Goal: Ask a question: Seek information or help from site administrators or community

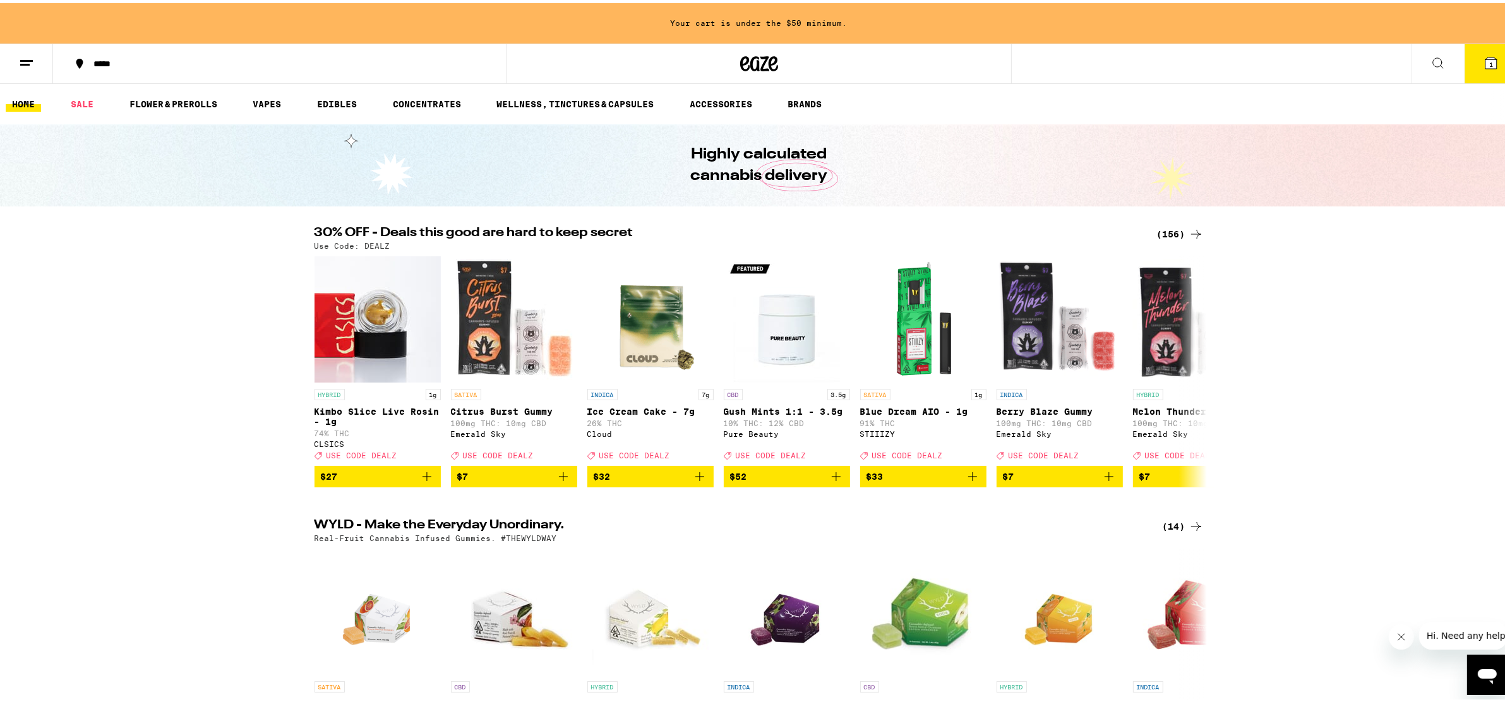
click at [1489, 676] on icon "Open messaging window" at bounding box center [1486, 676] width 19 height 15
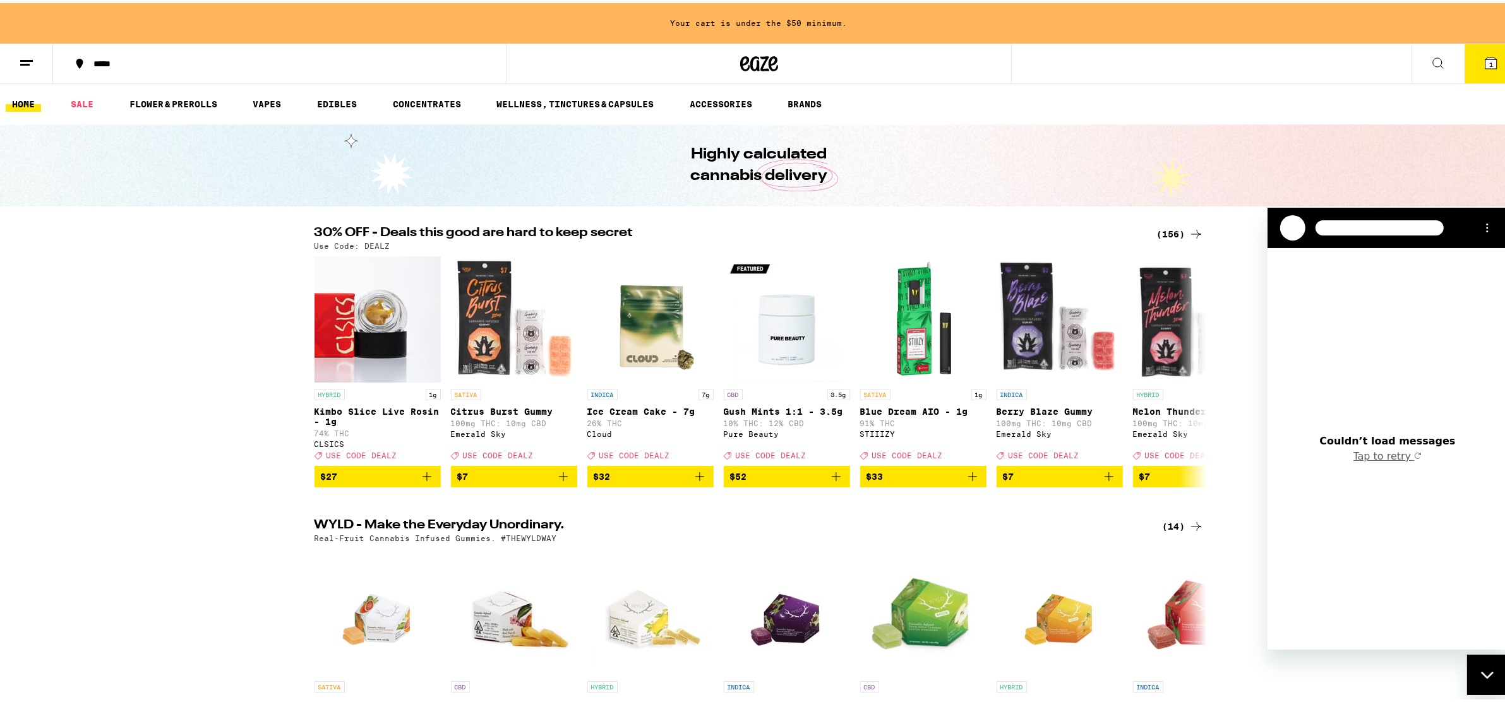
click at [1392, 460] on button "Tap to retry" at bounding box center [1387, 456] width 69 height 13
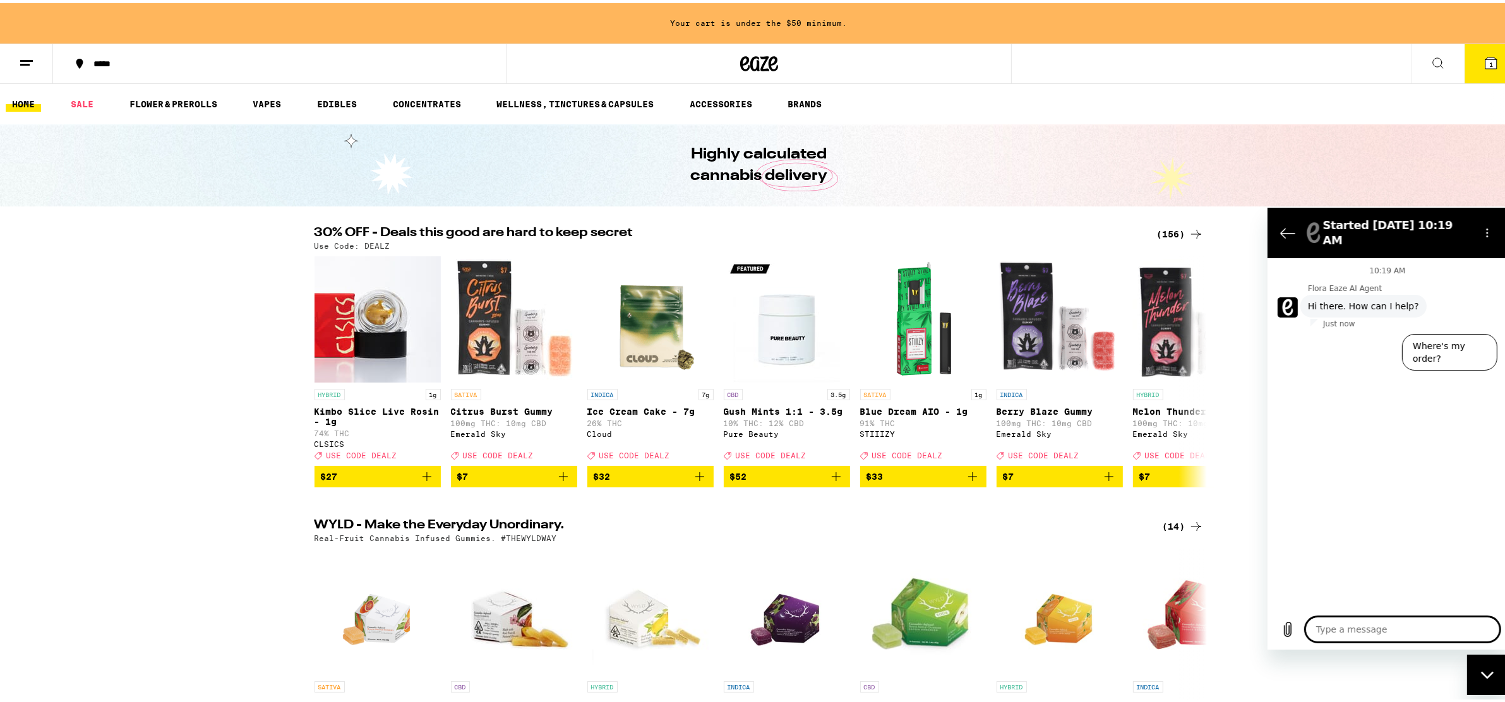
click at [1400, 625] on textarea at bounding box center [1402, 628] width 195 height 25
type textarea "s"
type textarea "x"
type textarea "so"
type textarea "x"
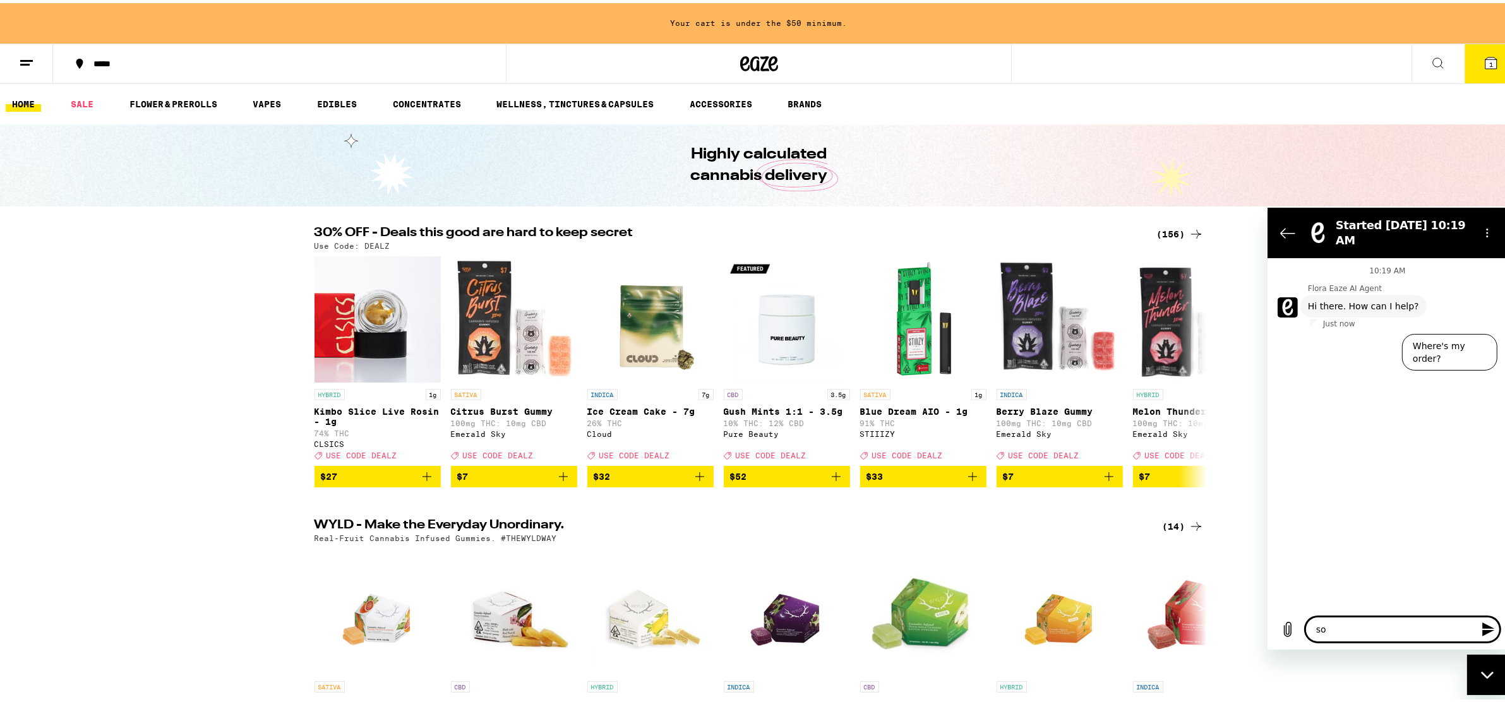
type textarea "som"
type textarea "x"
type textarea "some"
type textarea "x"
type textarea "somet"
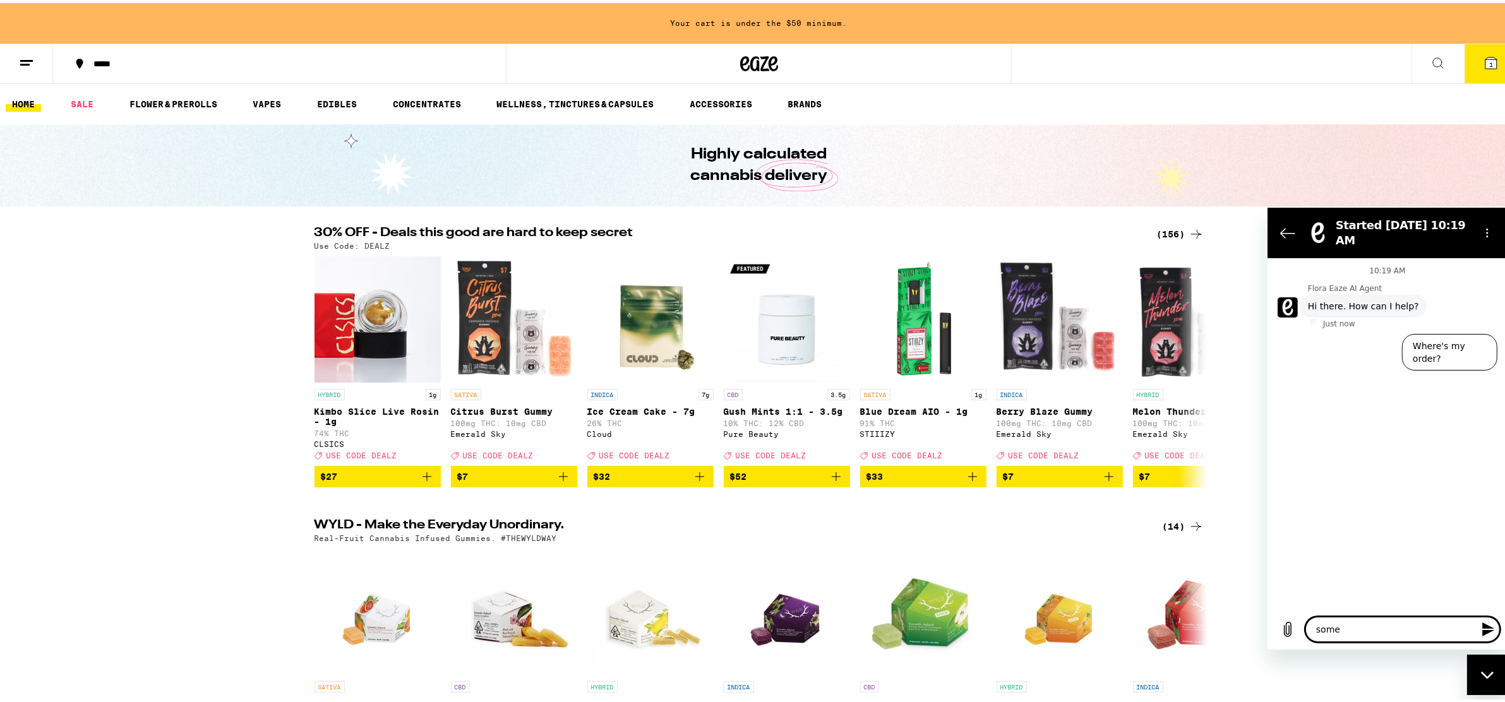
type textarea "x"
type textarea "someth"
type textarea "x"
type textarea "somethi"
type textarea "x"
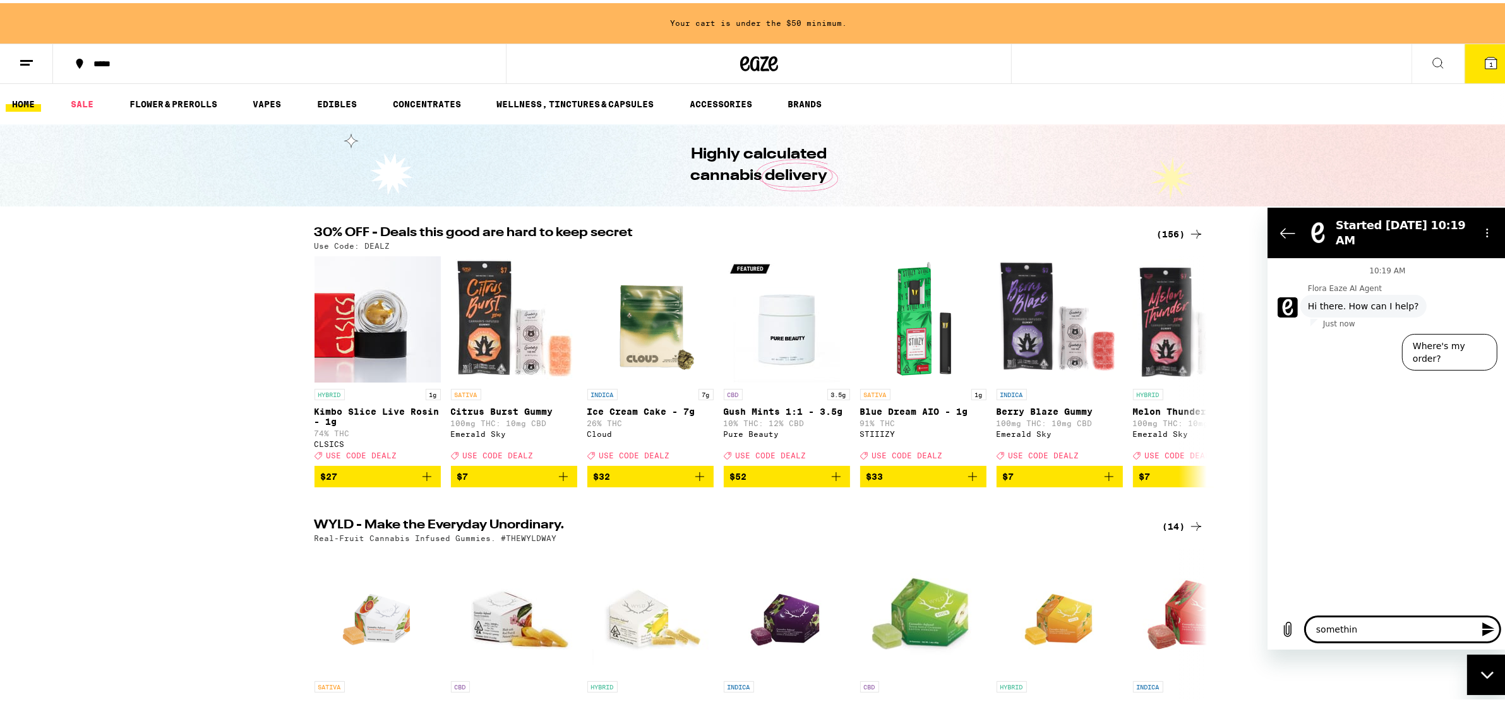
type textarea "something"
type textarea "x"
type textarea "something"
type textarea "x"
type textarea "something i"
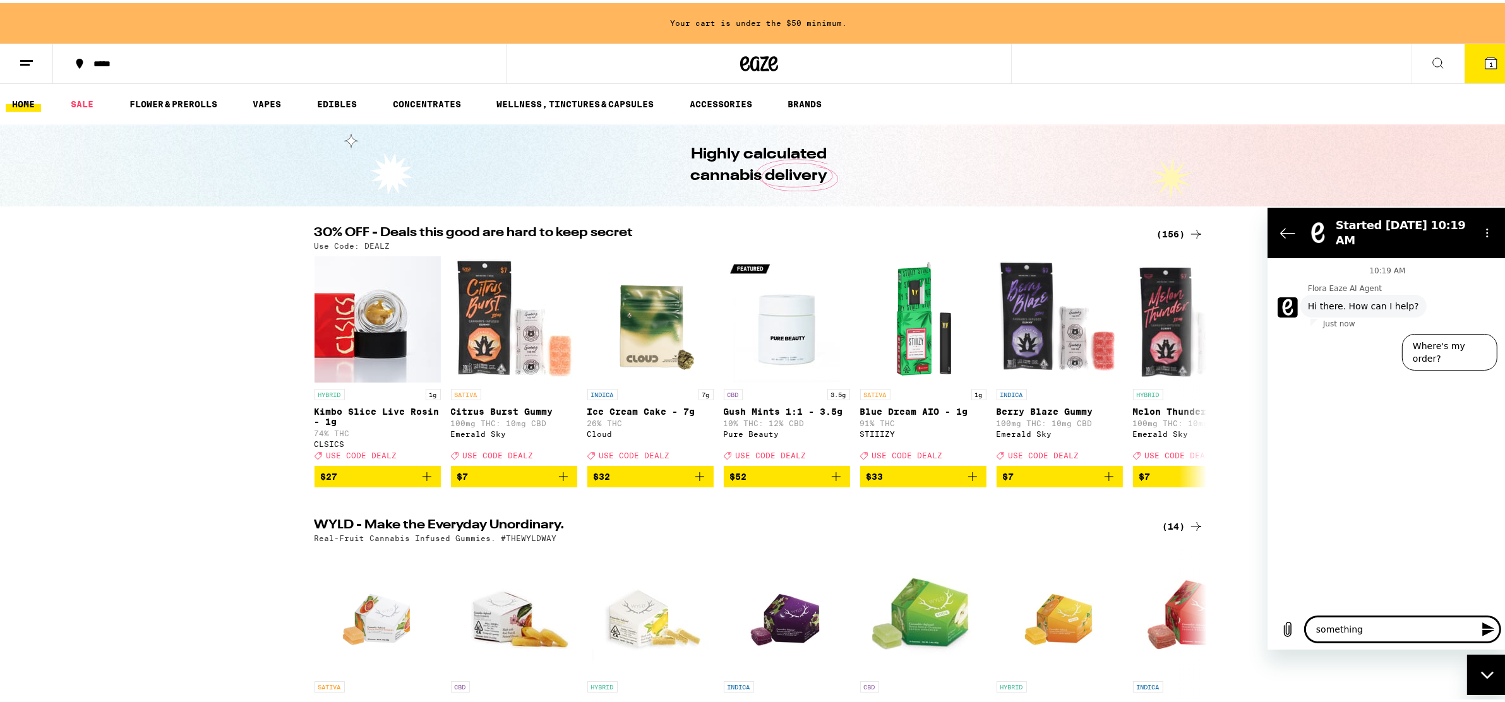
type textarea "x"
type textarea "something is"
type textarea "x"
type textarea "something is"
type textarea "x"
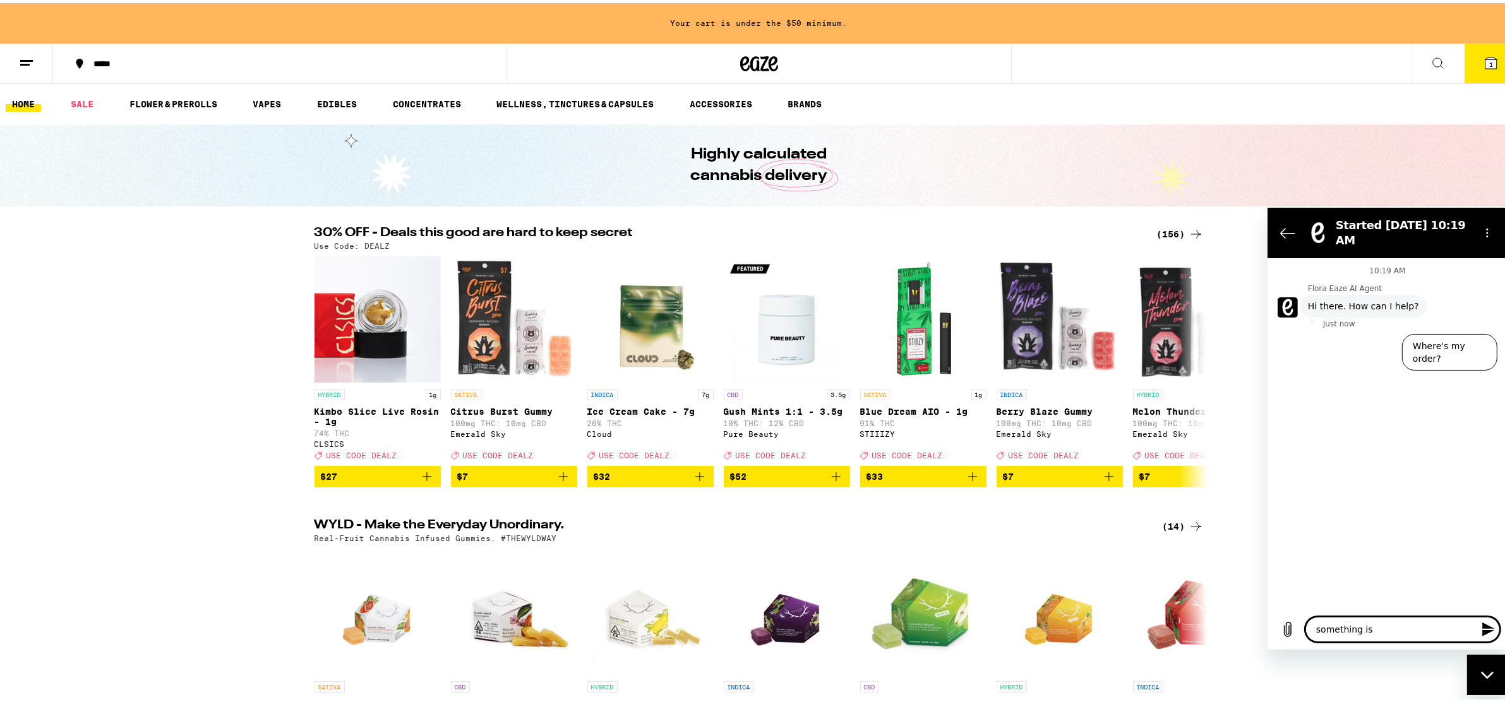
type textarea "something is"
type textarea "x"
type textarea "something i"
type textarea "x"
type textarea "something"
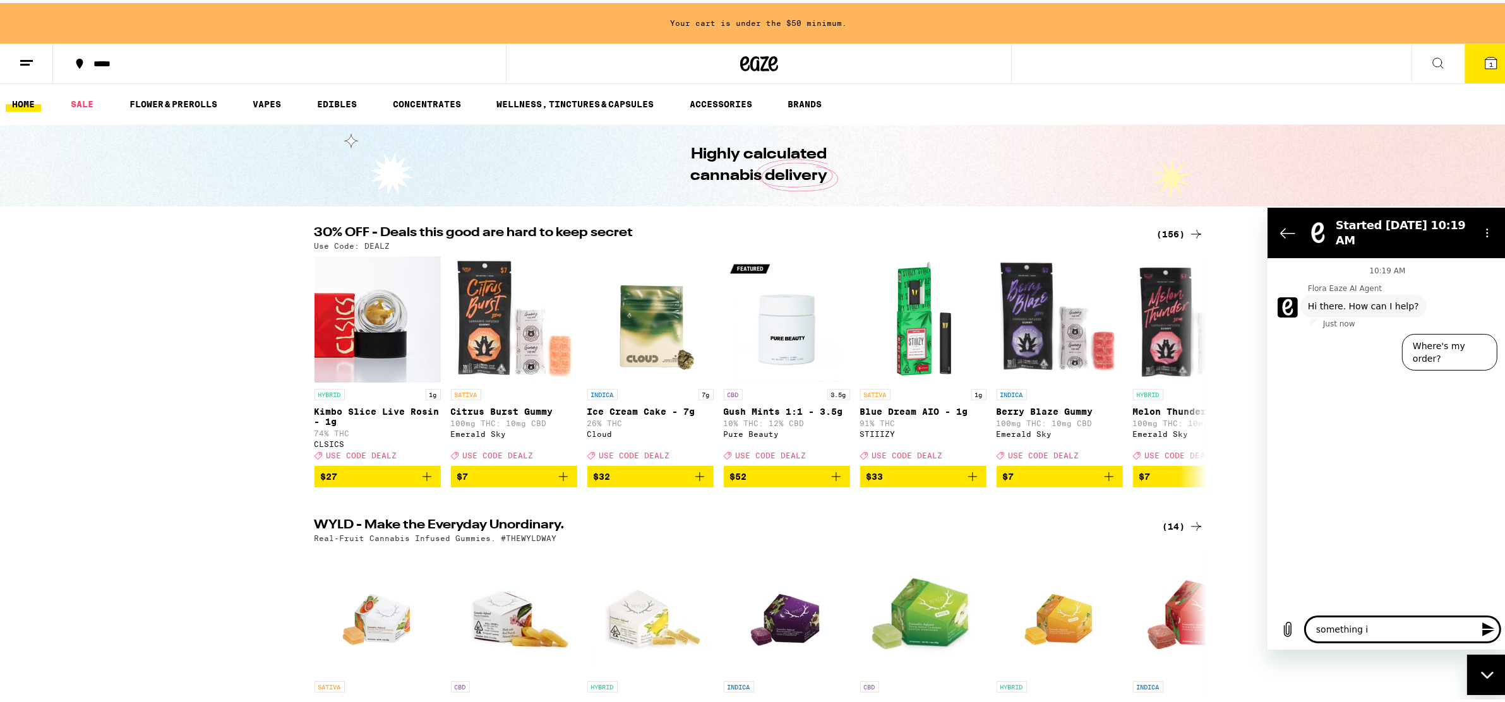
type textarea "x"
type textarea "somethin"
type textarea "x"
type textarea "somethi"
type textarea "x"
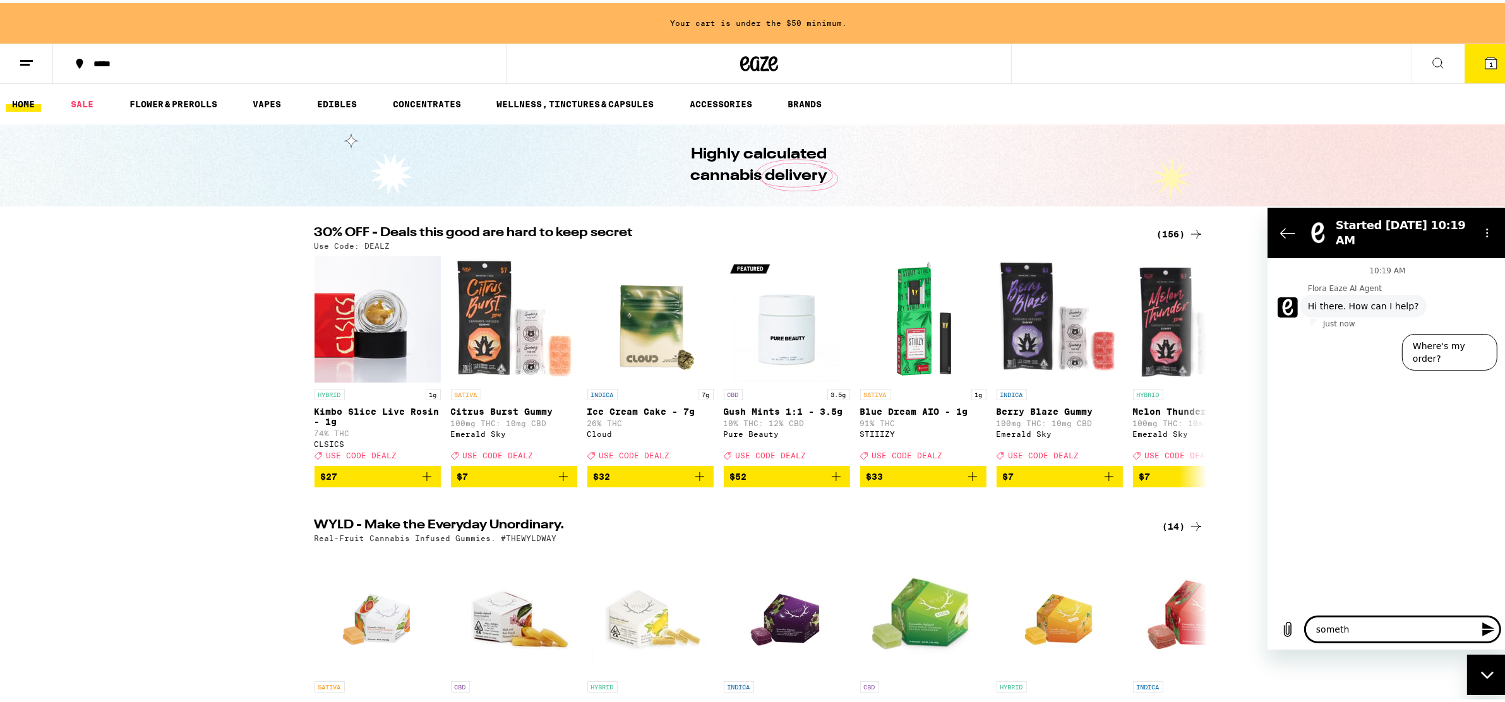
type textarea "somet"
type textarea "x"
type textarea "som"
type textarea "x"
type textarea "so"
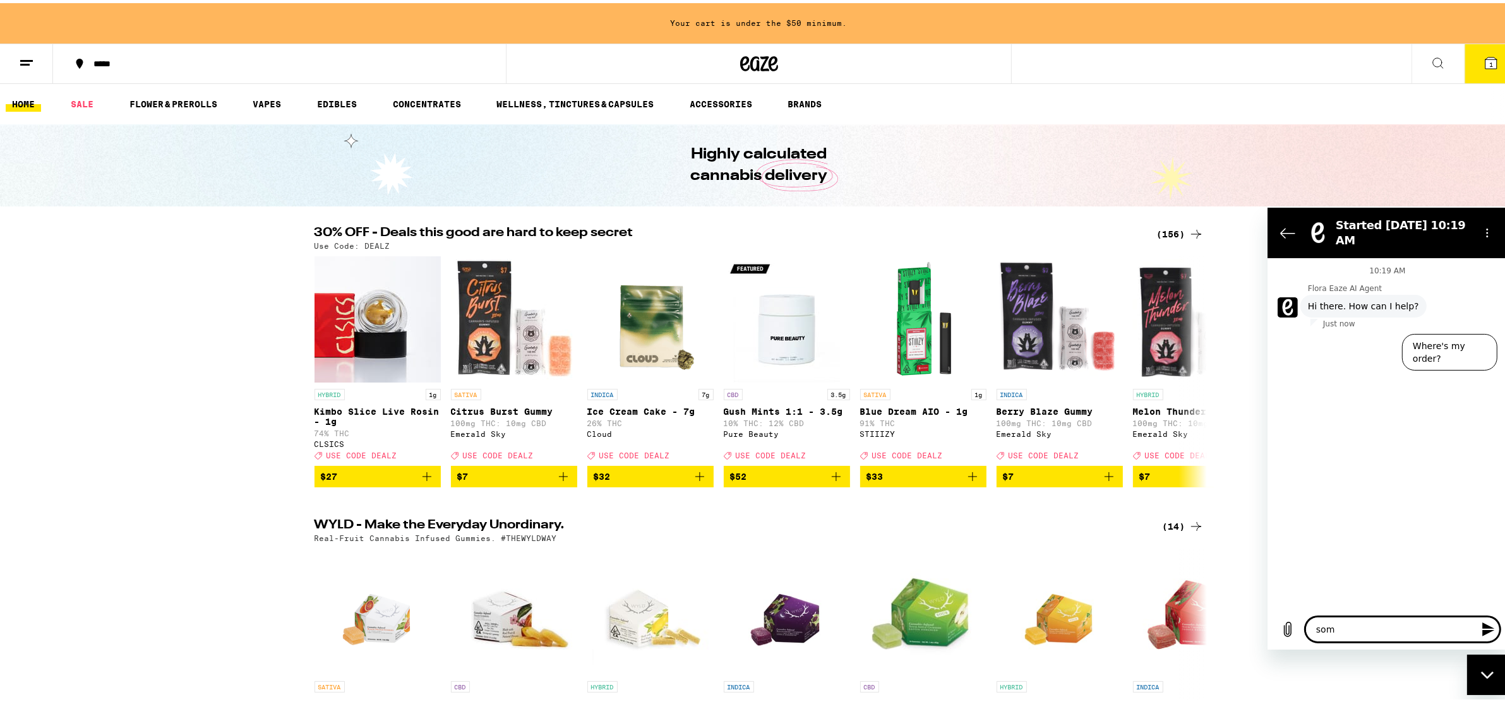
type textarea "x"
type textarea "s"
type textarea "x"
type textarea "I"
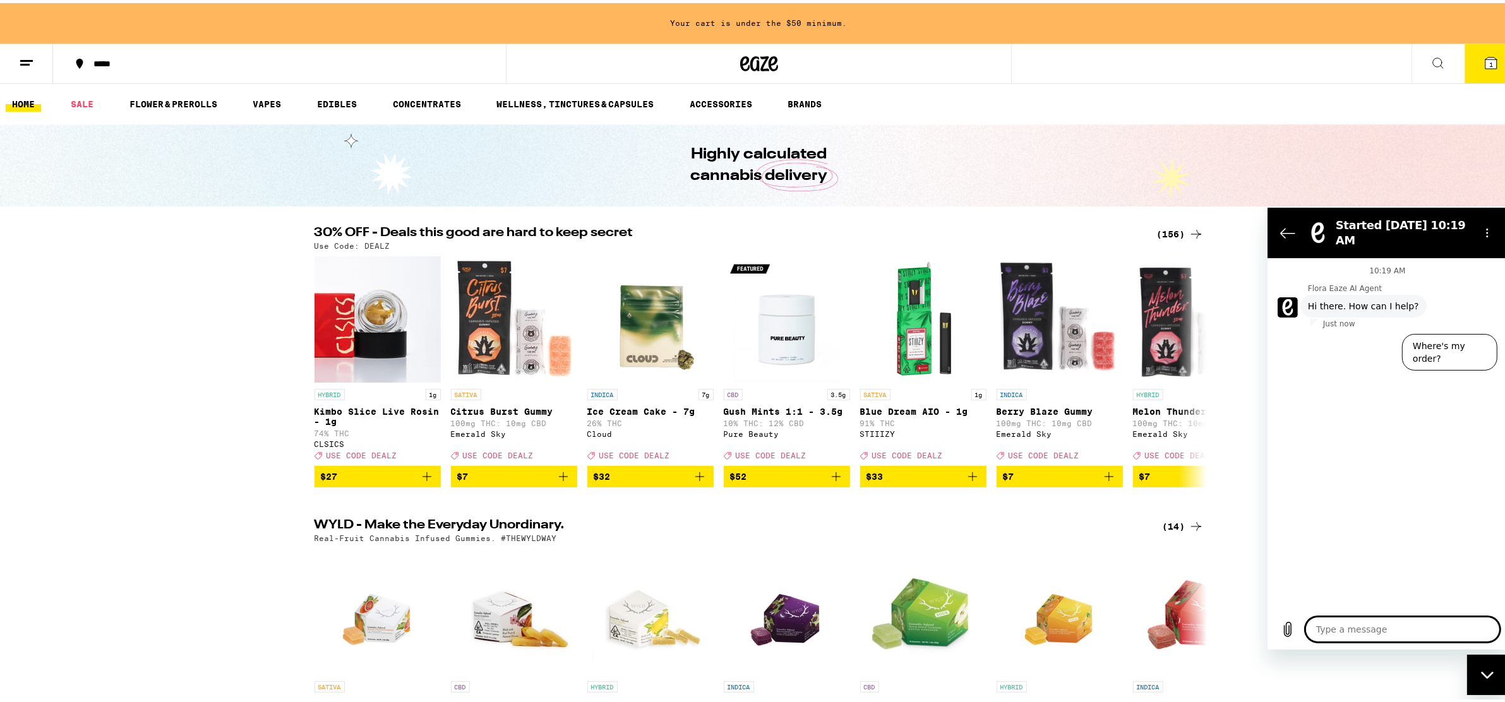
type textarea "x"
type textarea "I"
type textarea "x"
type textarea "I r"
type textarea "x"
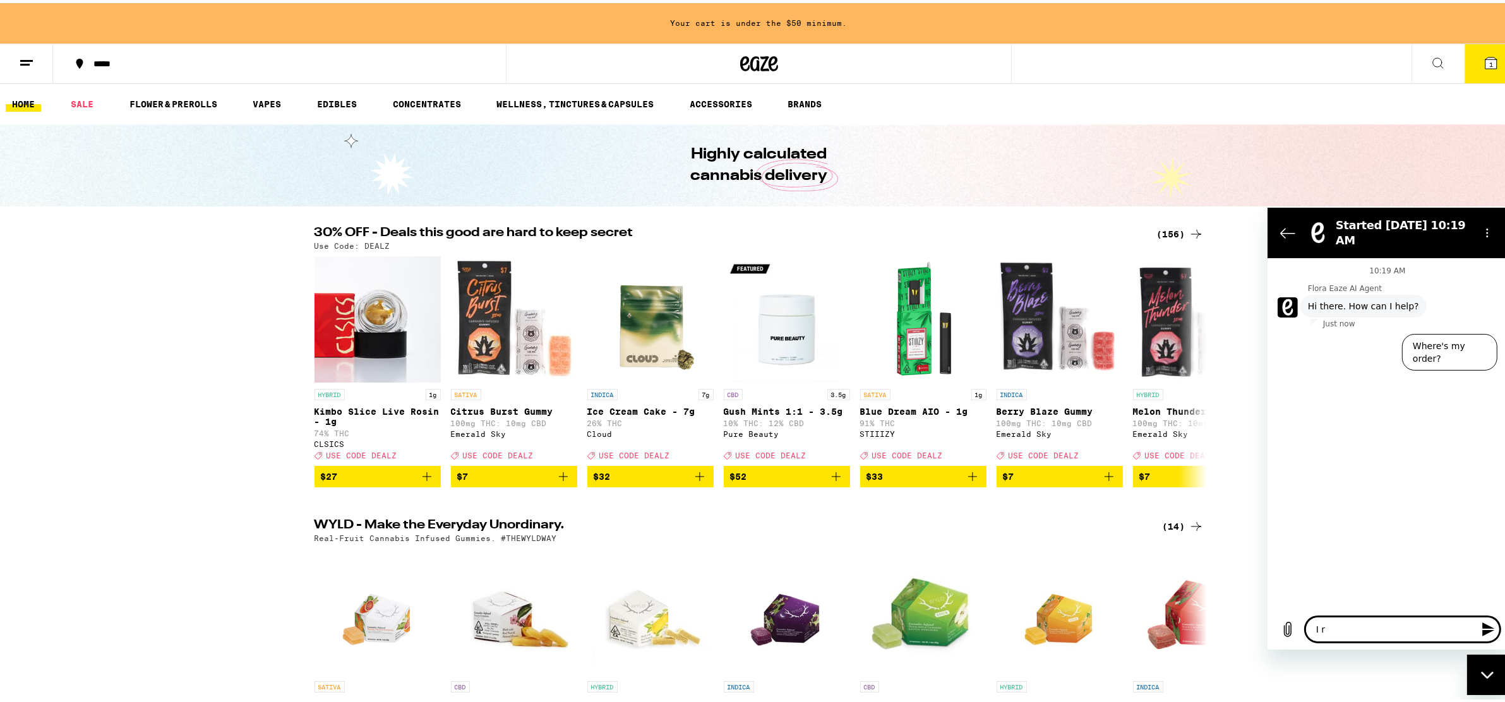
type textarea "I re"
type textarea "x"
type textarea "I rec"
type textarea "x"
type textarea "I rece"
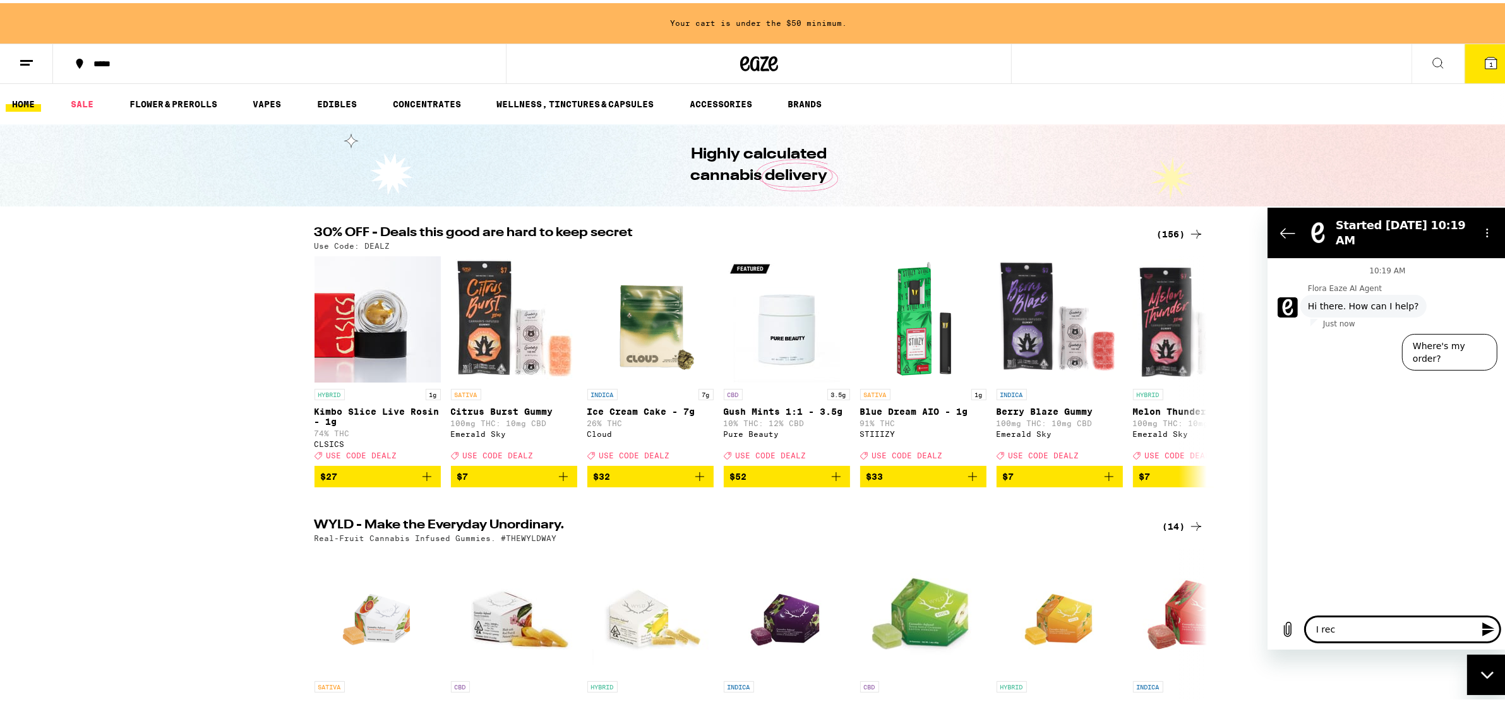
type textarea "x"
type textarea "I recei"
type textarea "x"
type textarea "I receiv"
type textarea "x"
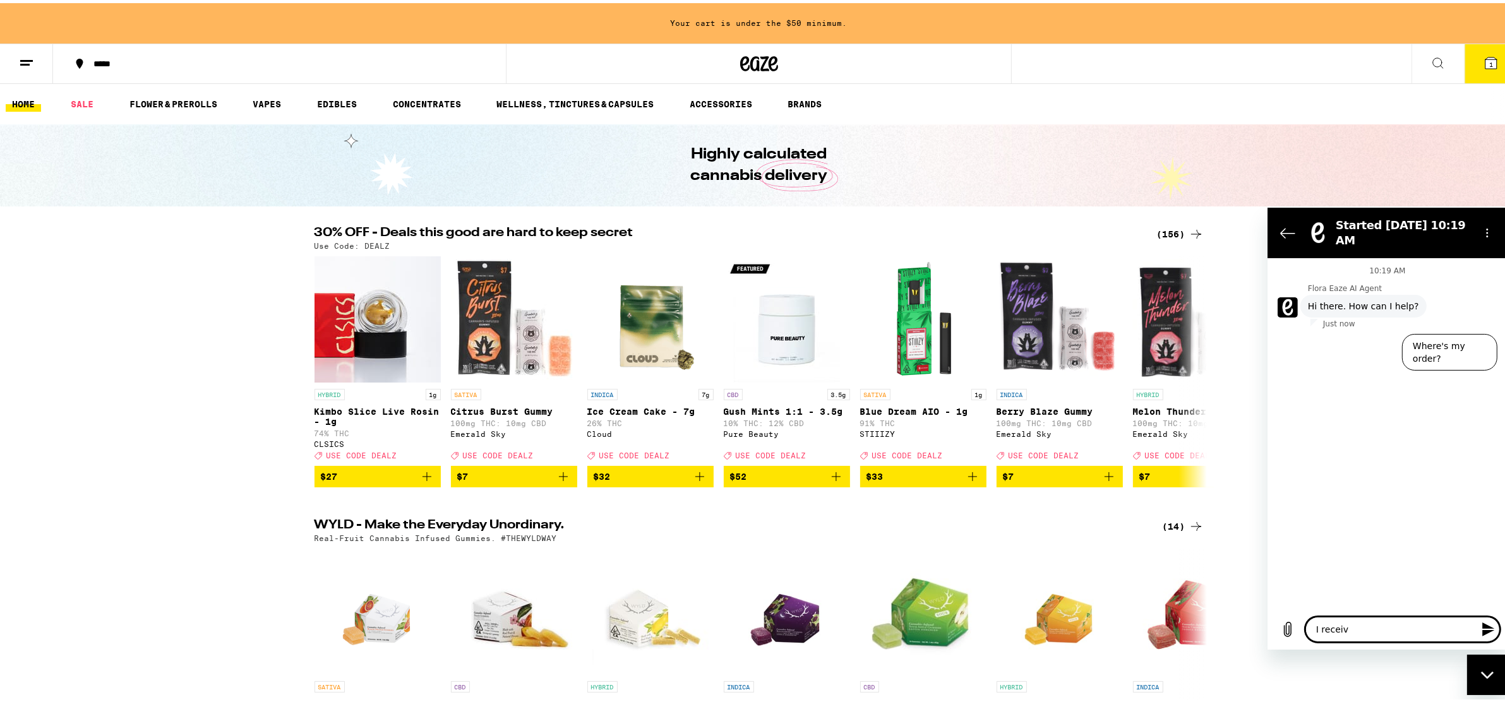
type textarea "I receive"
type textarea "x"
type textarea "I received"
type textarea "x"
type textarea "I received"
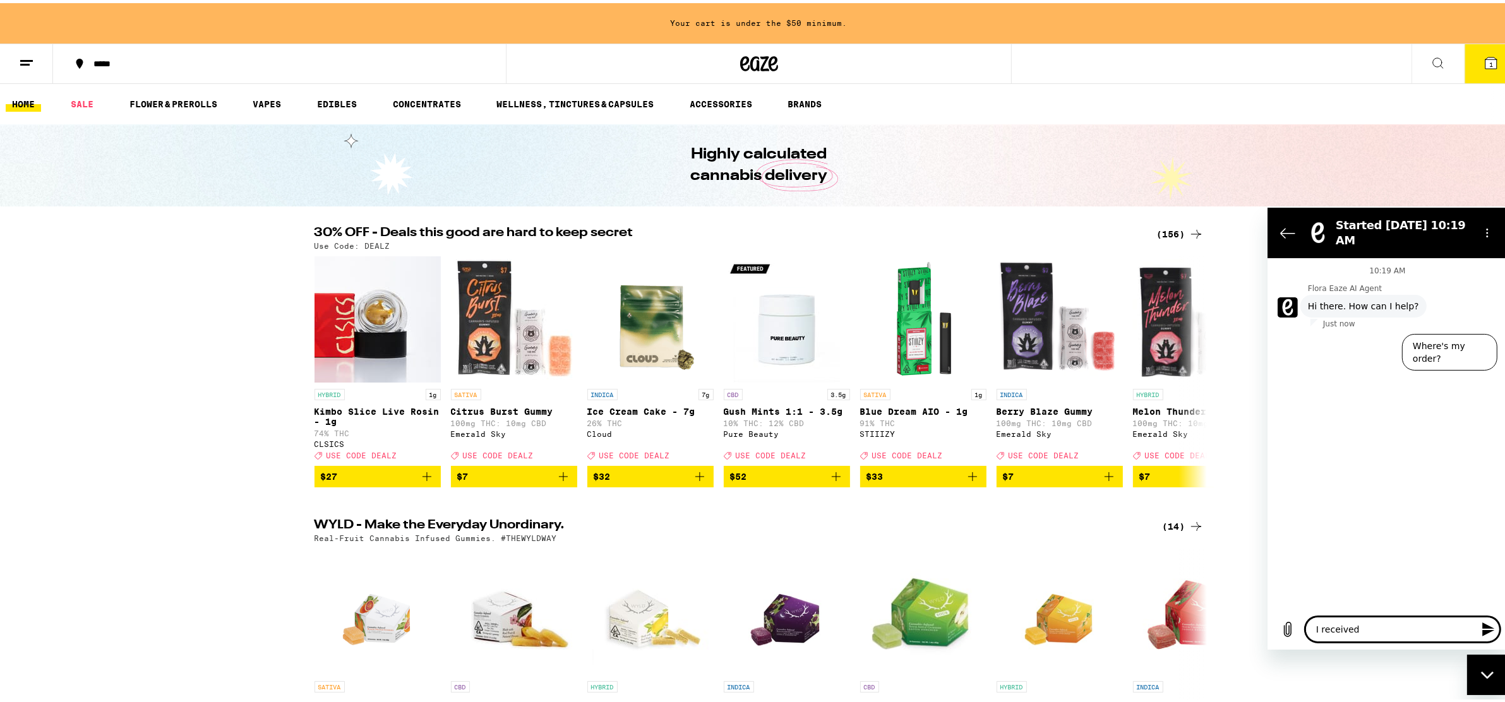
type textarea "x"
type textarea "I received w"
type textarea "x"
type textarea "I received wr"
type textarea "x"
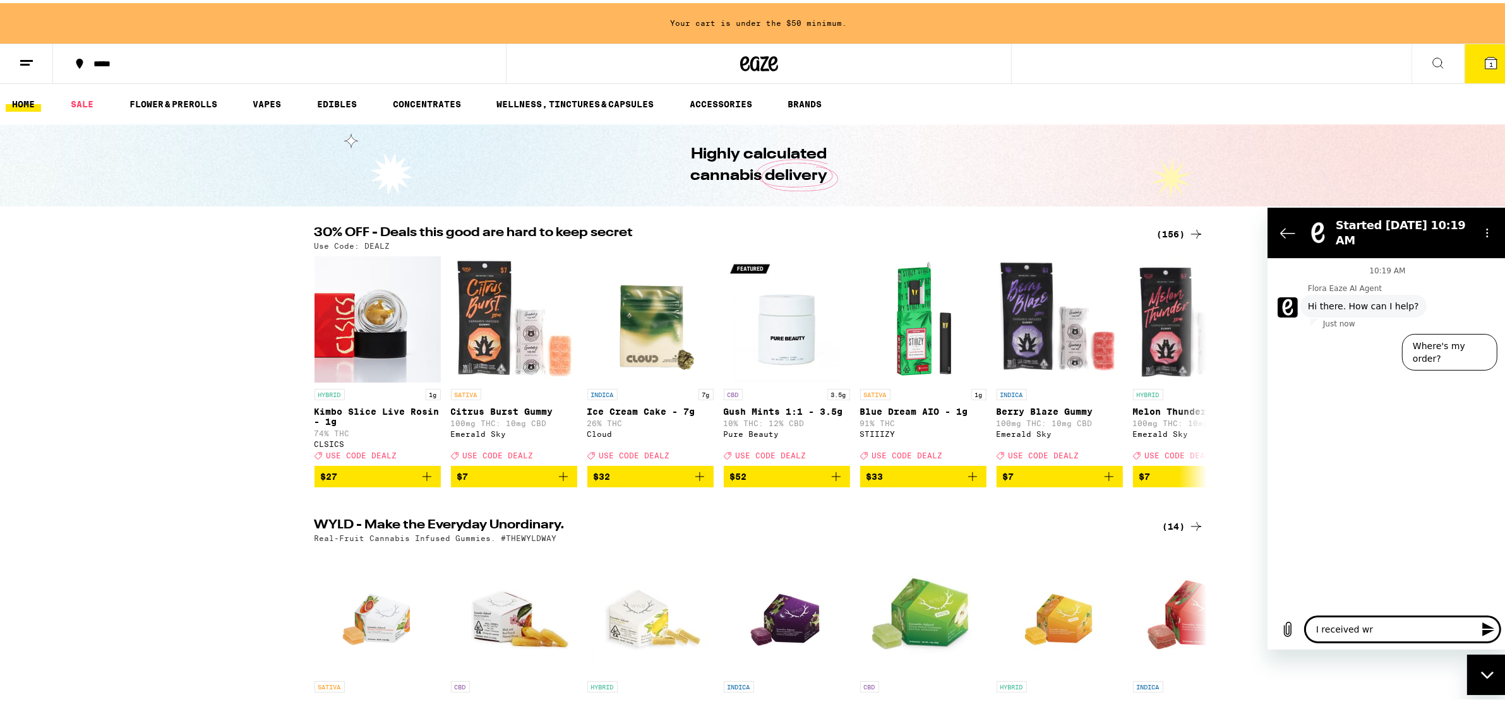
type textarea "I received wro"
type textarea "x"
type textarea "I received wron"
type textarea "x"
type textarea "I received wrong"
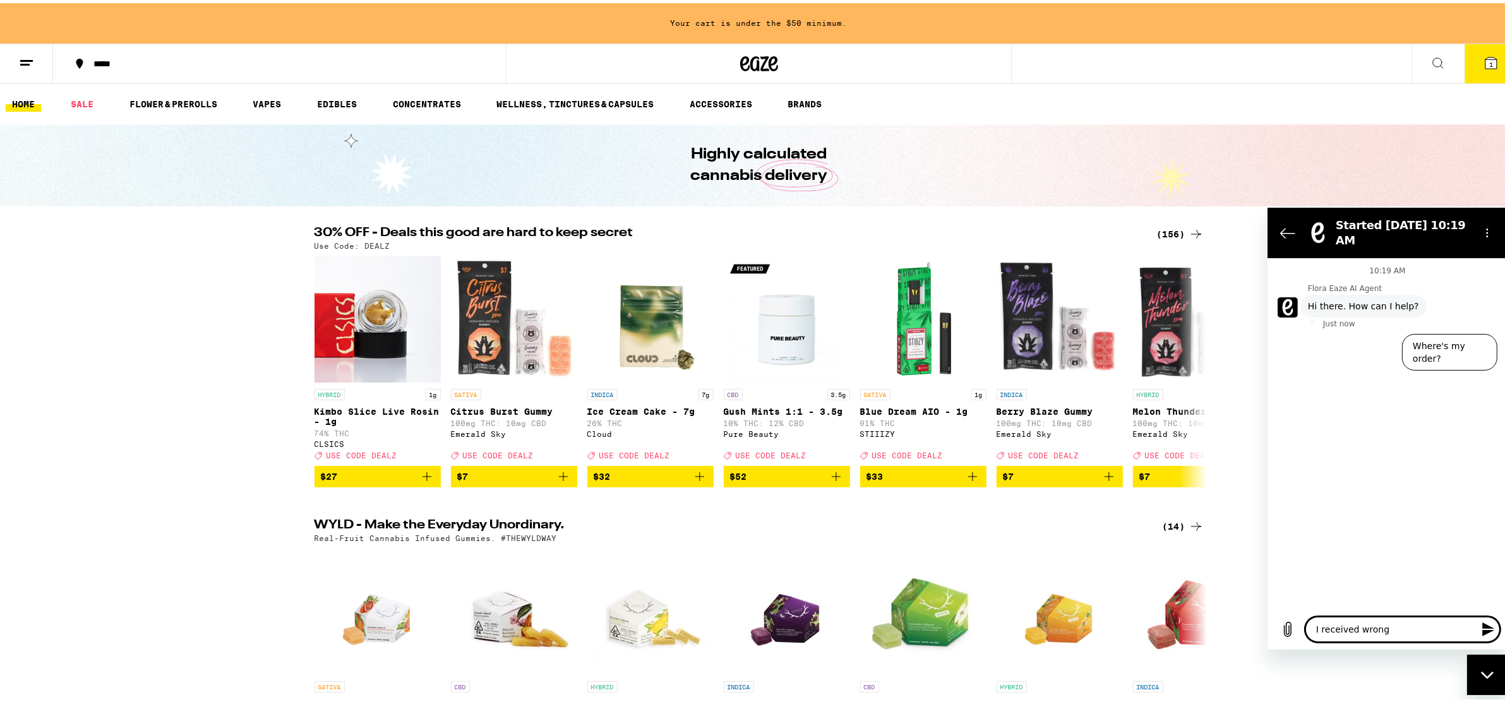
type textarea "x"
type textarea "I received wrong"
type textarea "x"
type textarea "I received wrong i"
type textarea "x"
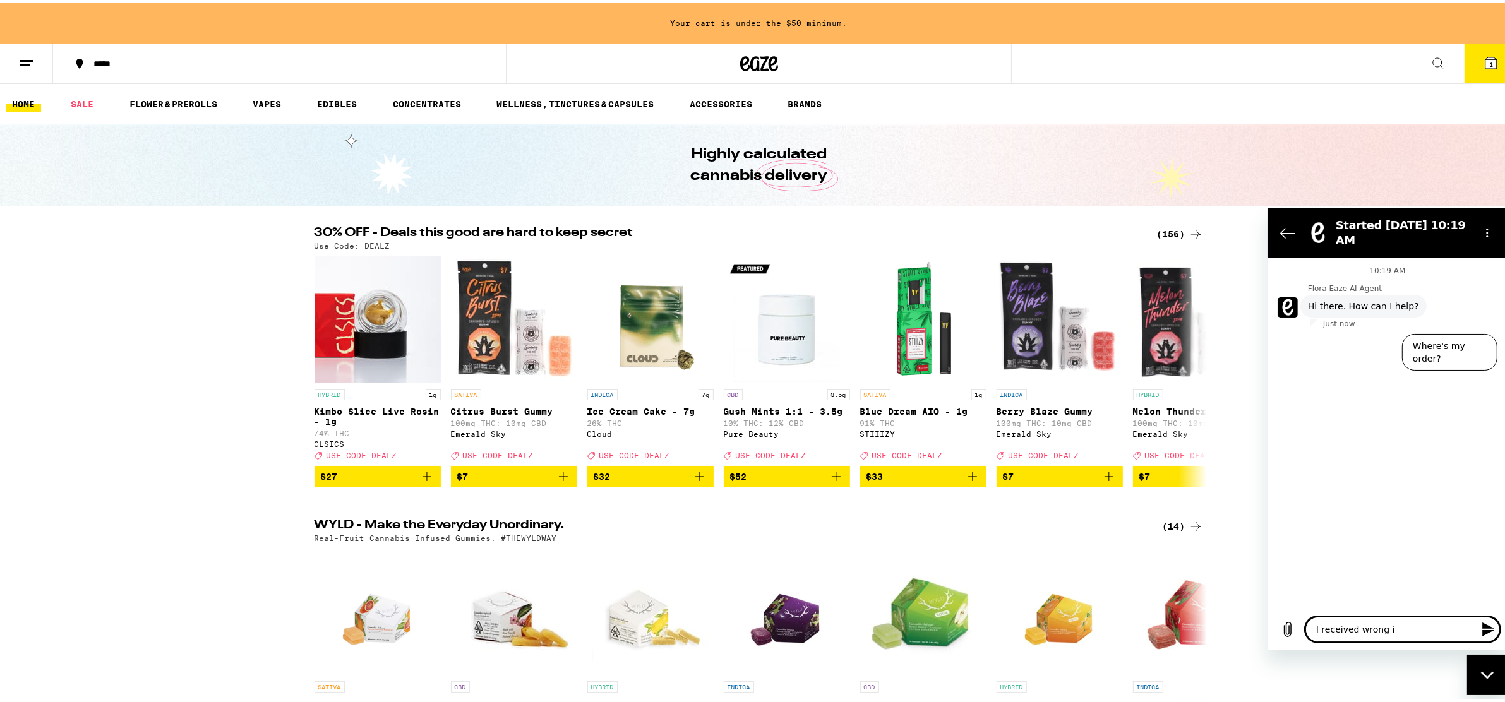
type textarea "I received wrong it"
type textarea "x"
type textarea "I received wrong ite"
type textarea "x"
type textarea "I received wrong item"
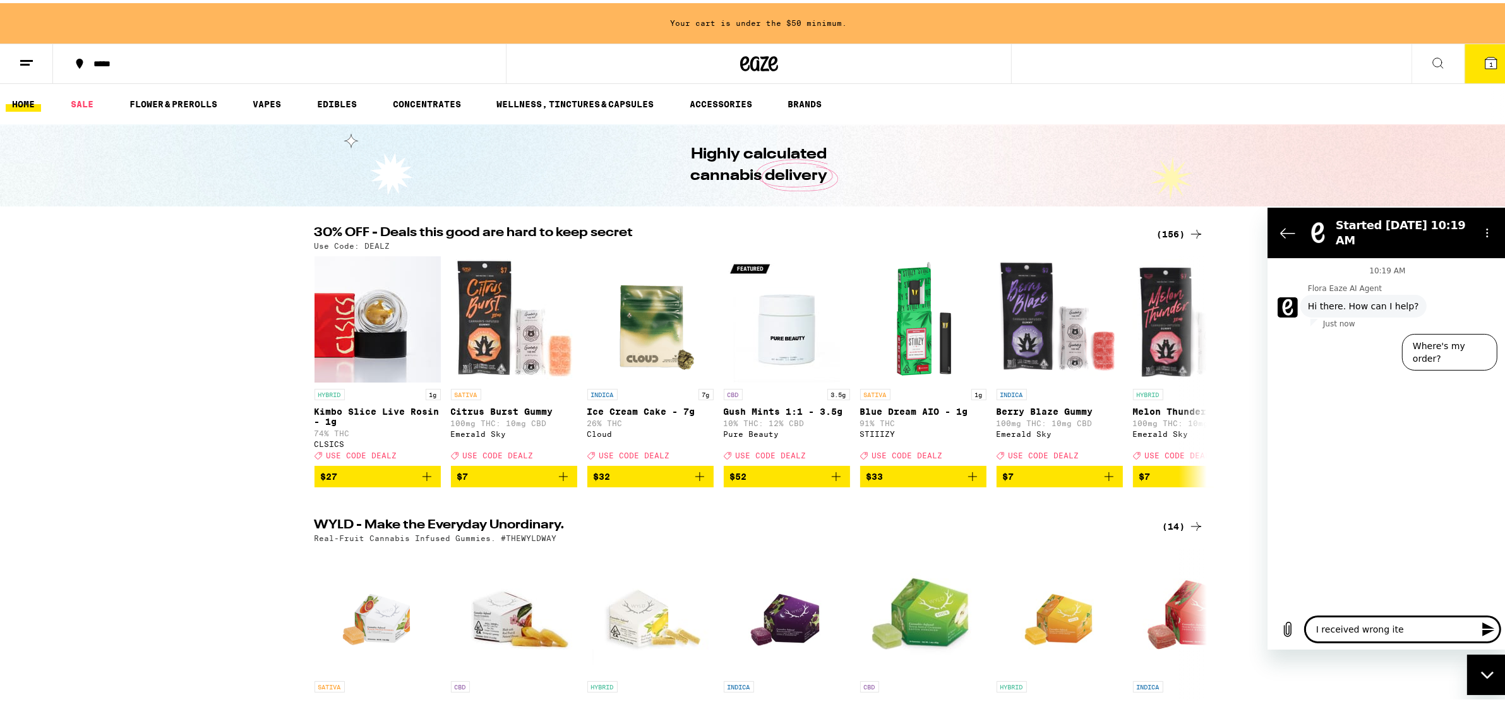
type textarea "x"
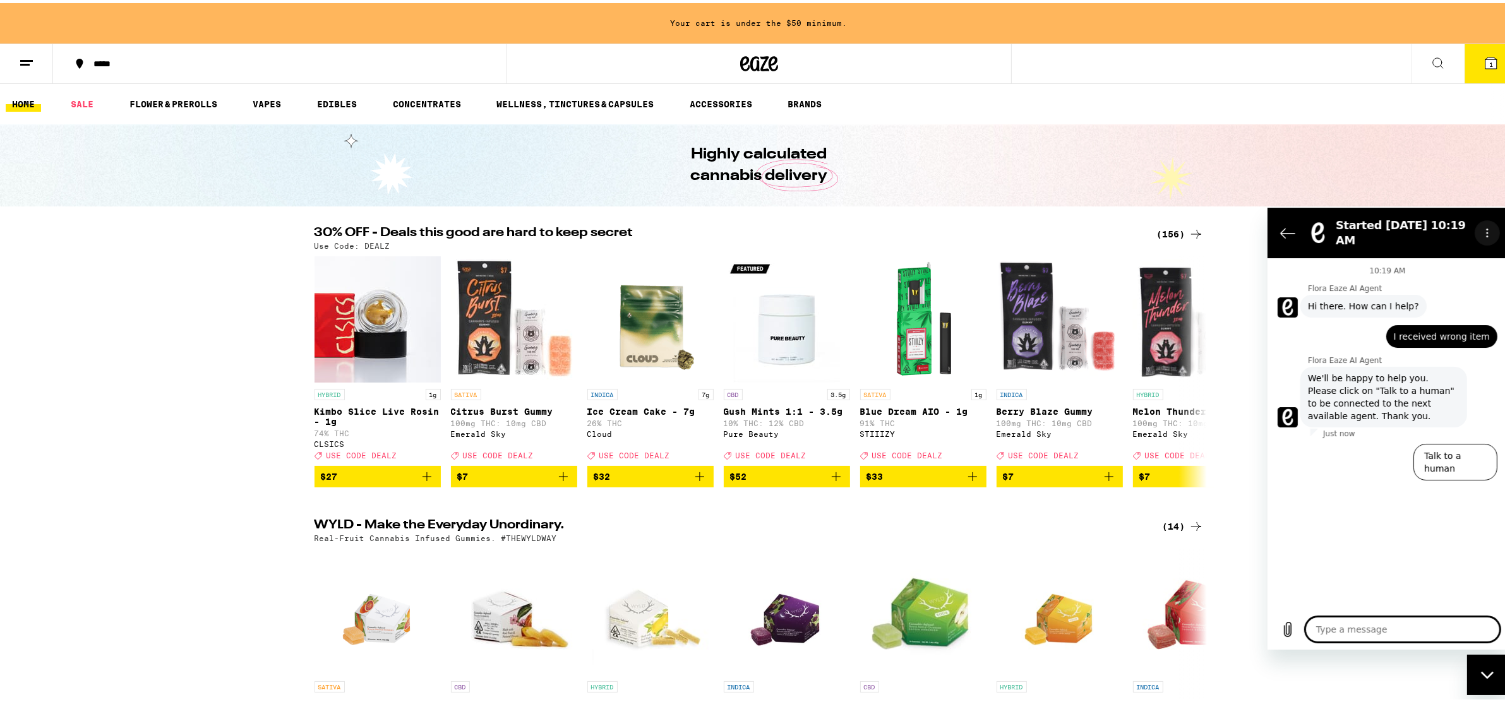
click at [1486, 228] on icon "Options menu" at bounding box center [1487, 232] width 10 height 10
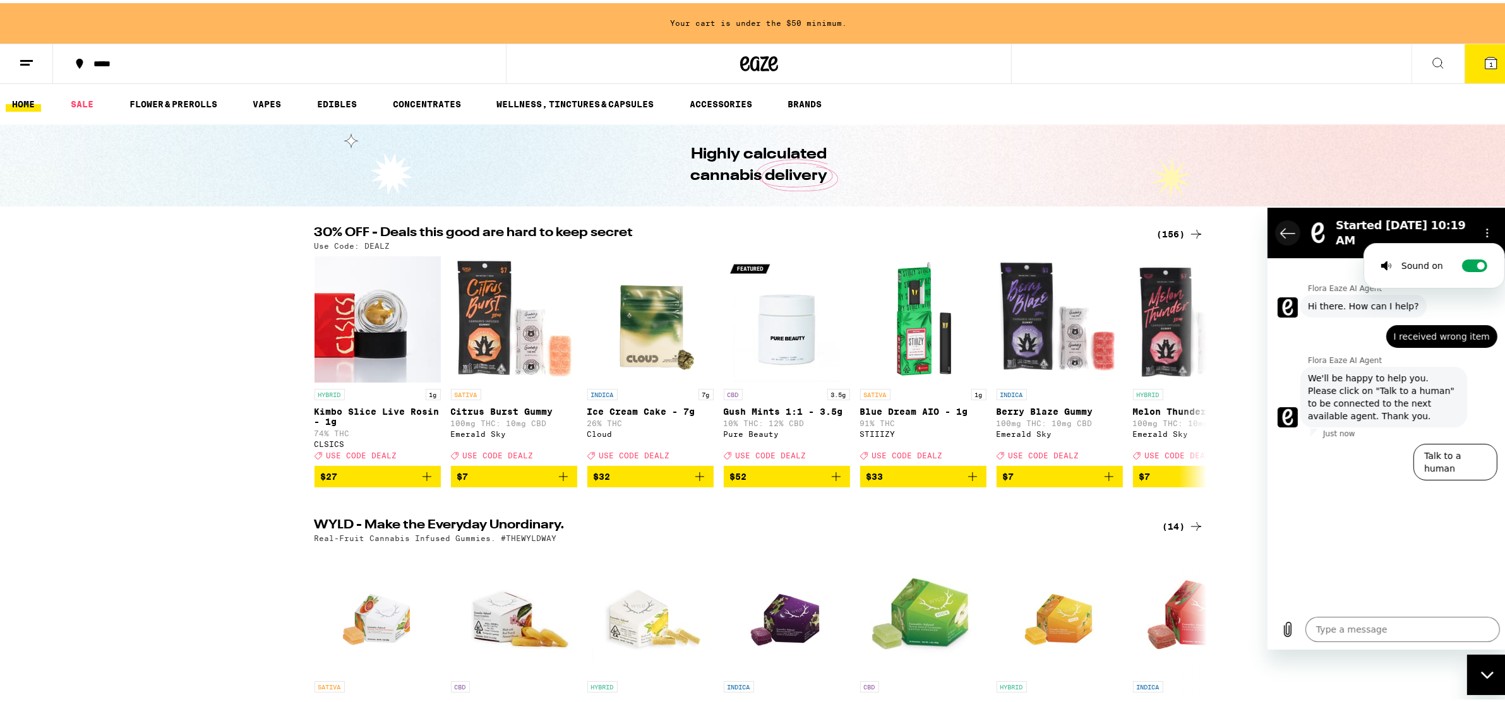
click at [1280, 228] on icon "Back to the conversation list" at bounding box center [1287, 232] width 14 height 9
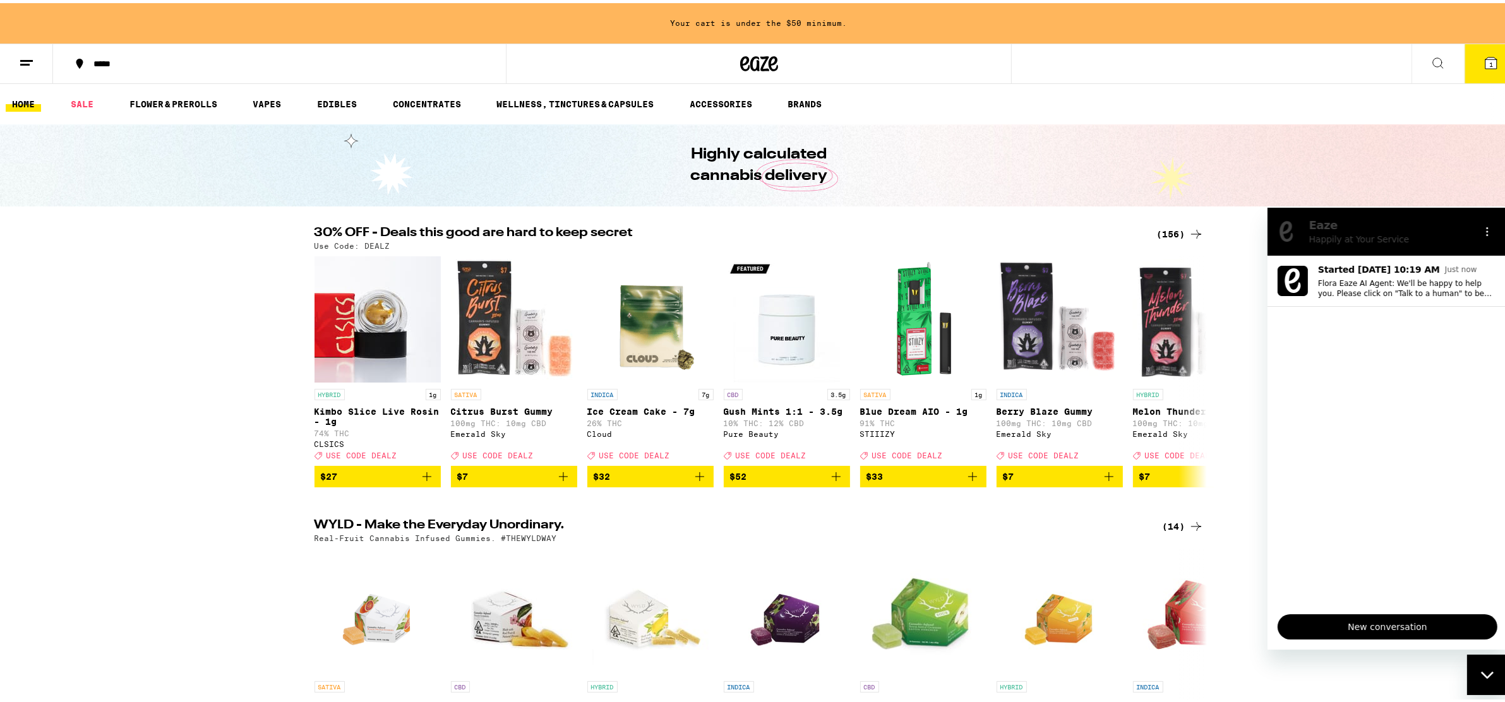
click at [1407, 624] on span "New conversation" at bounding box center [1387, 626] width 198 height 15
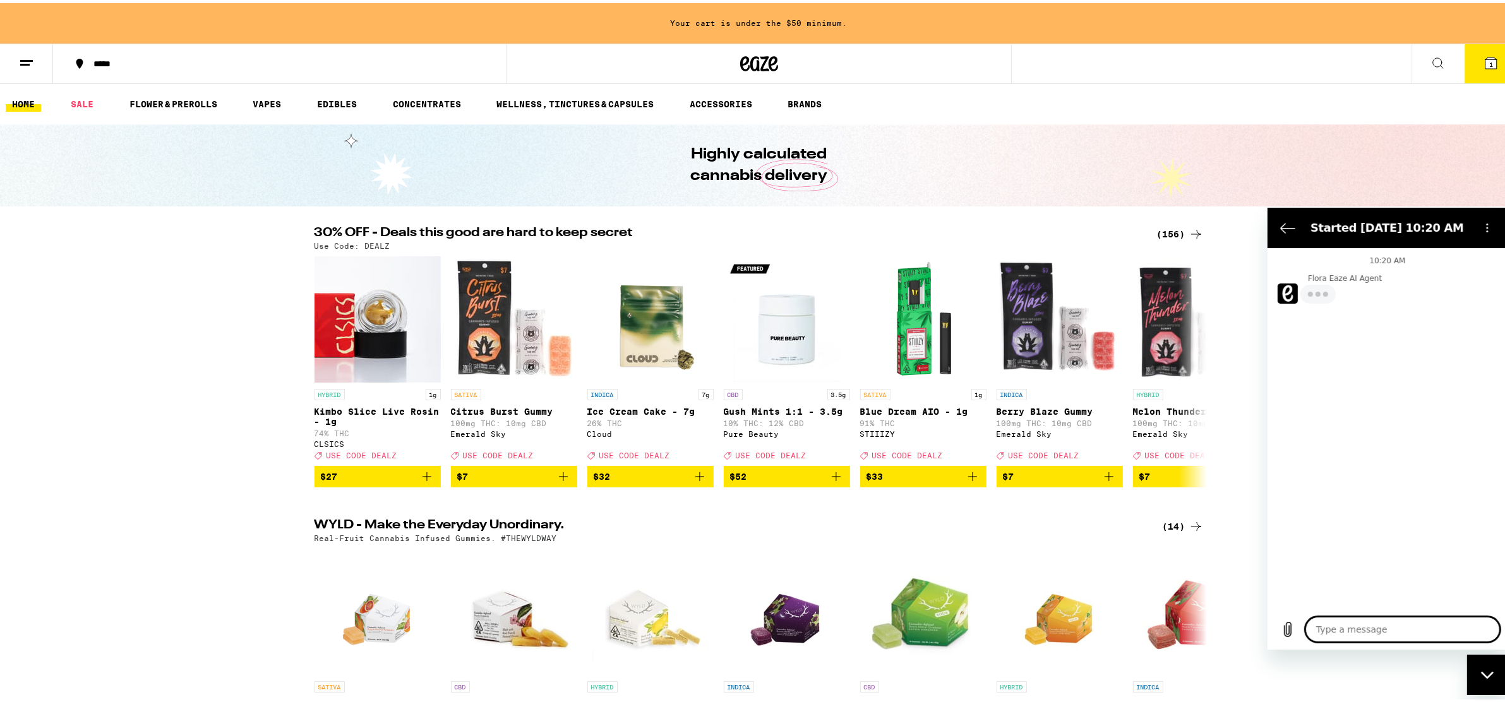
type textarea "x"
click at [1409, 626] on textarea at bounding box center [1402, 628] width 195 height 25
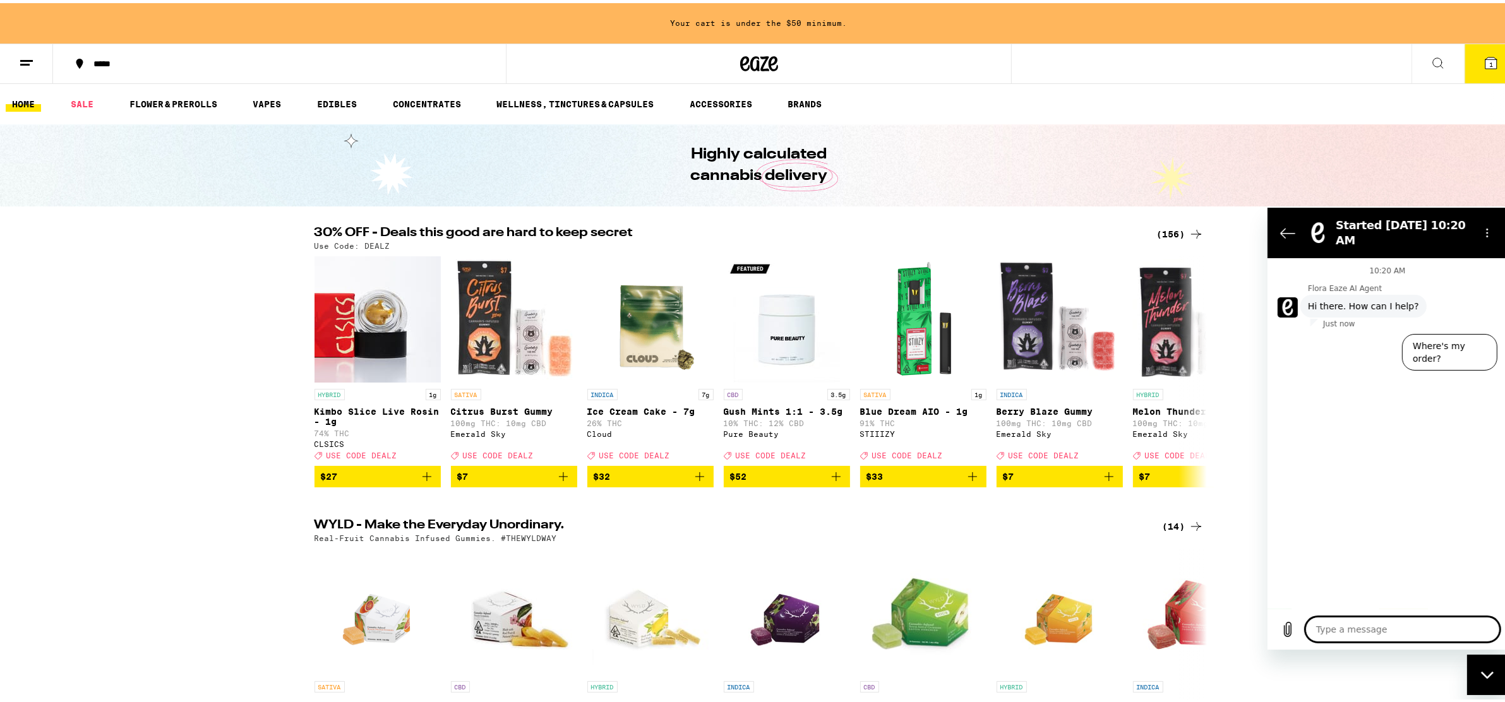
type textarea "w"
type textarea "x"
type textarea "wr"
type textarea "x"
type textarea "wro"
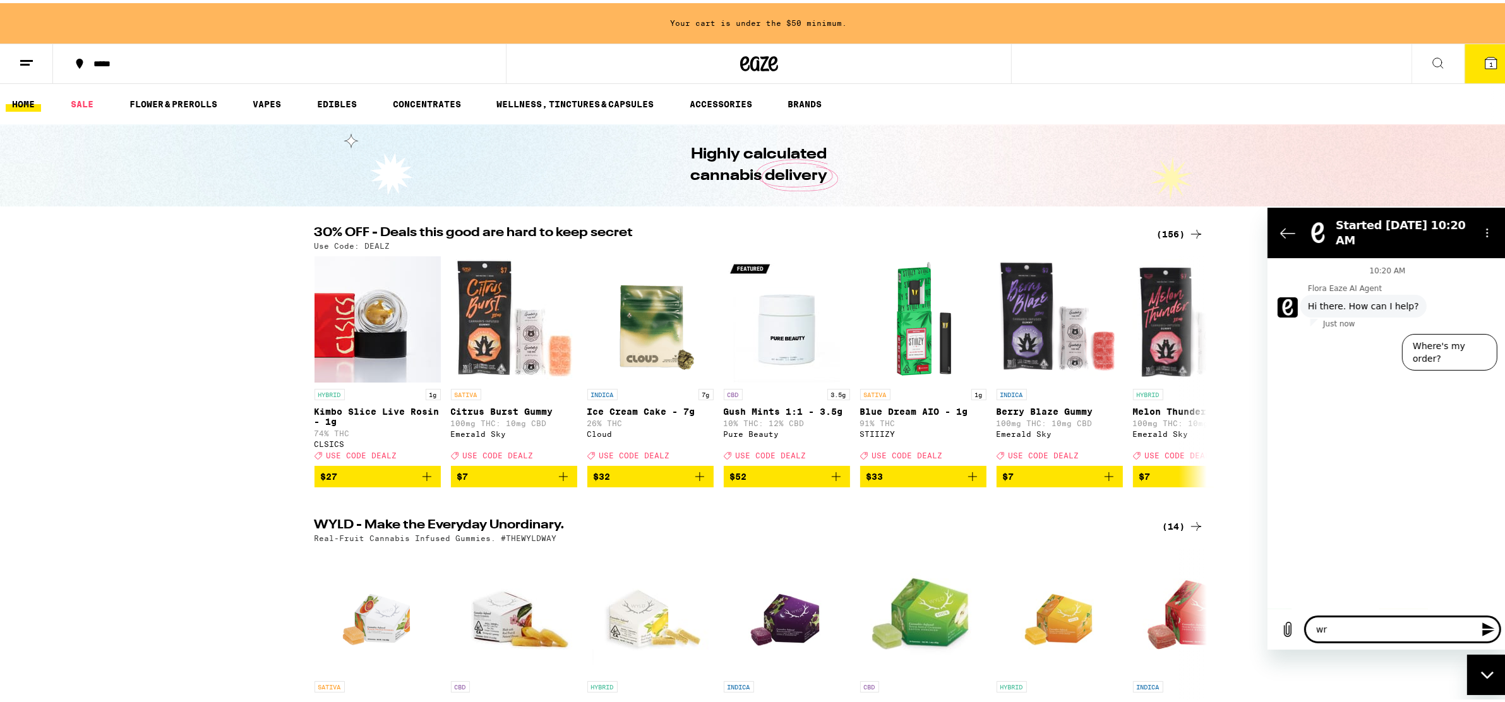
type textarea "x"
type textarea "wron"
type textarea "x"
type textarea "wrong"
type textarea "x"
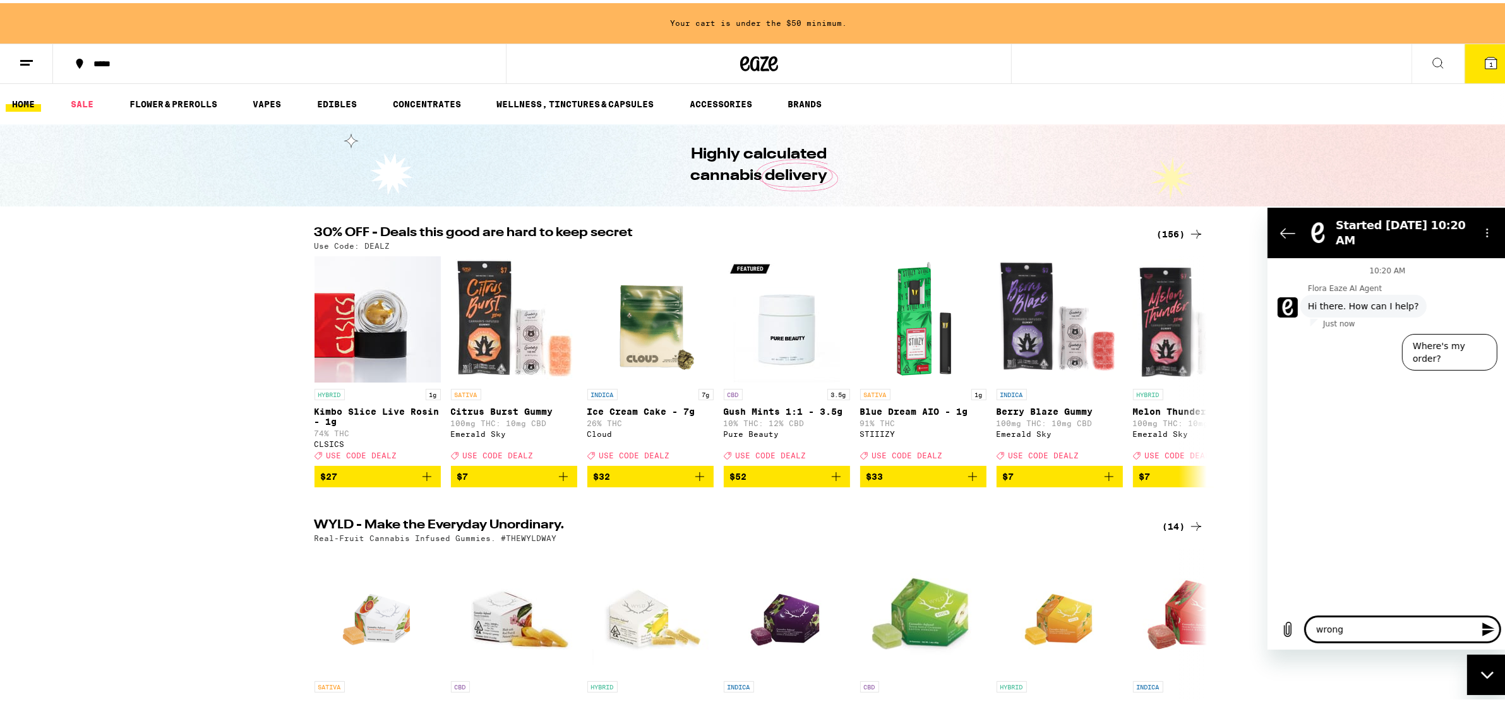
type textarea "wrong"
type textarea "x"
type textarea "wrong p"
type textarea "x"
type textarea "wrong pr"
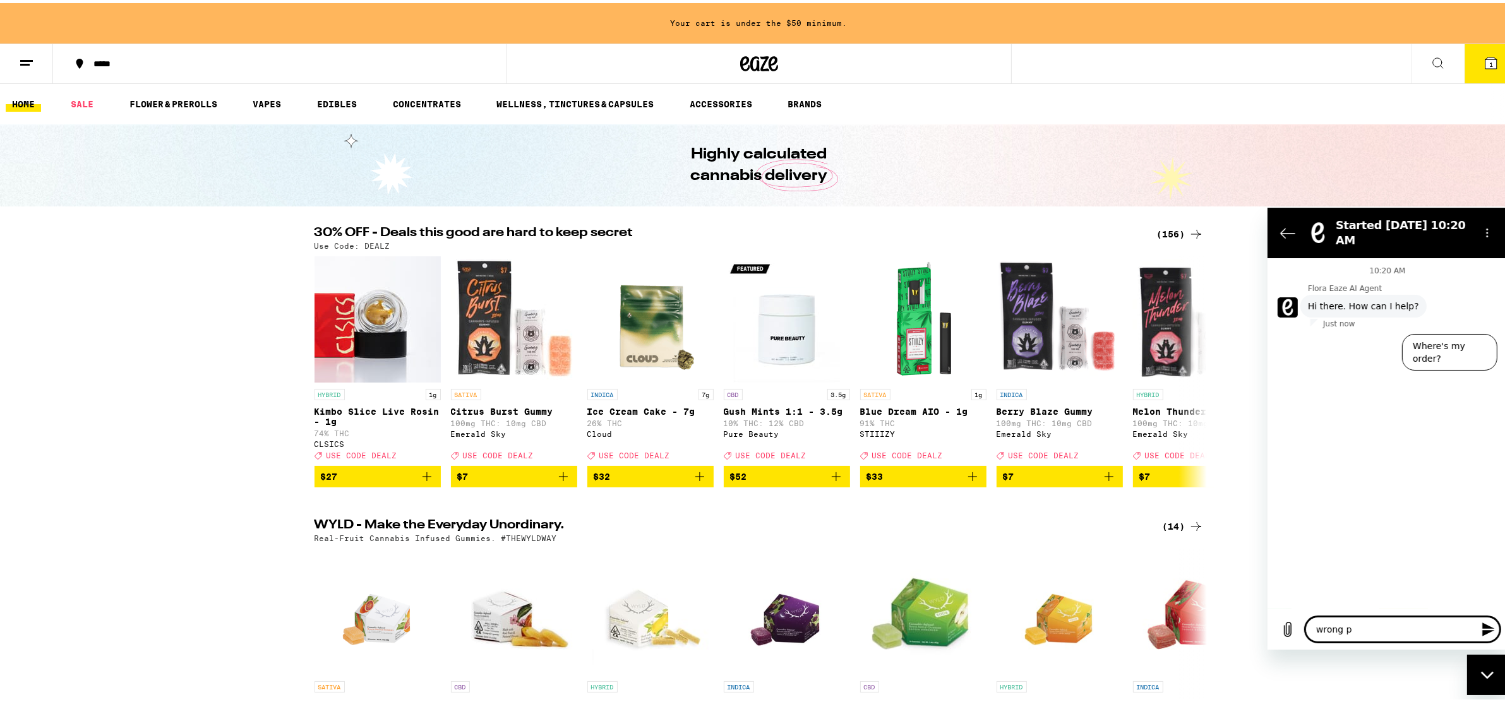
type textarea "x"
type textarea "wrong pro"
type textarea "x"
type textarea "wrong prod"
type textarea "x"
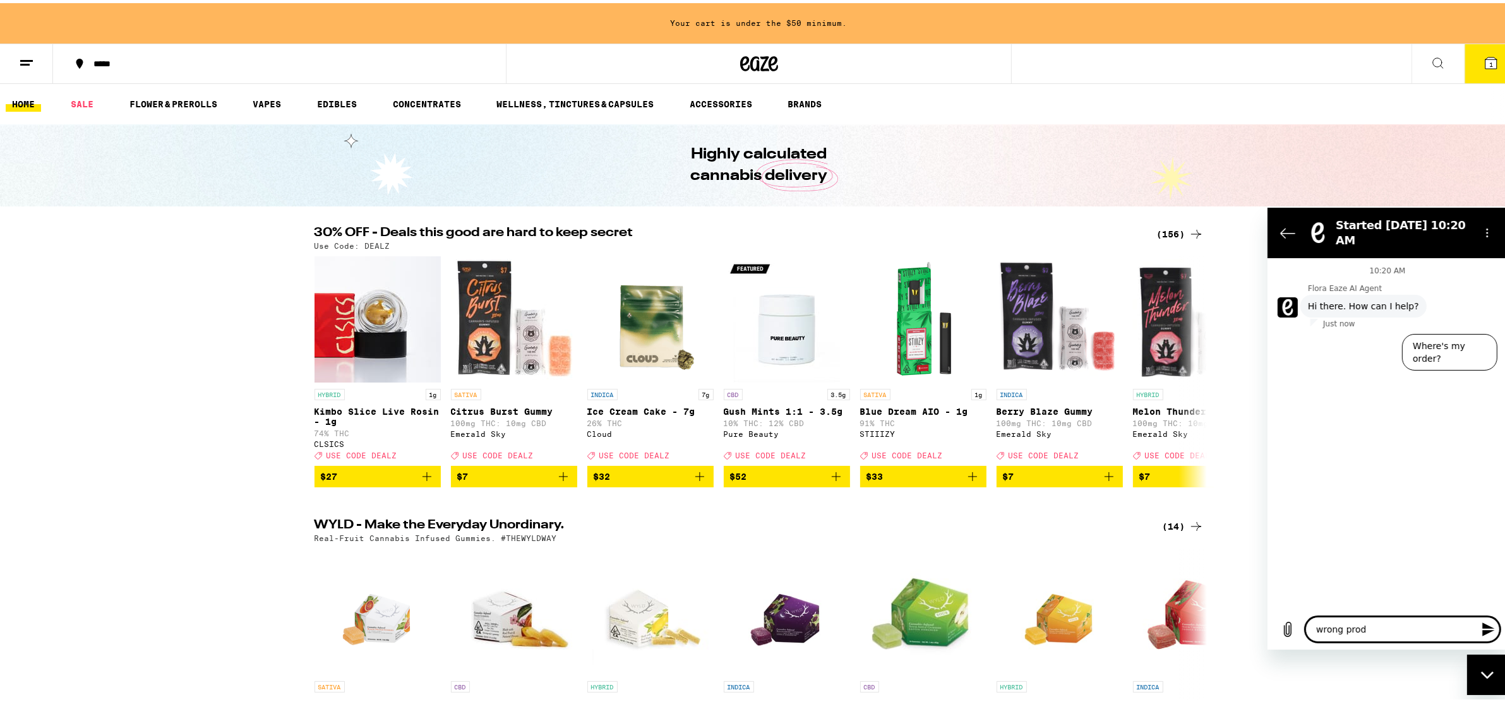
type textarea "wrong produ"
type textarea "x"
type textarea "wrong produc"
type textarea "x"
type textarea "wrong product"
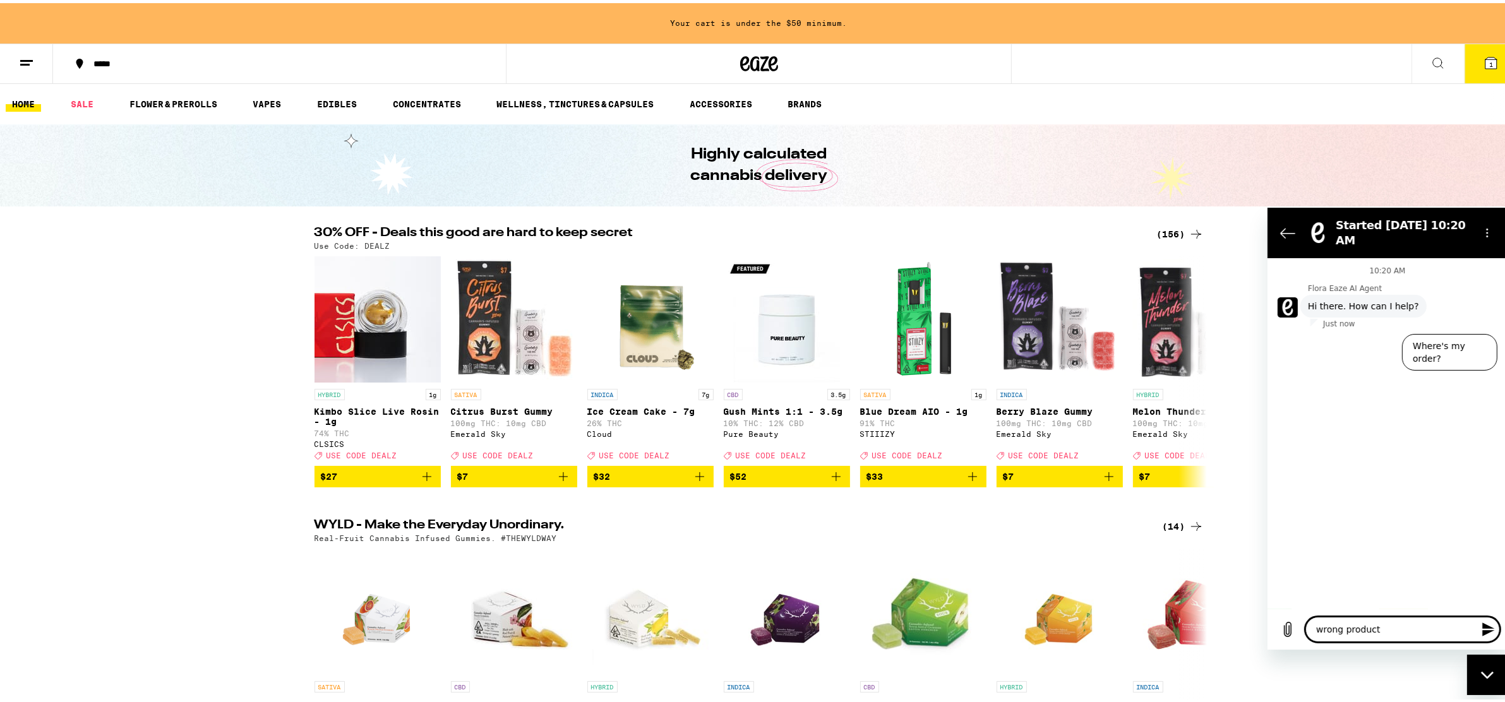
type textarea "x"
type textarea "wrong product"
type textarea "x"
type textarea "wrong product i"
type textarea "x"
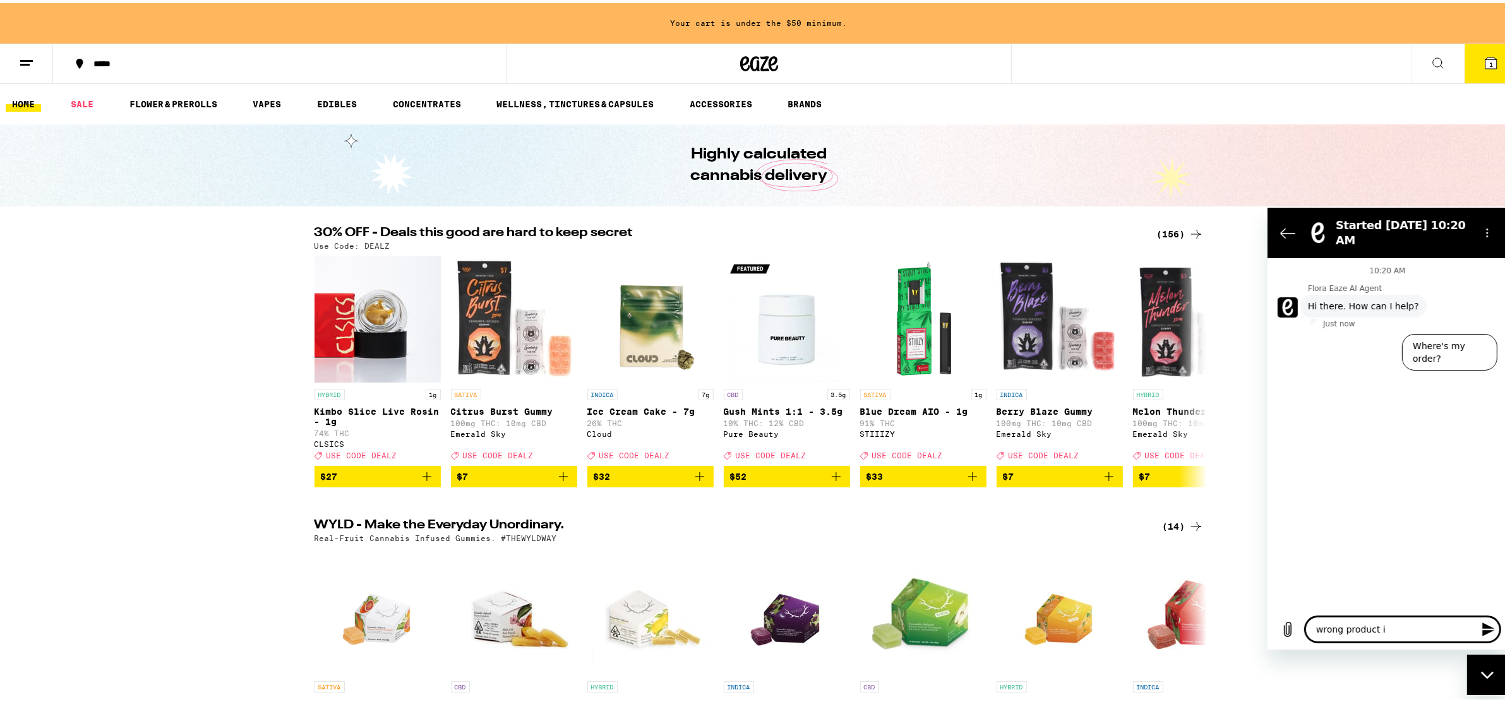
type textarea "wrong product in"
type textarea "x"
type textarea "wrong product in"
type textarea "x"
type textarea "wrong product in m"
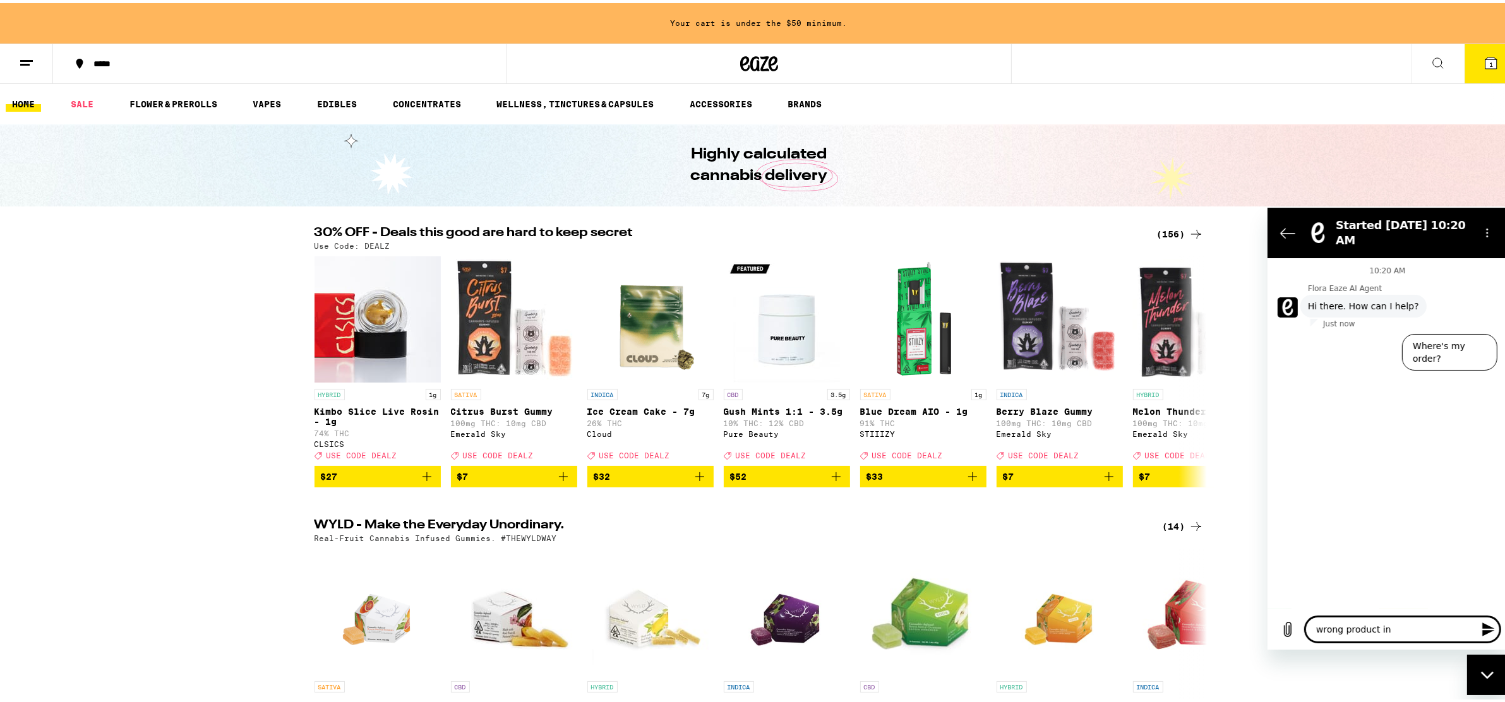
type textarea "x"
type textarea "wrong product in my"
type textarea "x"
type textarea "wrong product in my"
type textarea "x"
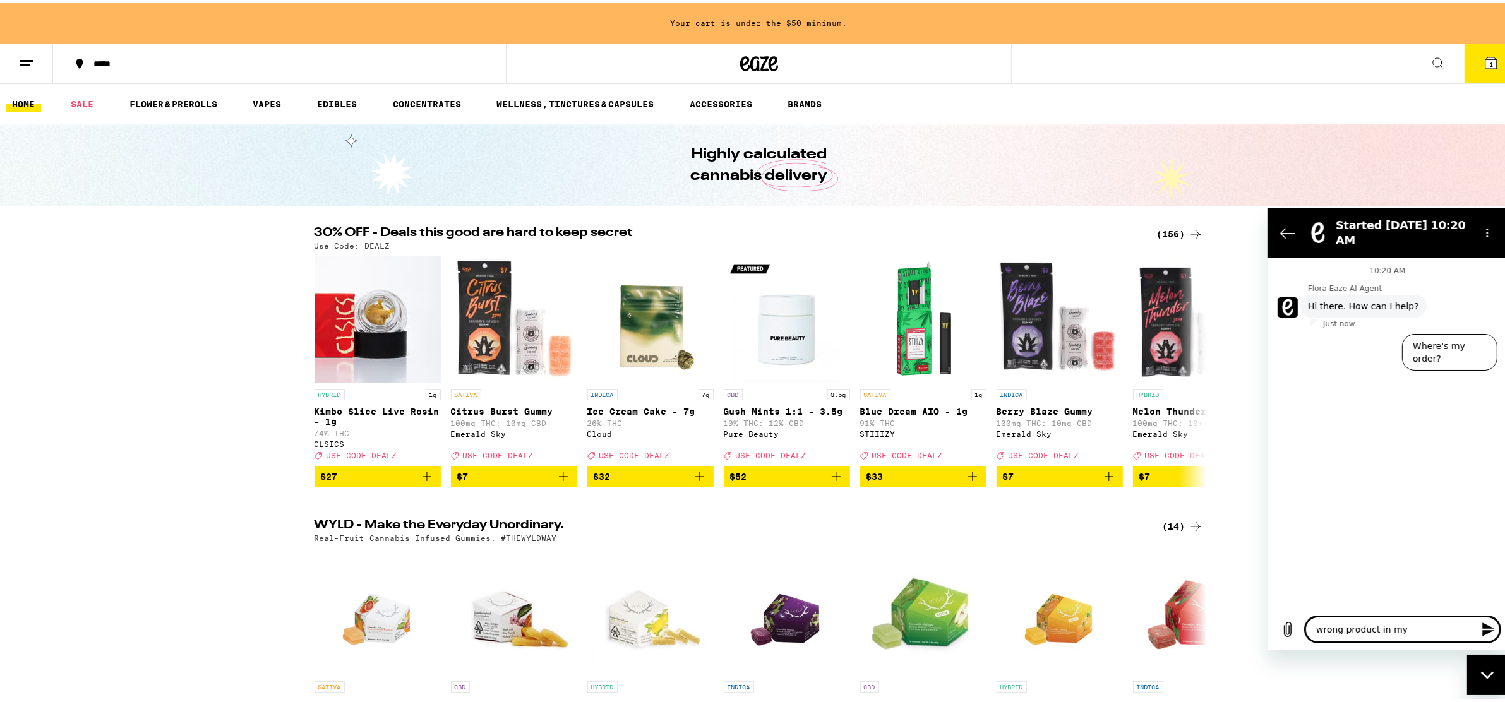
type textarea "wrong product in my o"
type textarea "x"
type textarea "wrong product in my or"
type textarea "x"
type textarea "wrong product in my ord"
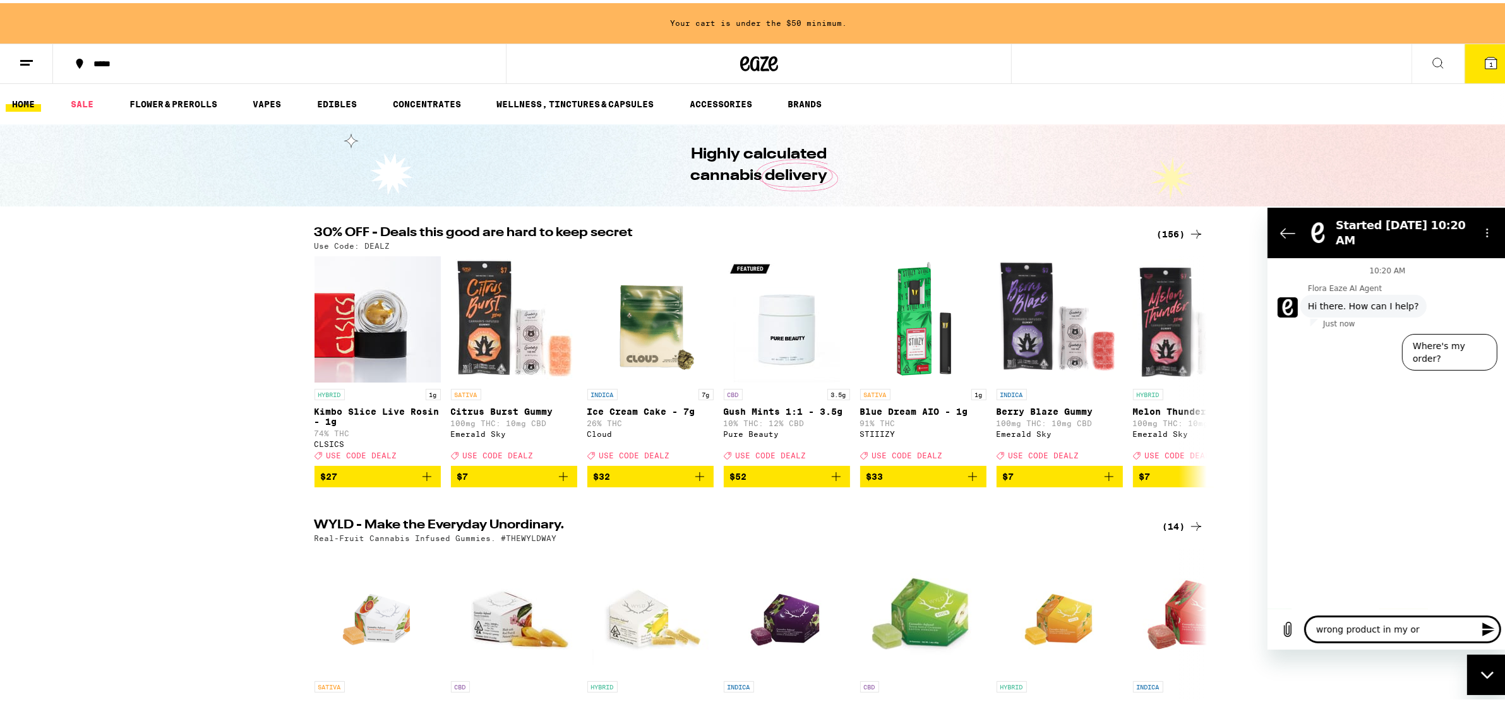
type textarea "x"
type textarea "wrong product in my orde"
type textarea "x"
type textarea "wrong product in my order"
type textarea "x"
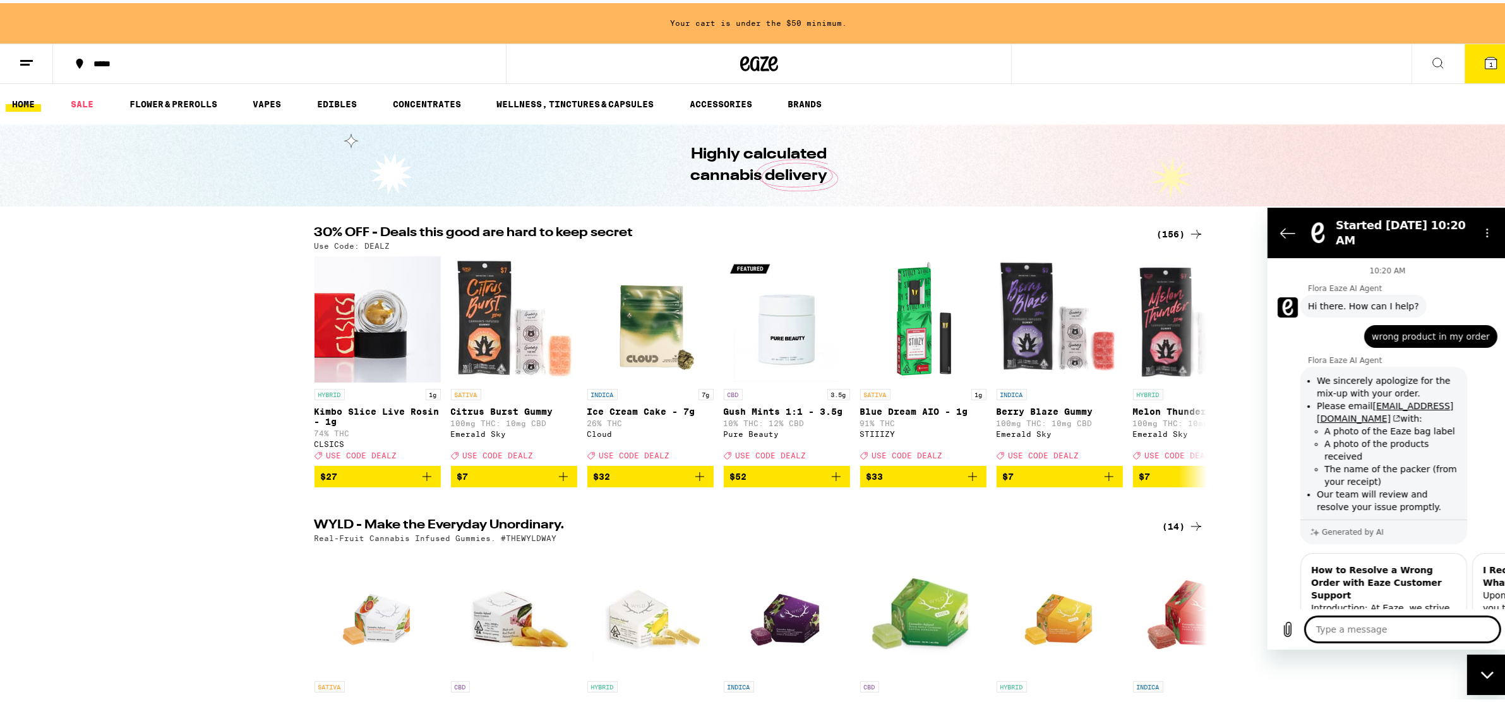
scroll to position [64, 0]
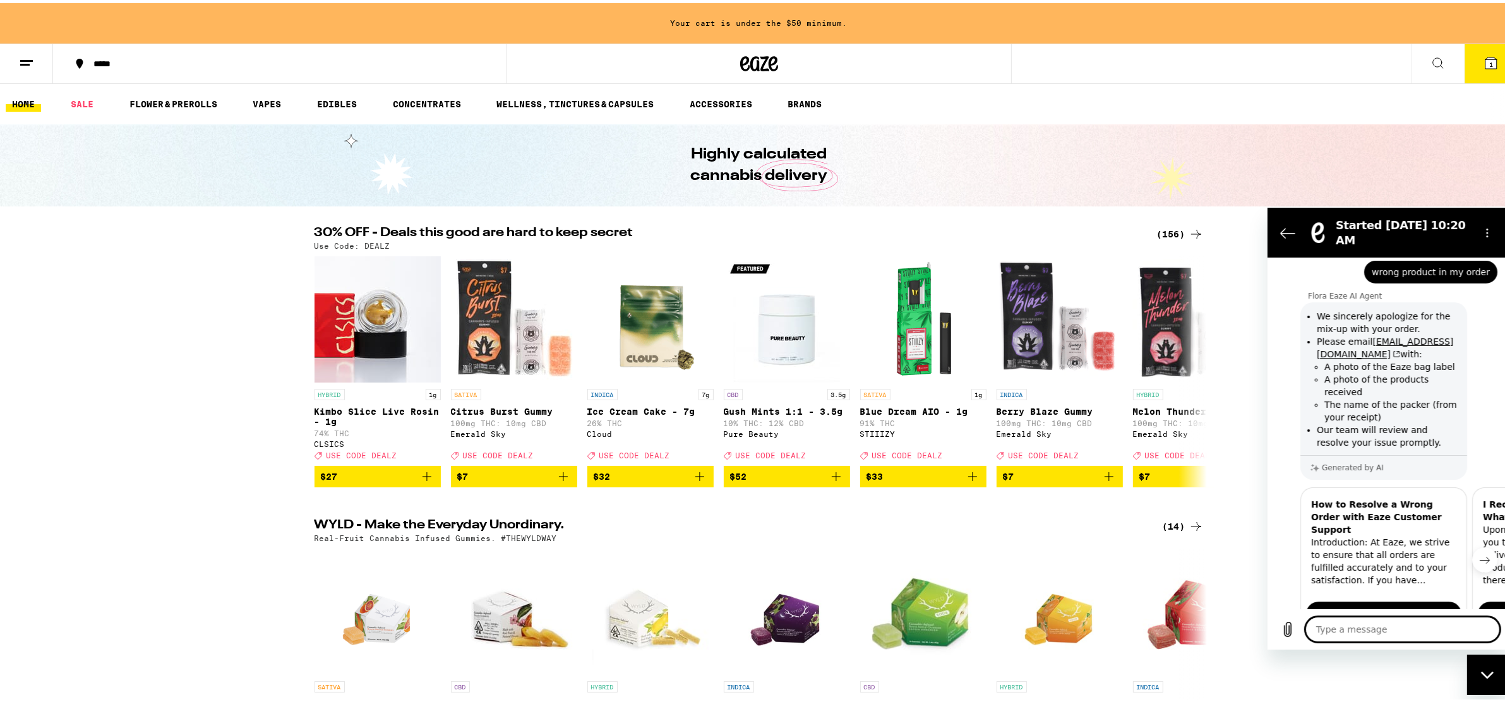
type textarea "x"
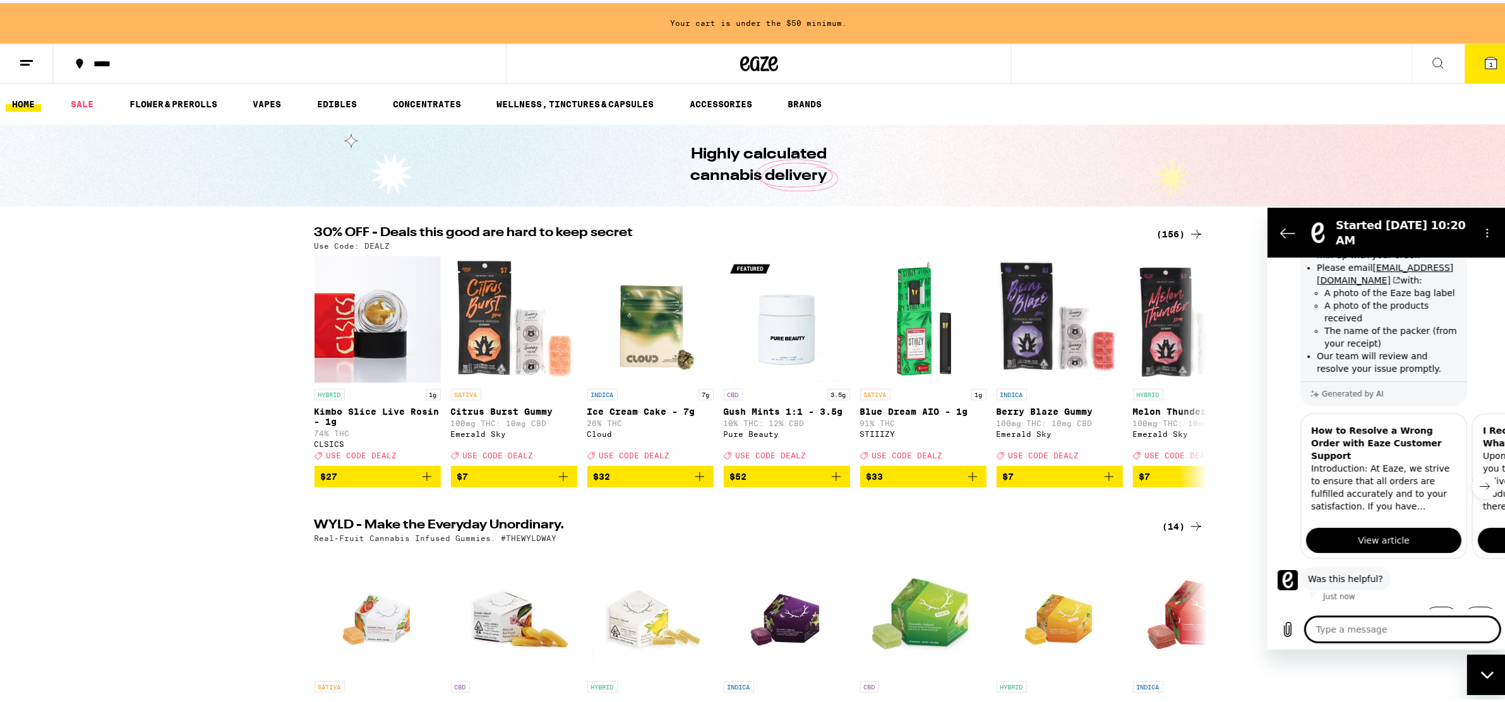
scroll to position [139, 0]
click at [1369, 631] on textarea at bounding box center [1402, 628] width 195 height 25
type textarea "w"
type textarea "x"
type textarea "wh"
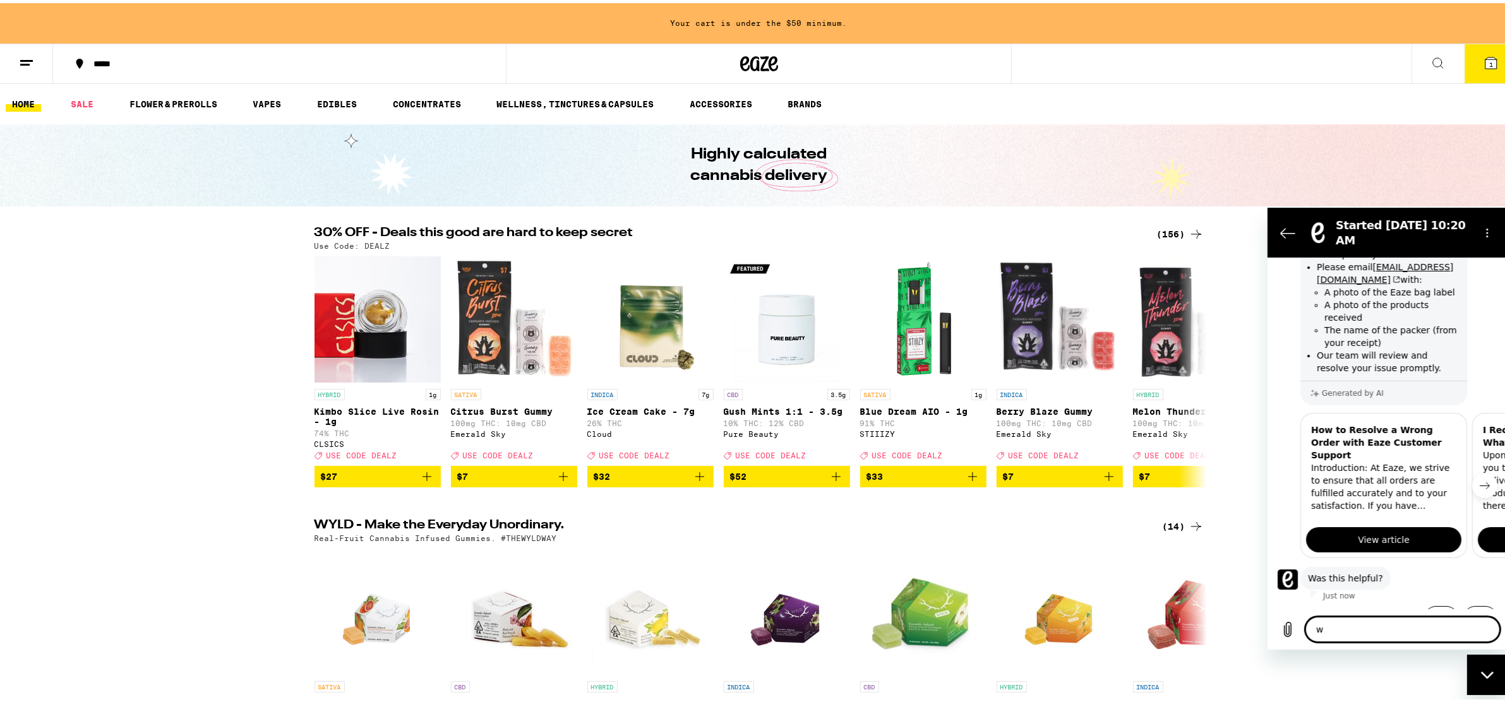
type textarea "x"
type textarea "why"
type textarea "x"
type textarea "why"
type textarea "x"
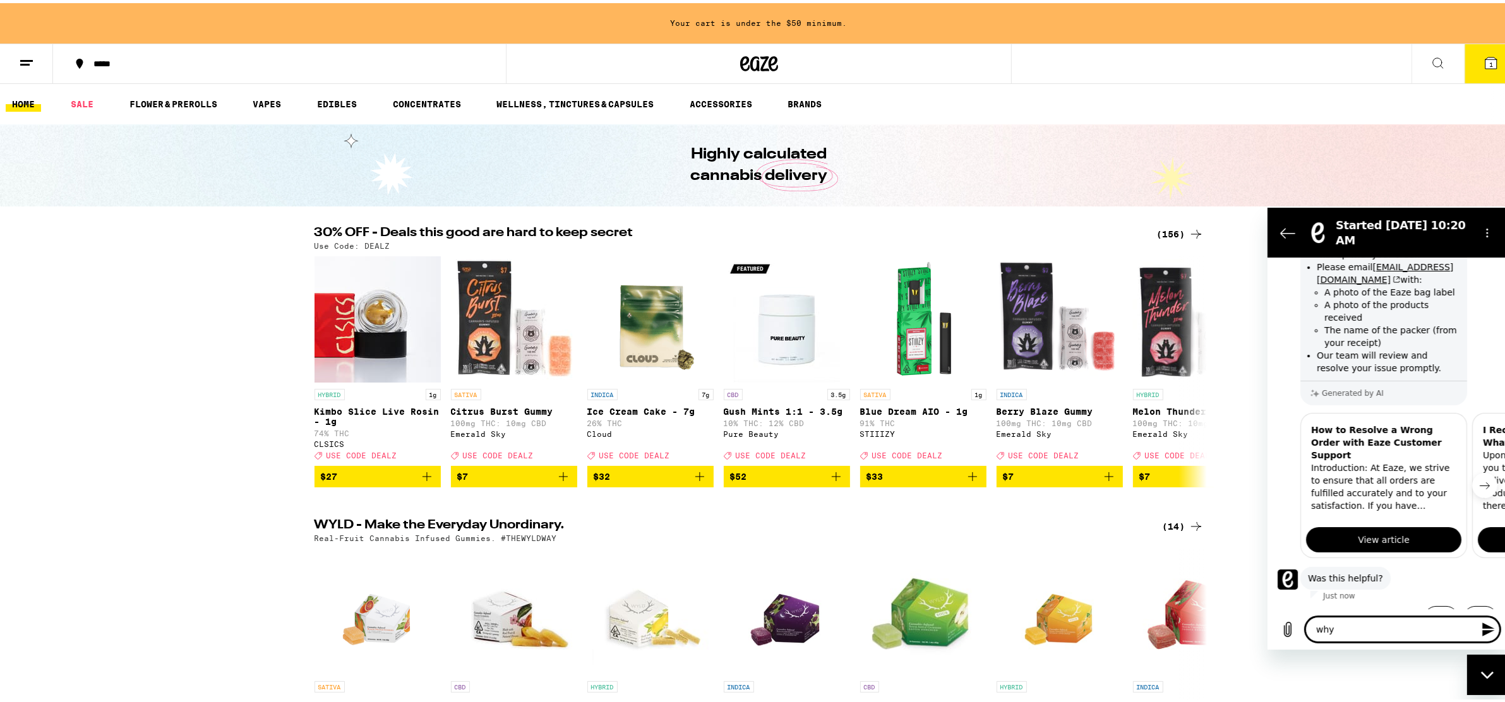
type textarea "why w"
type textarea "x"
type textarea "why wa"
type textarea "x"
type textarea "why was"
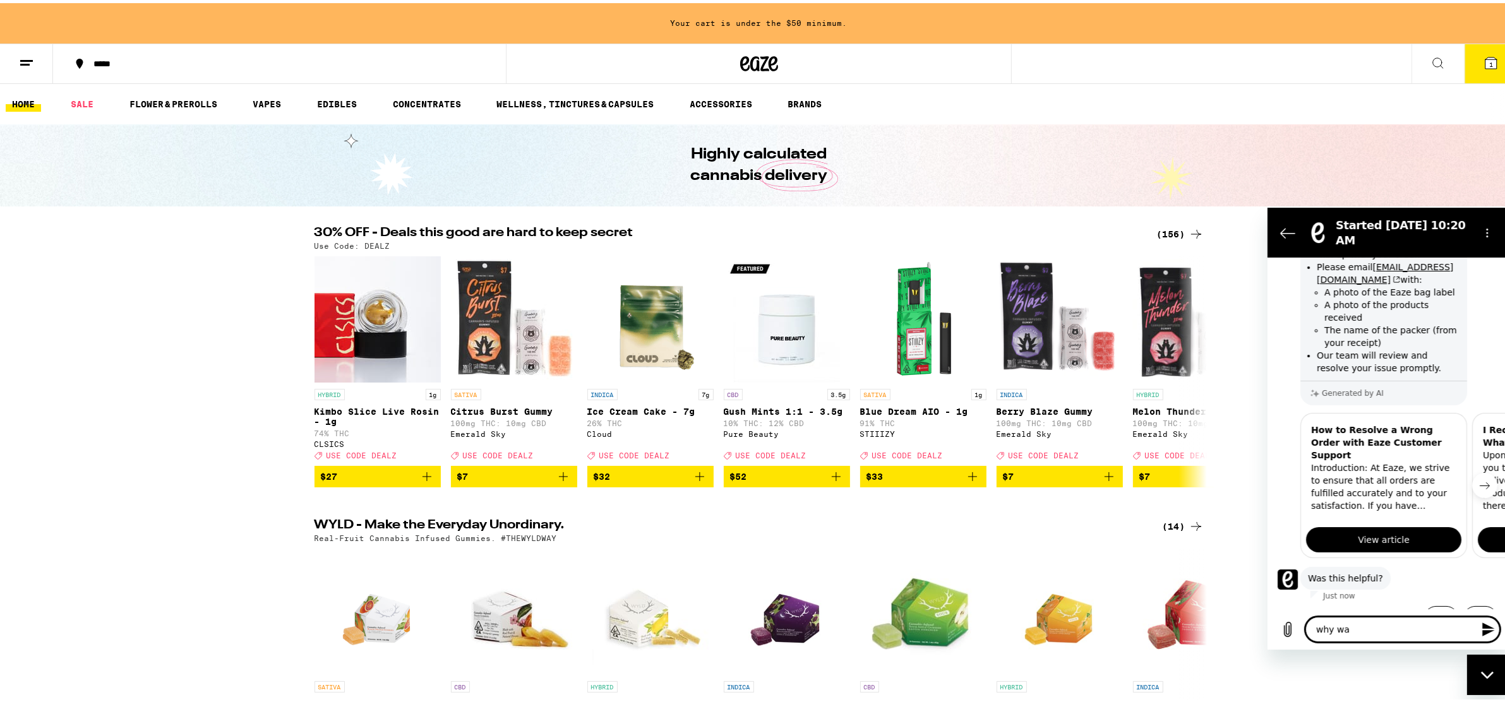
type textarea "x"
type textarea "why was"
type textarea "x"
type textarea "why was m"
type textarea "x"
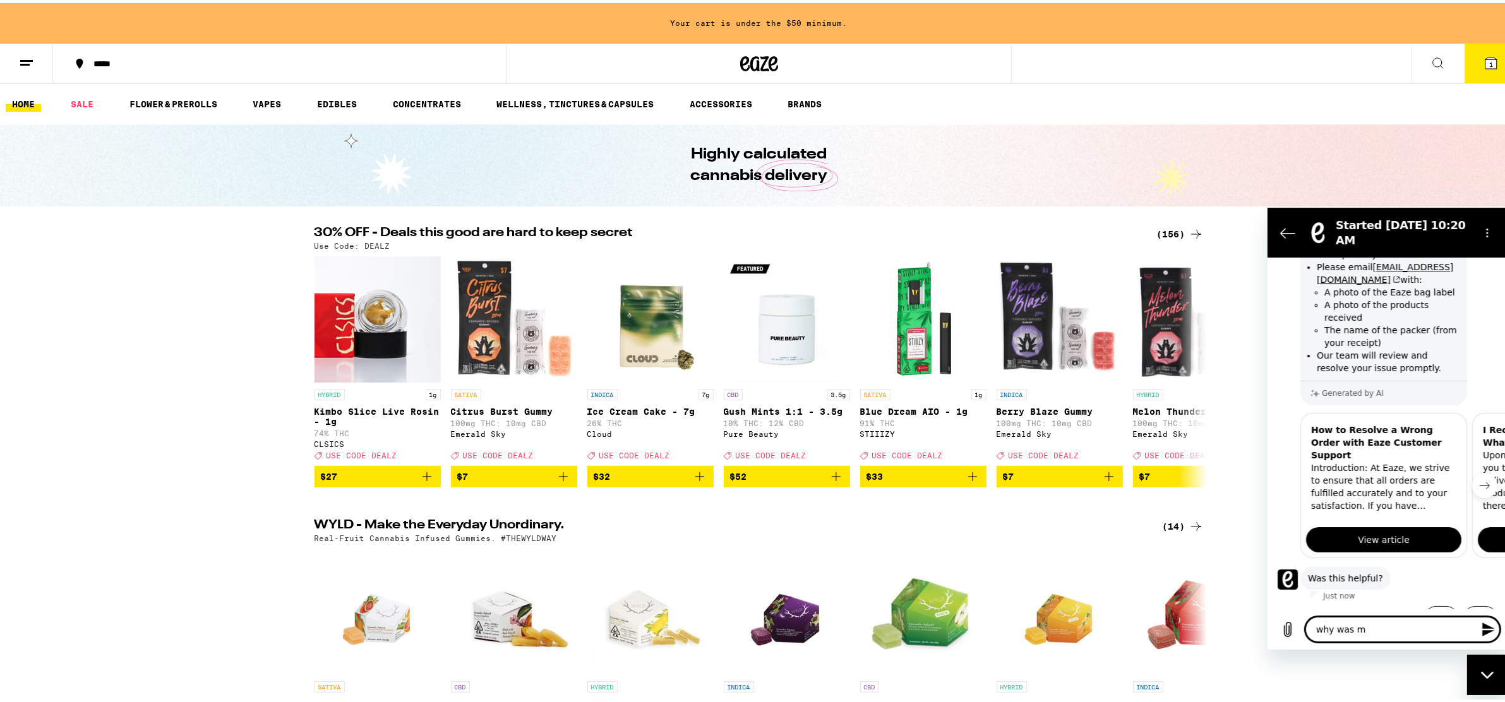
type textarea "why was my"
type textarea "x"
type textarea "why was my"
type textarea "x"
type textarea "why was my o"
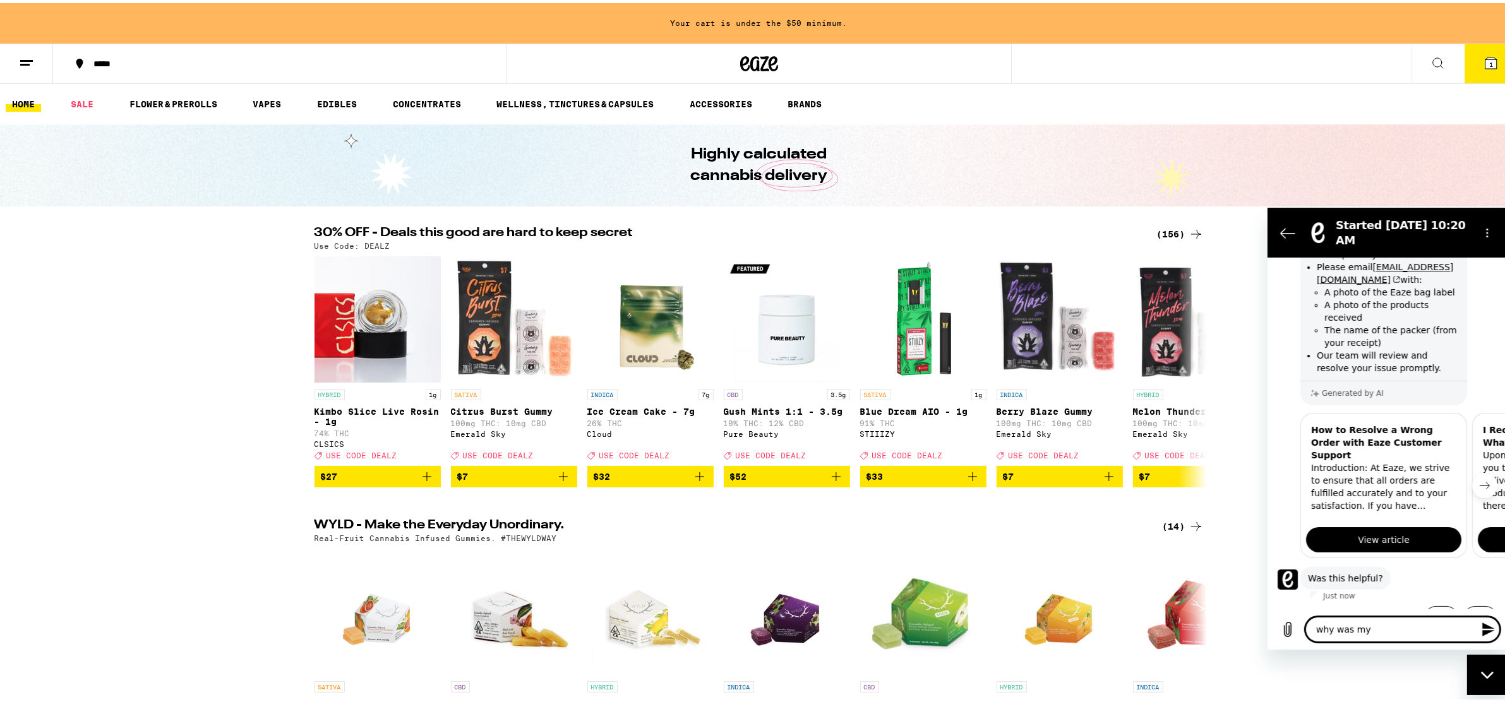
type textarea "x"
type textarea "why was my or"
type textarea "x"
type textarea "why was my ord"
type textarea "x"
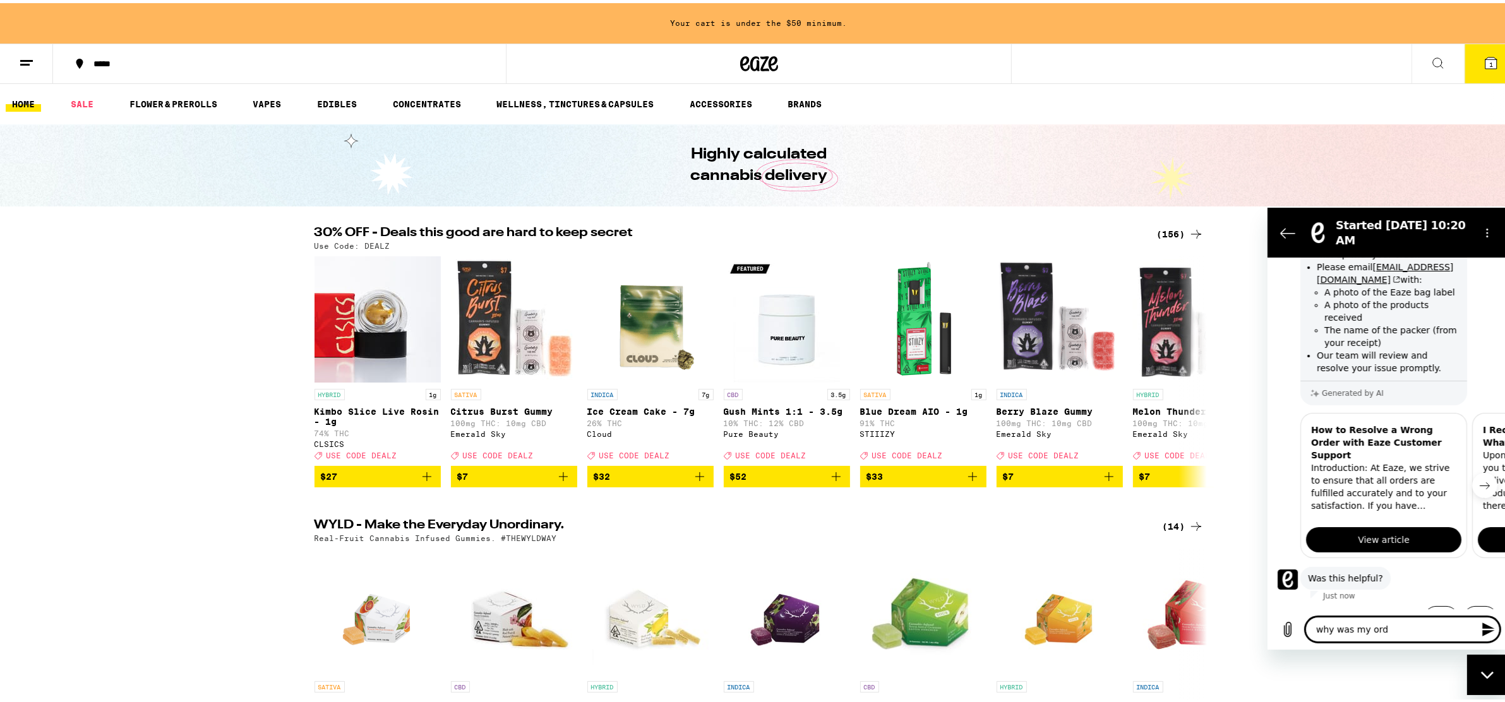
type textarea "why was my orde"
type textarea "x"
type textarea "why was my order"
type textarea "x"
type textarea "why was my order"
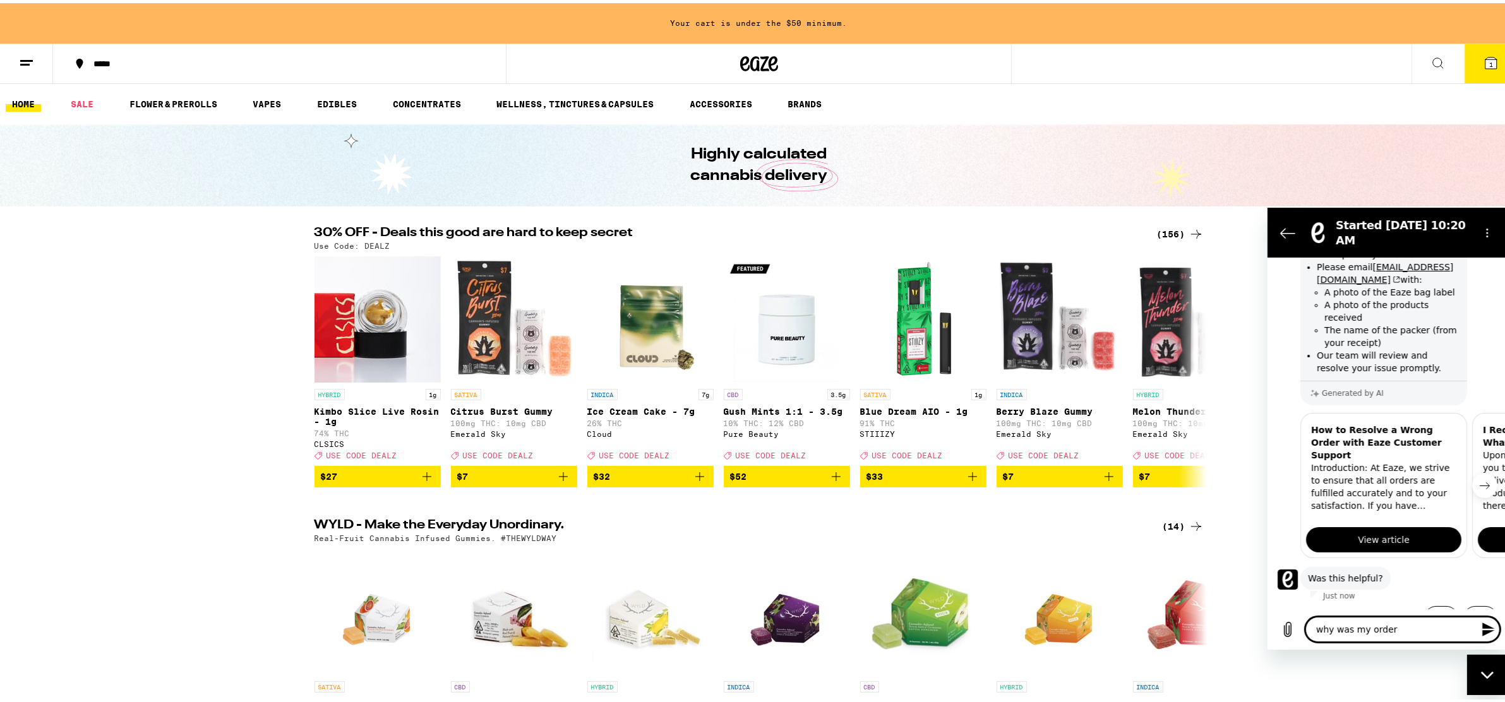
type textarea "x"
type textarea "why was my order c"
type textarea "x"
type textarea "why was my order ca"
type textarea "x"
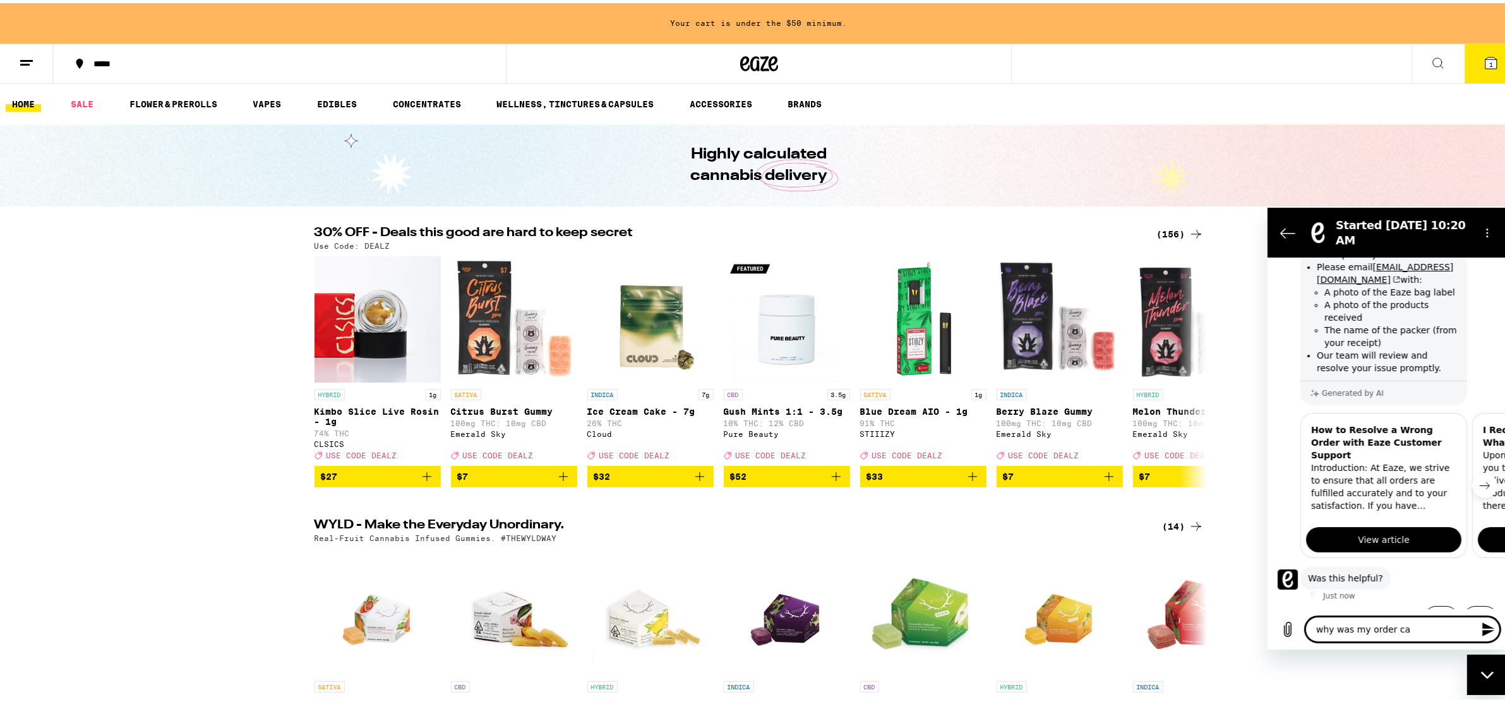
type textarea "why was my order can"
type textarea "x"
type textarea "why was my order canc"
type textarea "x"
type textarea "why was my order cance"
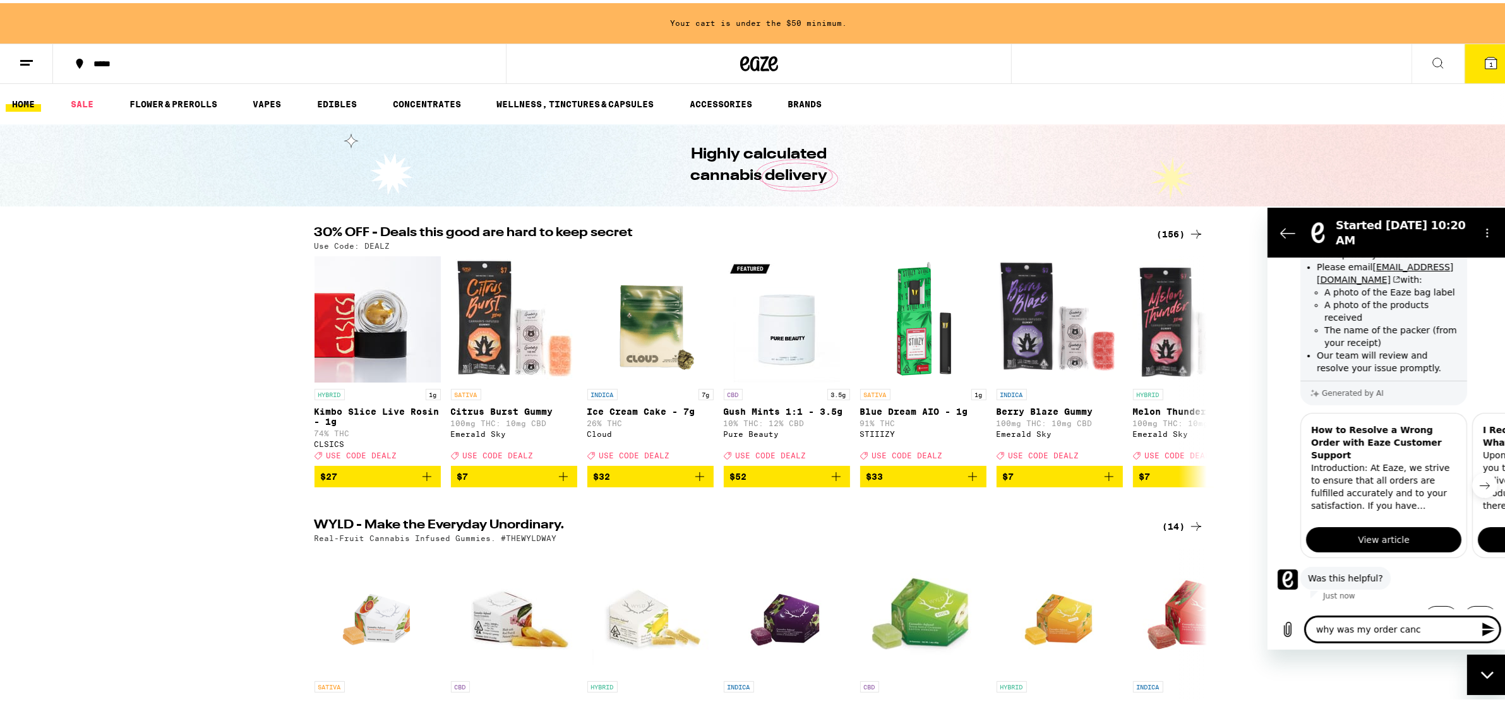
type textarea "x"
type textarea "why was my order cancel"
type textarea "x"
type textarea "why was my order cancele"
type textarea "x"
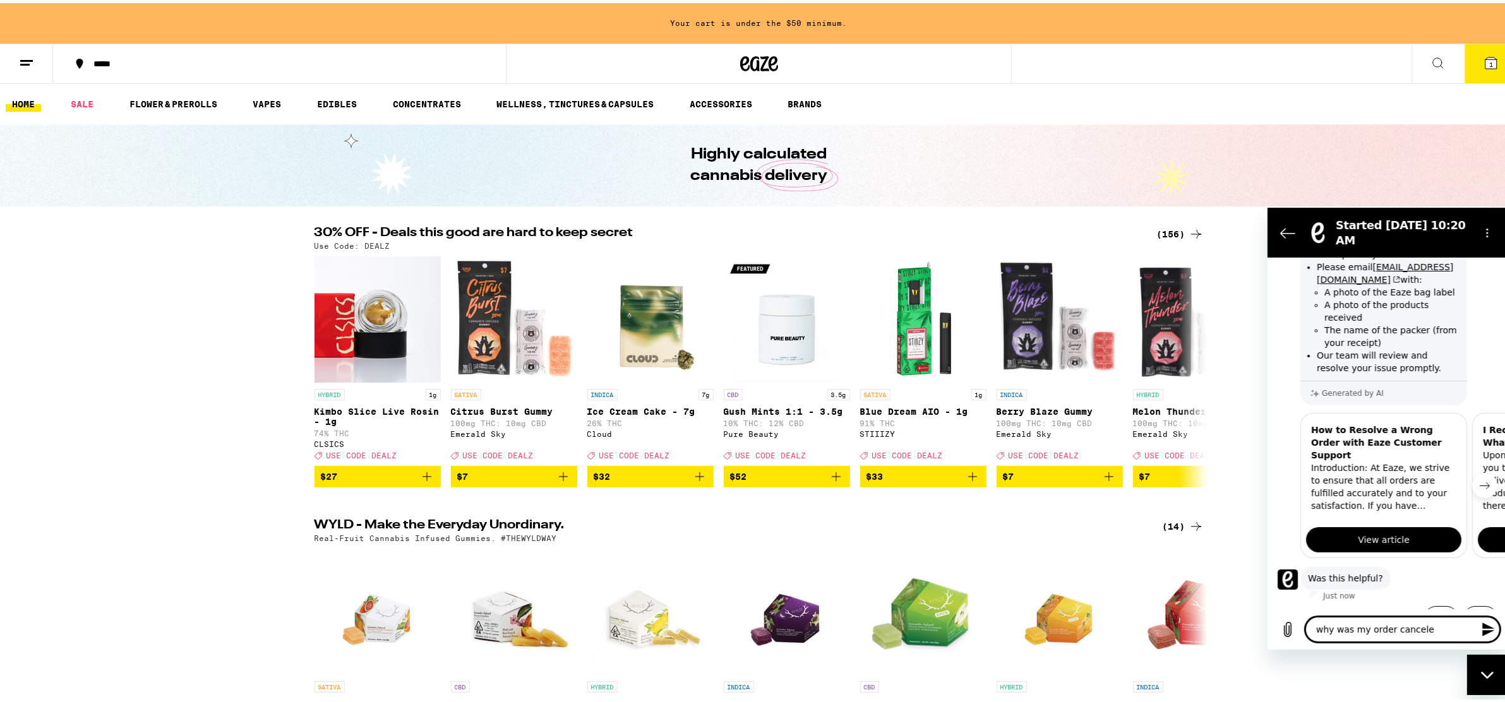
type textarea "why was my order canceled"
type textarea "x"
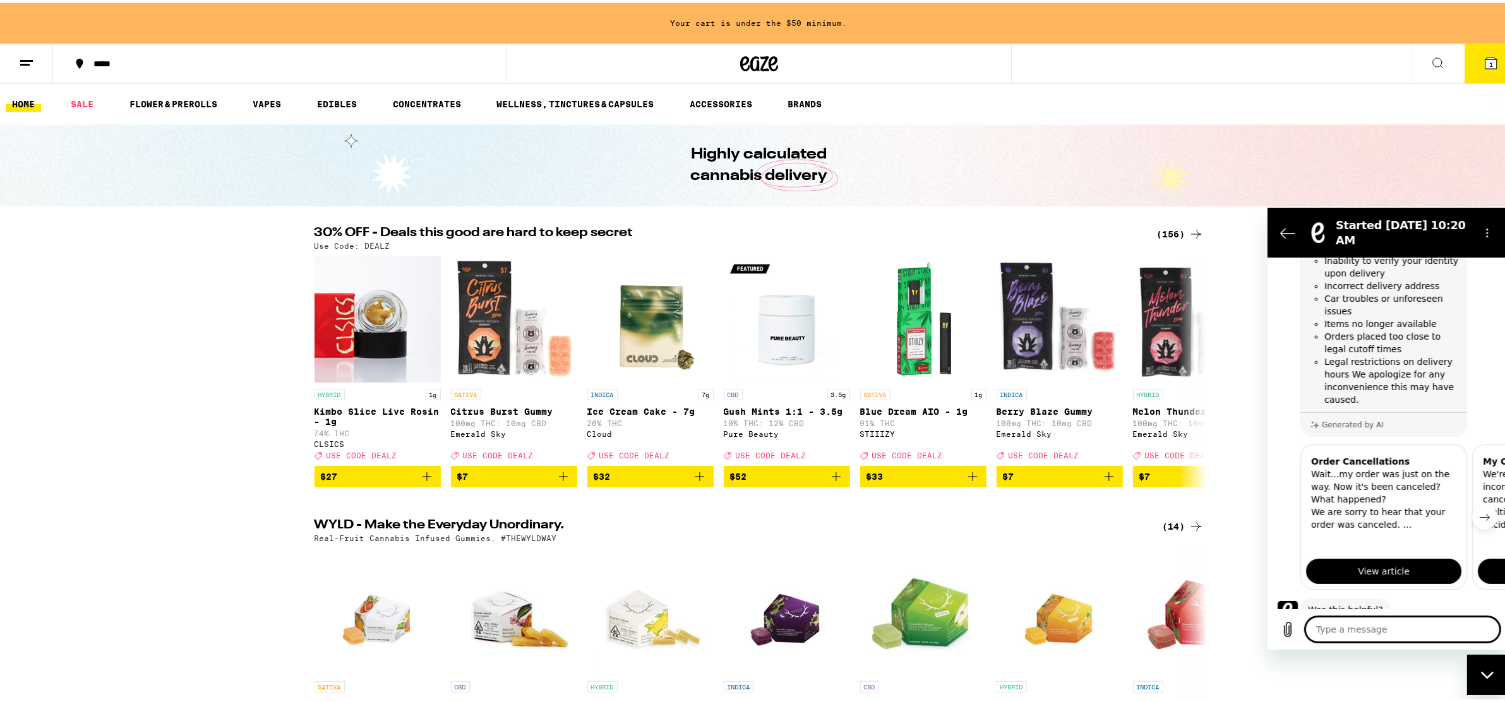
scroll to position [613, 0]
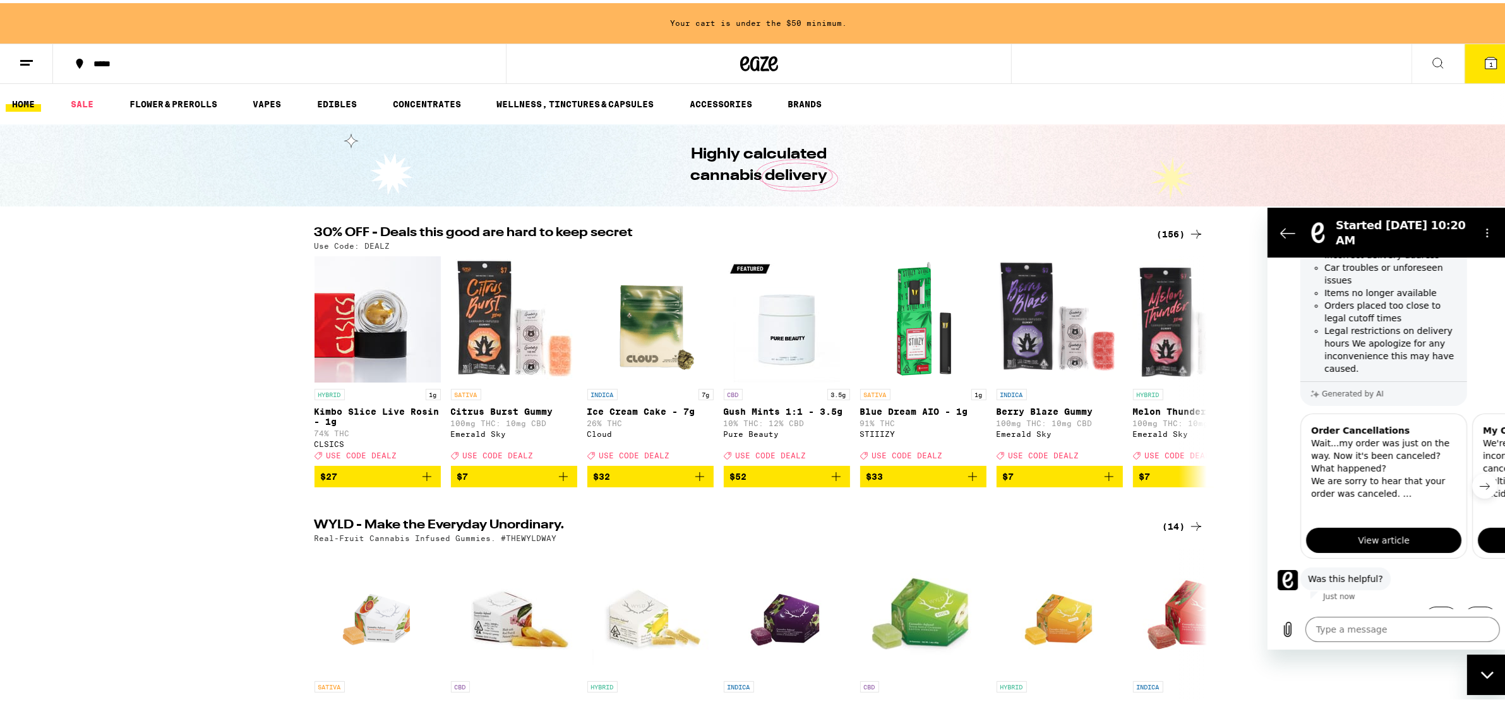
click at [1395, 532] on span "View article" at bounding box center [1383, 539] width 52 height 15
type textarea "x"
click at [1395, 635] on textarea at bounding box center [1402, 628] width 195 height 25
type textarea "C"
type textarea "x"
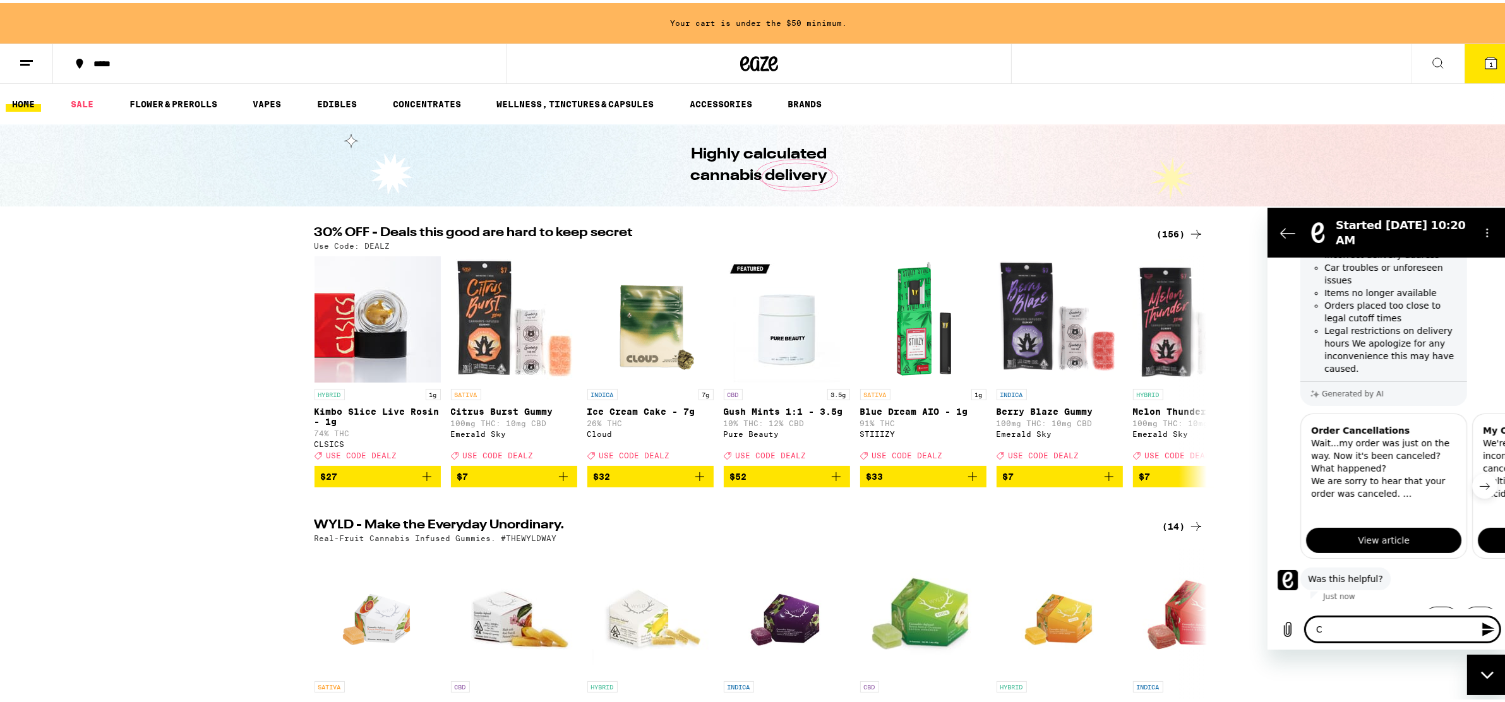
type textarea "Ca"
type textarea "x"
type textarea "Can"
type textarea "x"
type textarea "Canc"
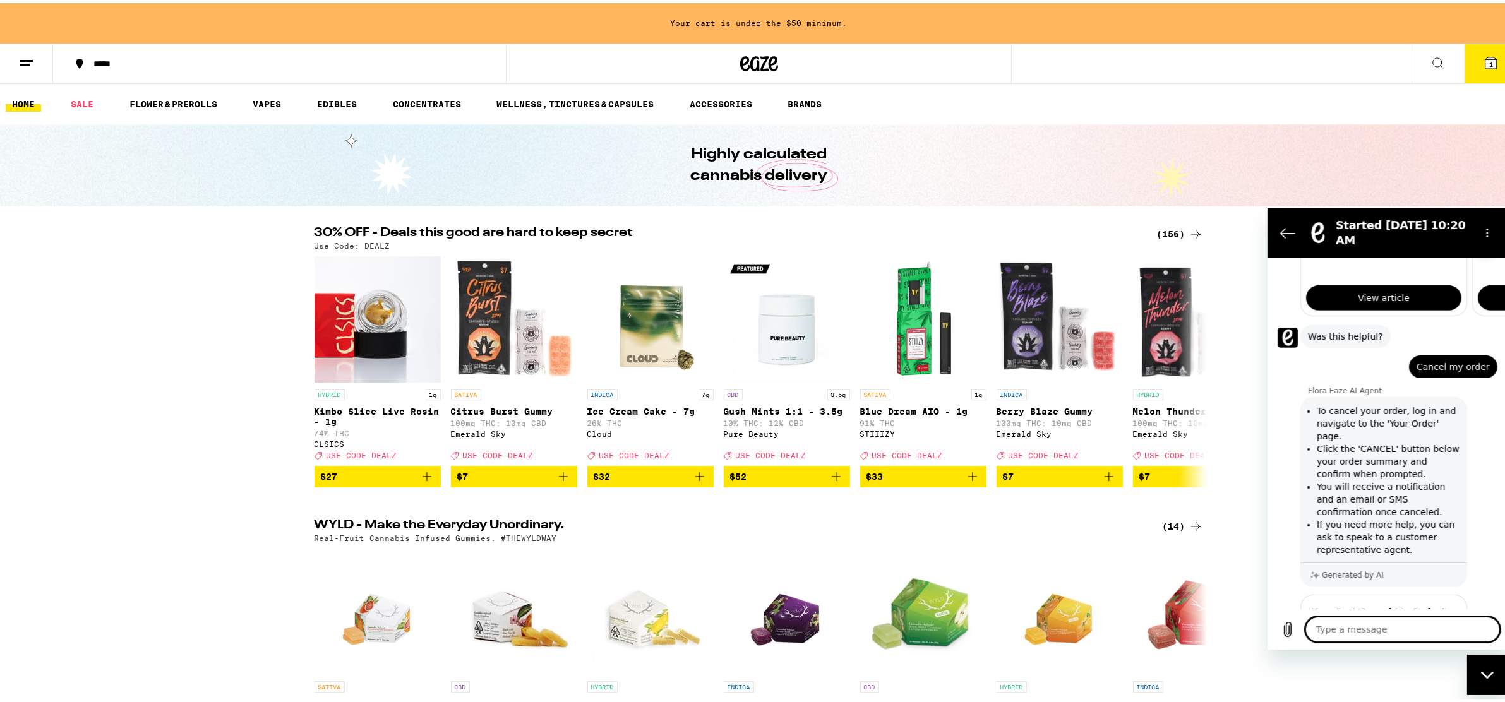
scroll to position [1024, 0]
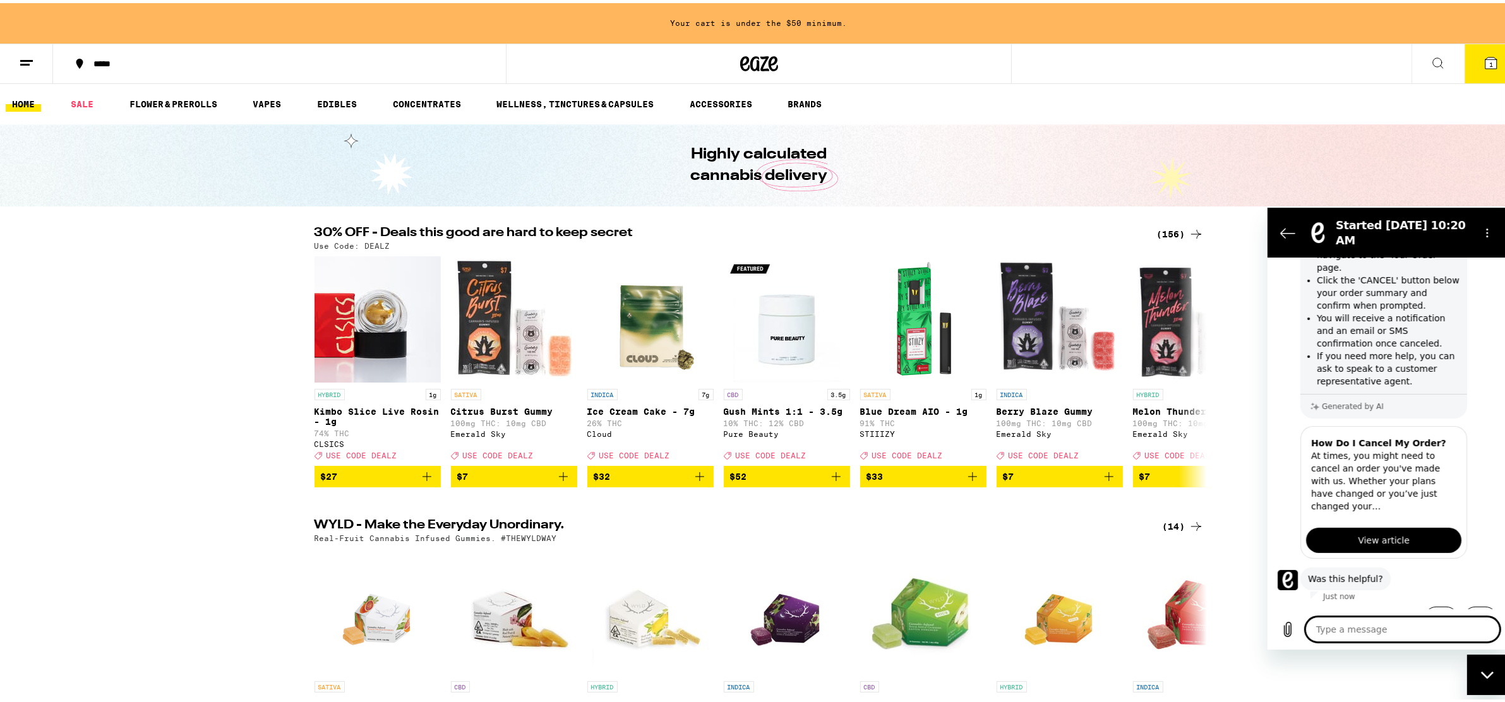
click at [1404, 632] on textarea at bounding box center [1402, 628] width 195 height 25
click at [1405, 632] on textarea at bounding box center [1402, 628] width 195 height 25
click at [1343, 627] on textarea at bounding box center [1402, 628] width 195 height 25
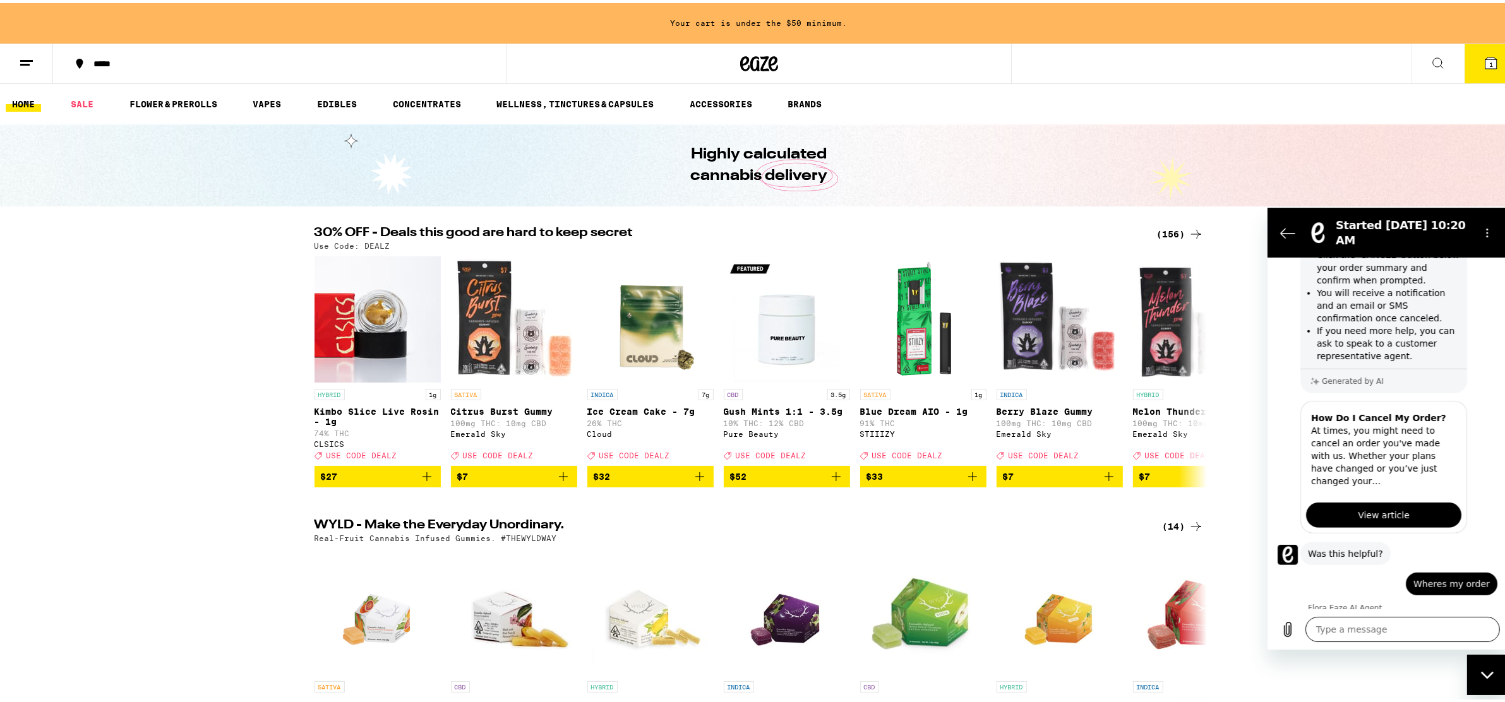
scroll to position [1132, 0]
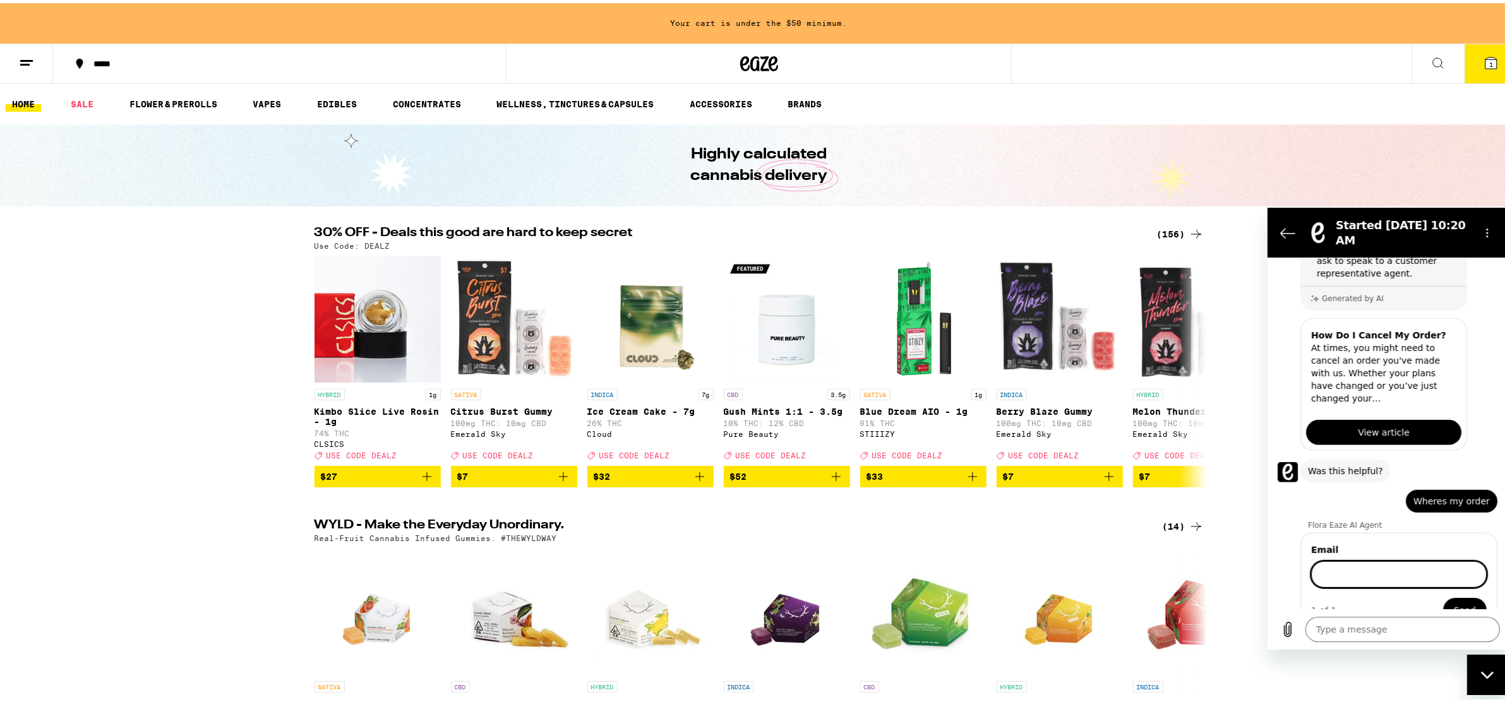
drag, startPoint x: 1343, startPoint y: 627, endPoint x: 1383, endPoint y: 591, distance: 53.2
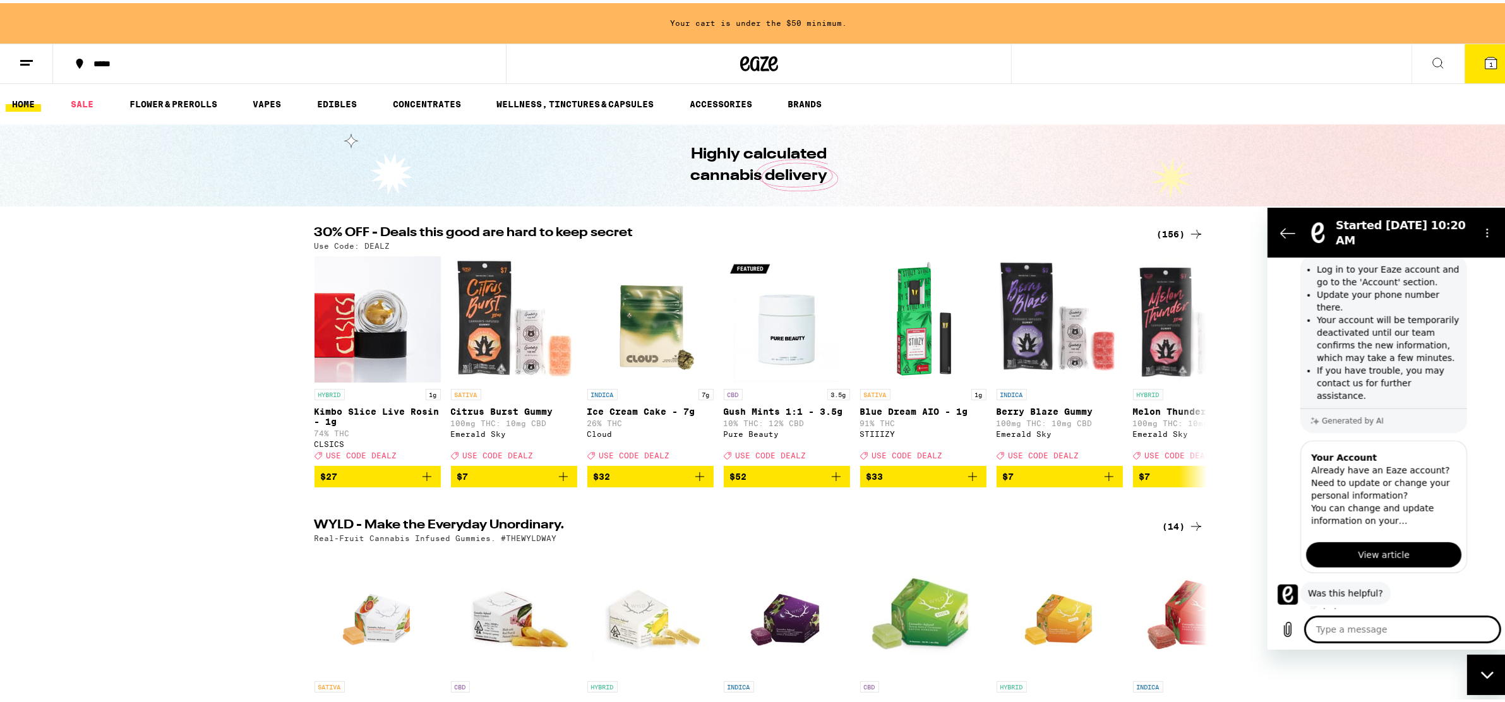
scroll to position [1560, 0]
click at [1379, 627] on textarea at bounding box center [1402, 628] width 195 height 25
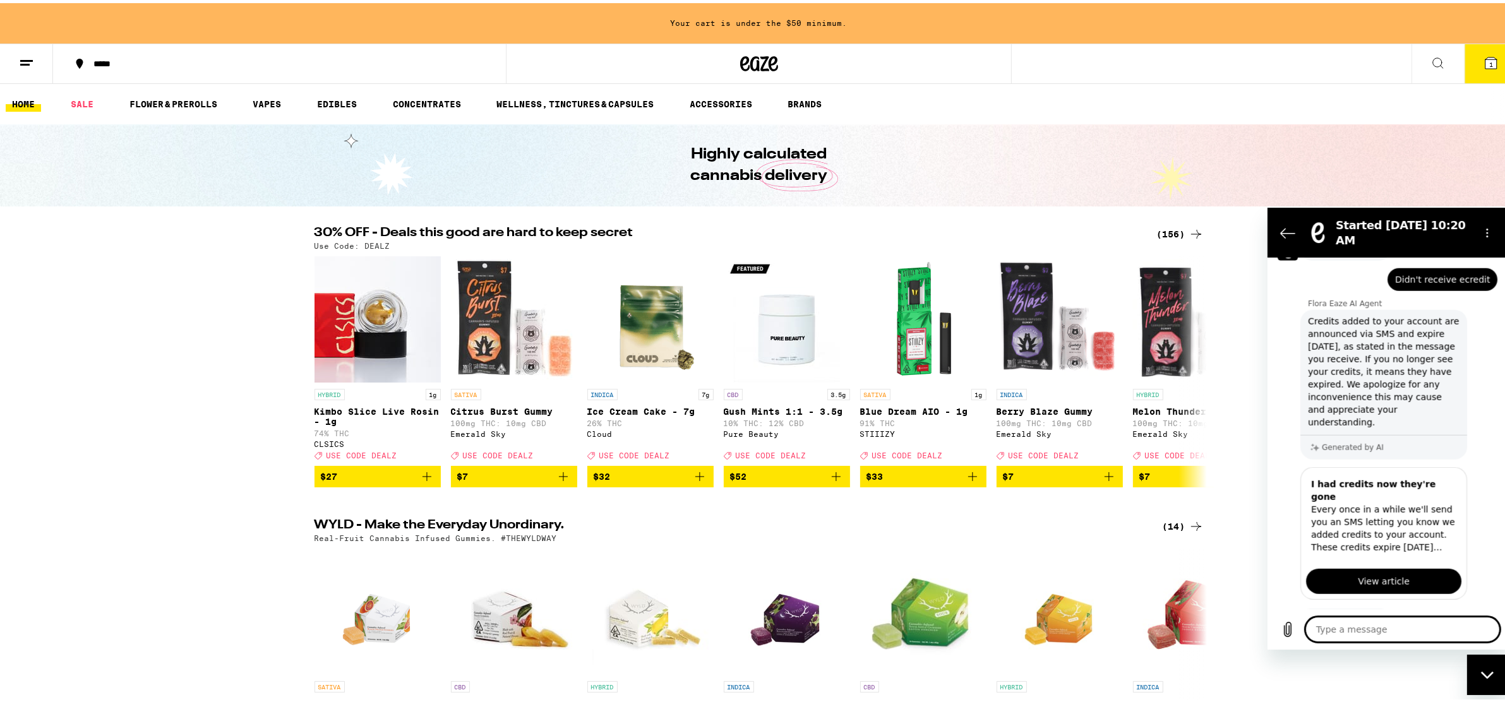
scroll to position [1906, 0]
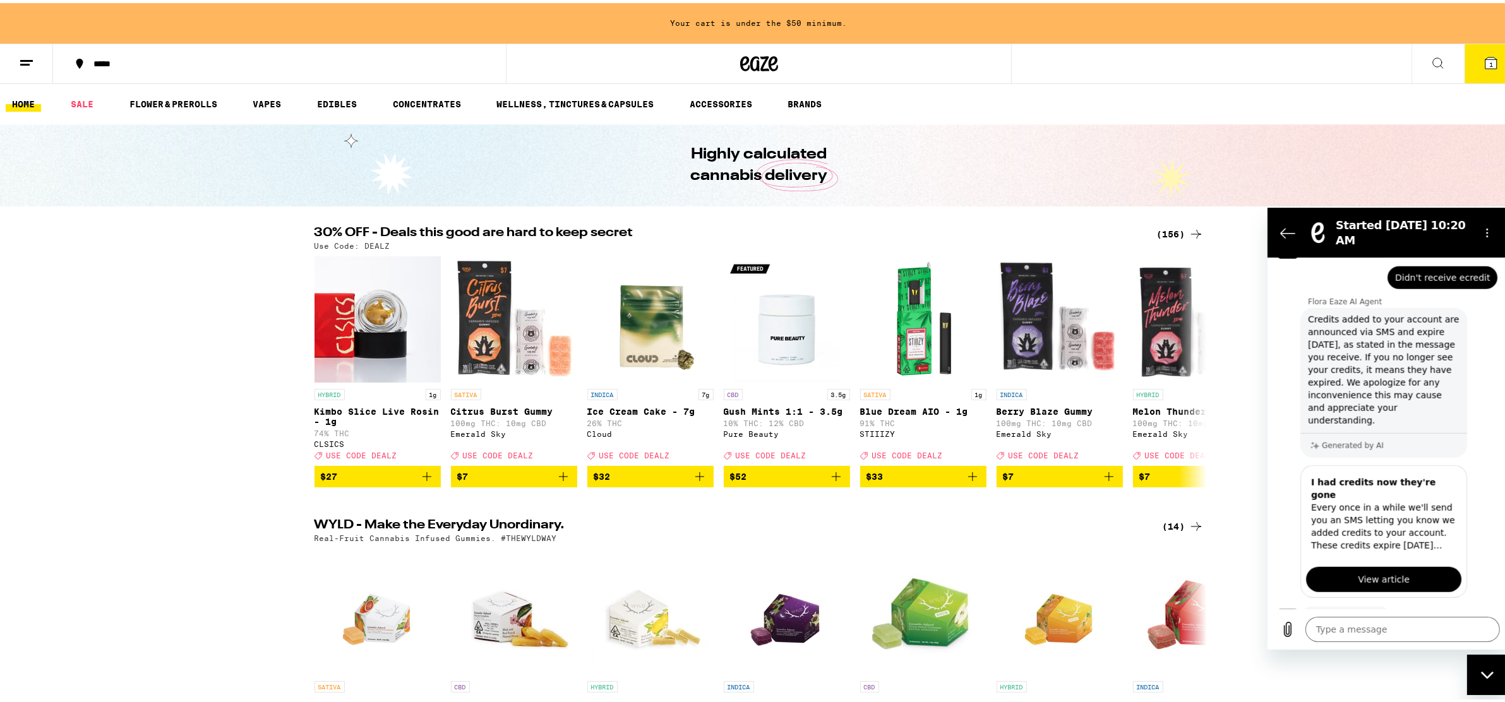
click at [1477, 309] on div "Flora Eaze AI Agent says: Credits added to your account are announced via SMS a…" at bounding box center [1392, 381] width 230 height 151
click at [1484, 220] on button "Options menu" at bounding box center [1486, 232] width 25 height 25
click at [1285, 228] on icon "Back to the conversation list" at bounding box center [1287, 232] width 15 height 15
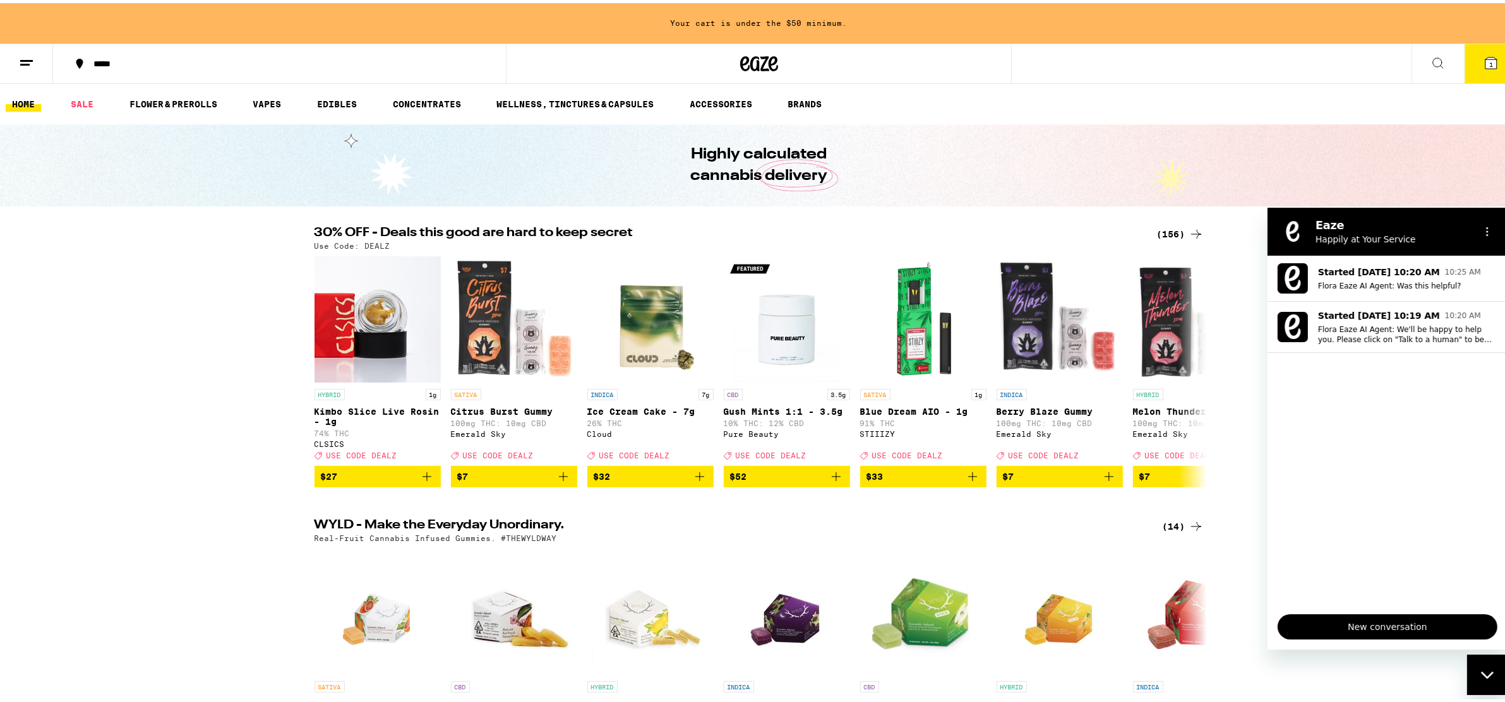
click at [1381, 629] on span "New conversation" at bounding box center [1387, 626] width 198 height 15
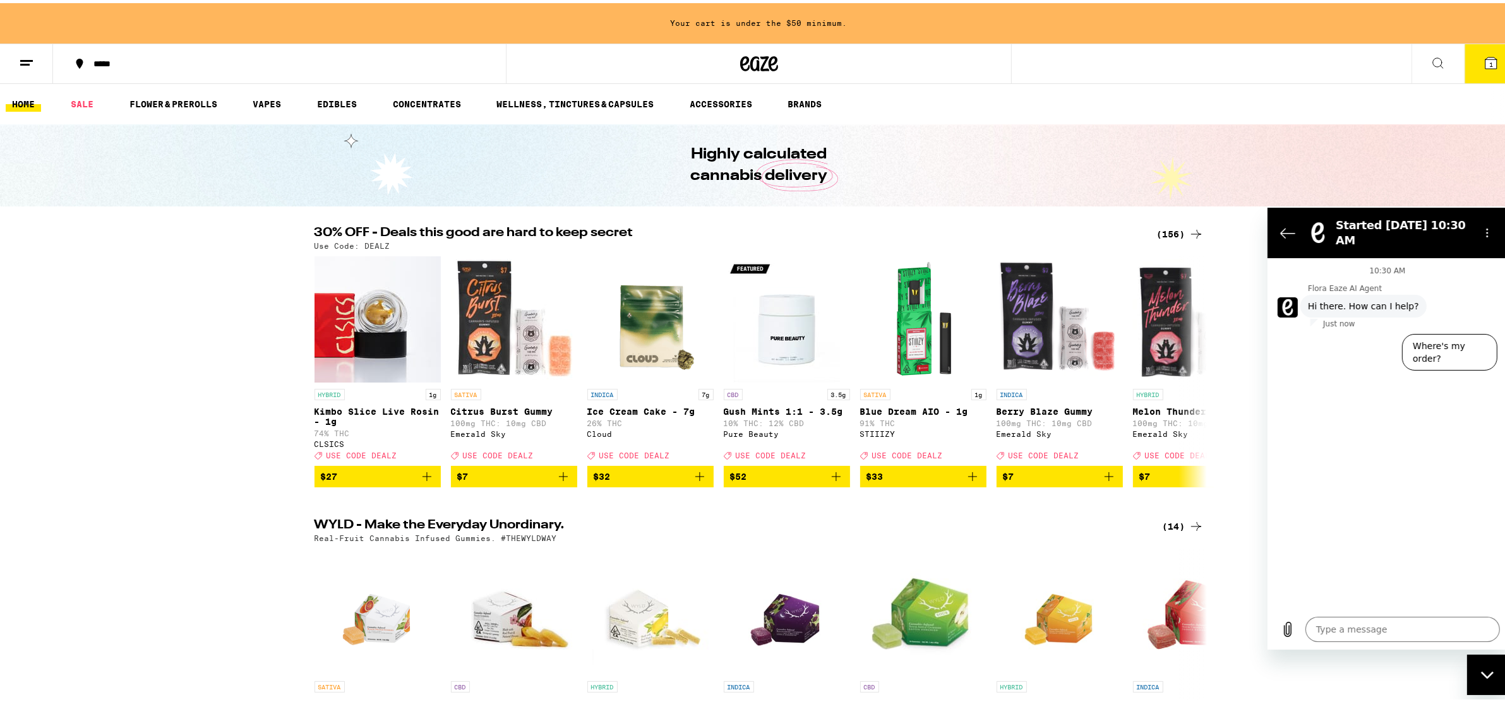
click at [1487, 426] on div "10:30 AM Flora Eaze AI Agent Flora Eaze AI Agent says: Hi there. How can I help…" at bounding box center [1387, 433] width 240 height 351
click at [1286, 232] on icon "Back to the conversation list" at bounding box center [1287, 232] width 15 height 15
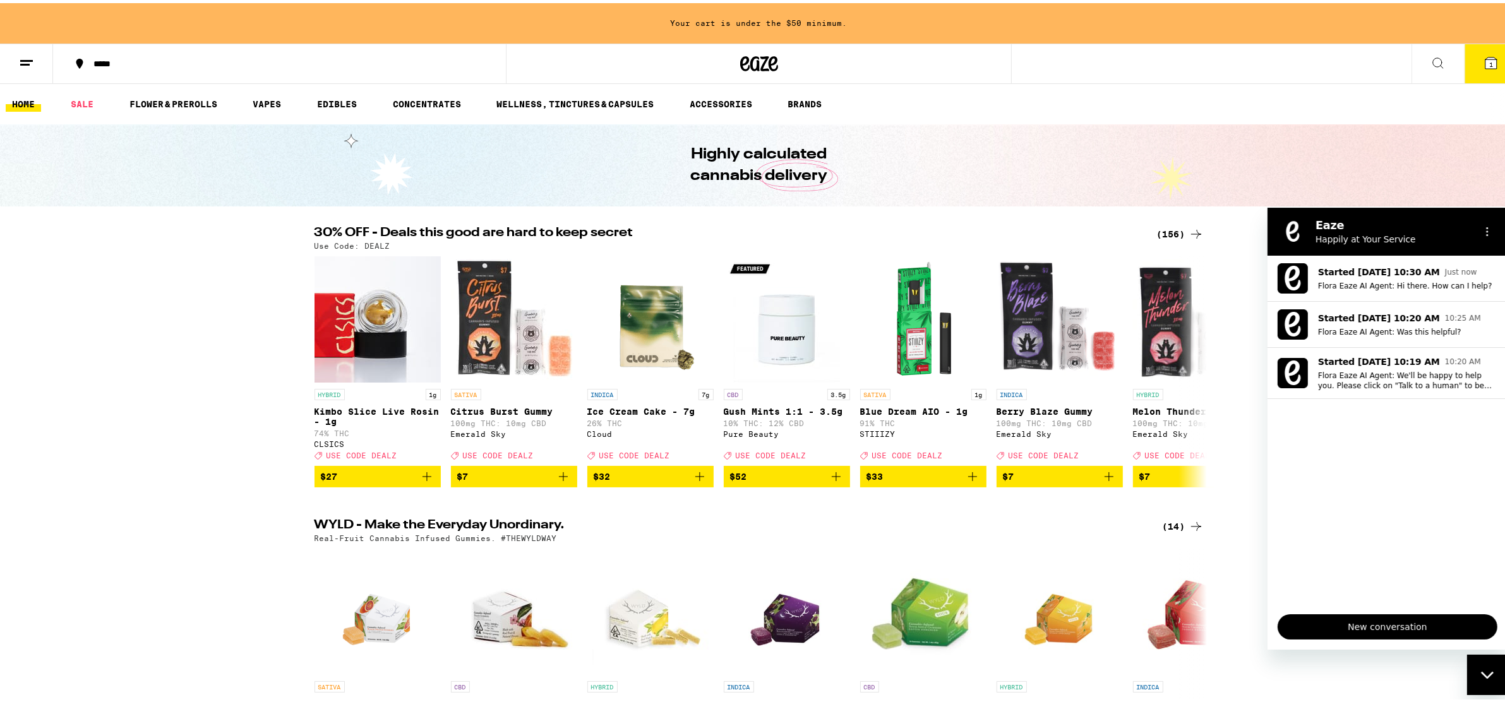
click at [1368, 625] on span "New conversation" at bounding box center [1387, 626] width 198 height 15
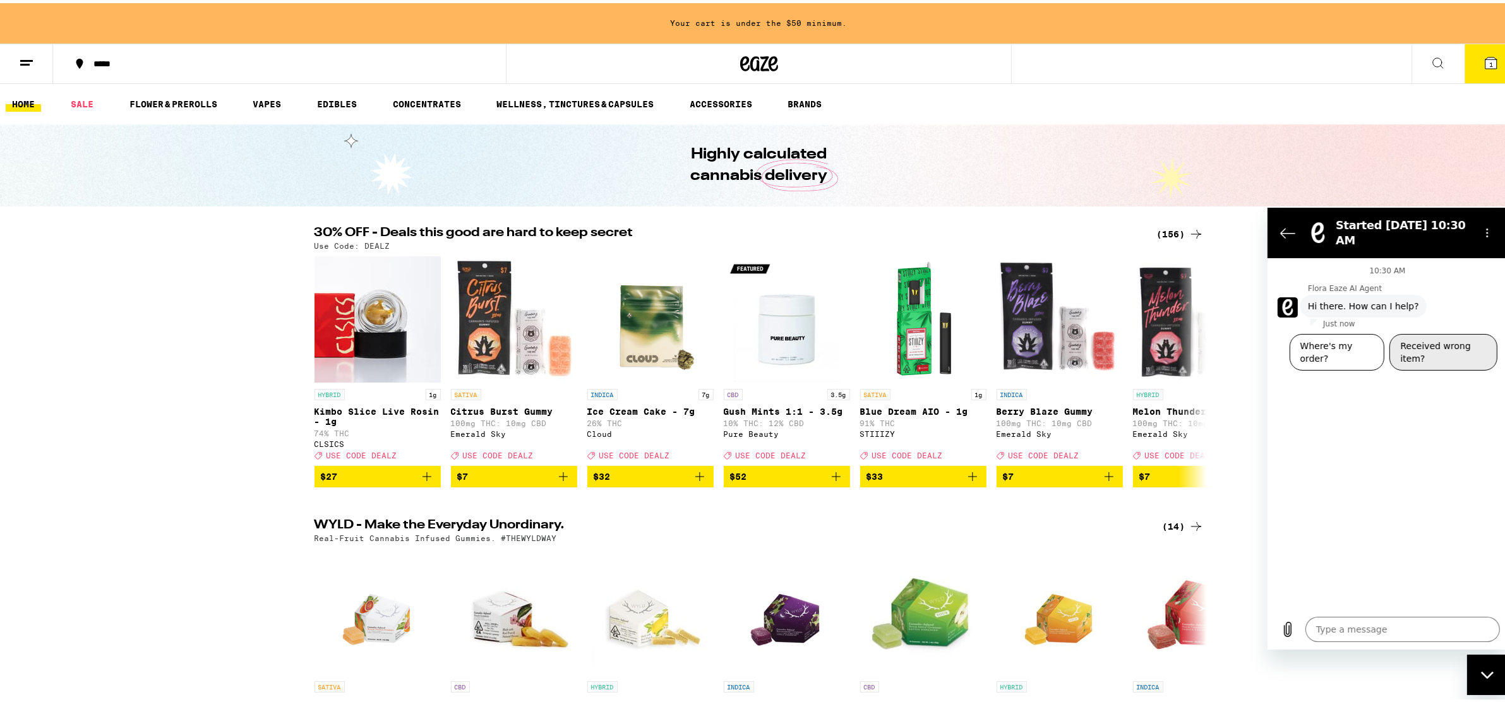
click at [1472, 342] on button "Received wrong item?" at bounding box center [1443, 351] width 108 height 37
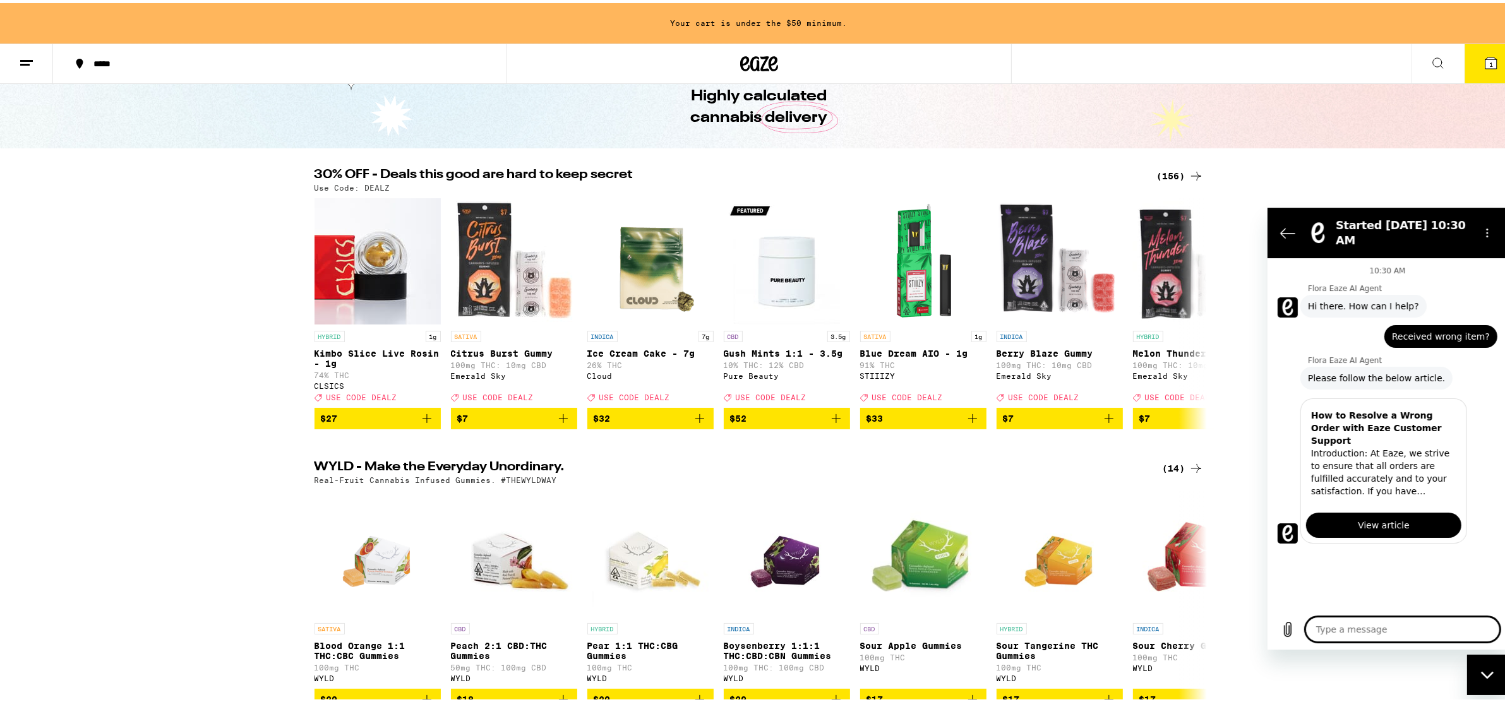
scroll to position [84, 0]
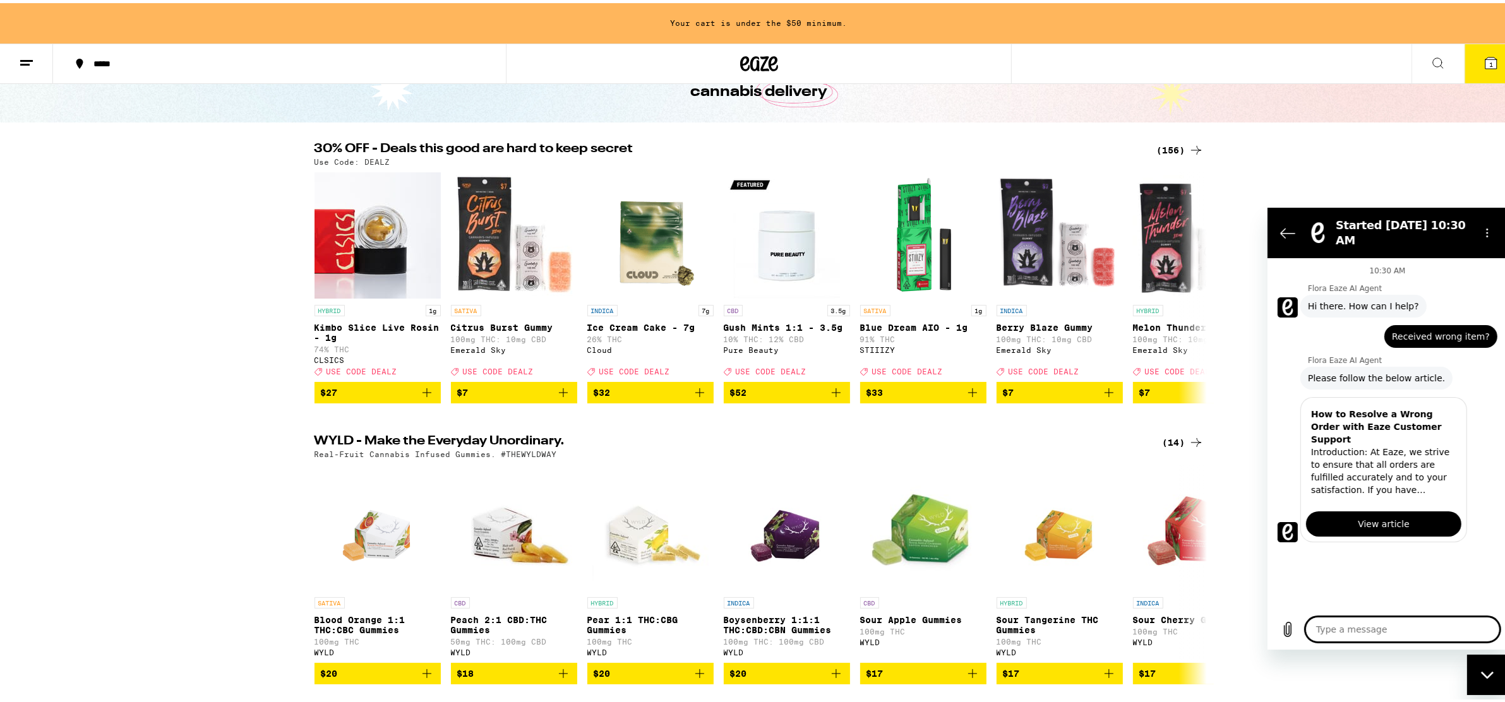
click at [1343, 631] on textarea at bounding box center [1402, 628] width 195 height 25
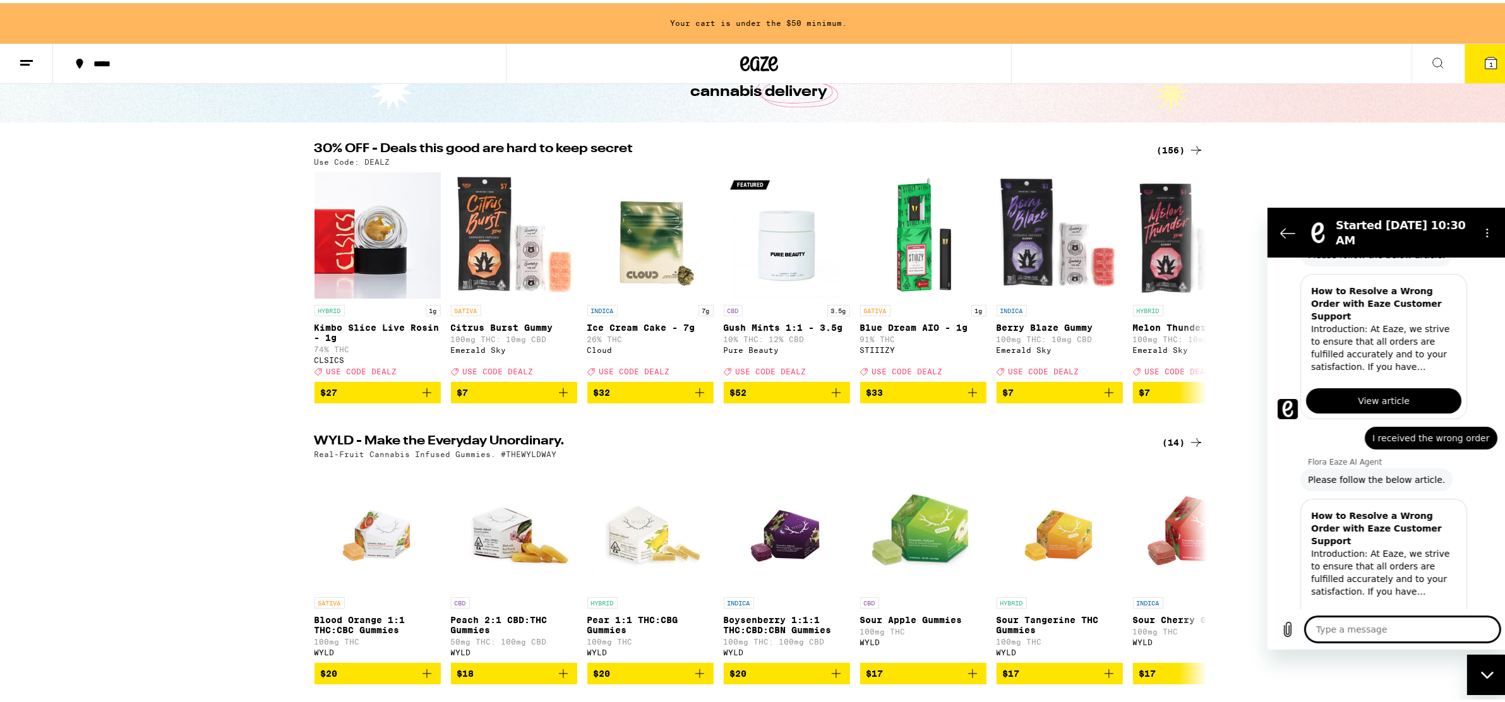
scroll to position [122, 0]
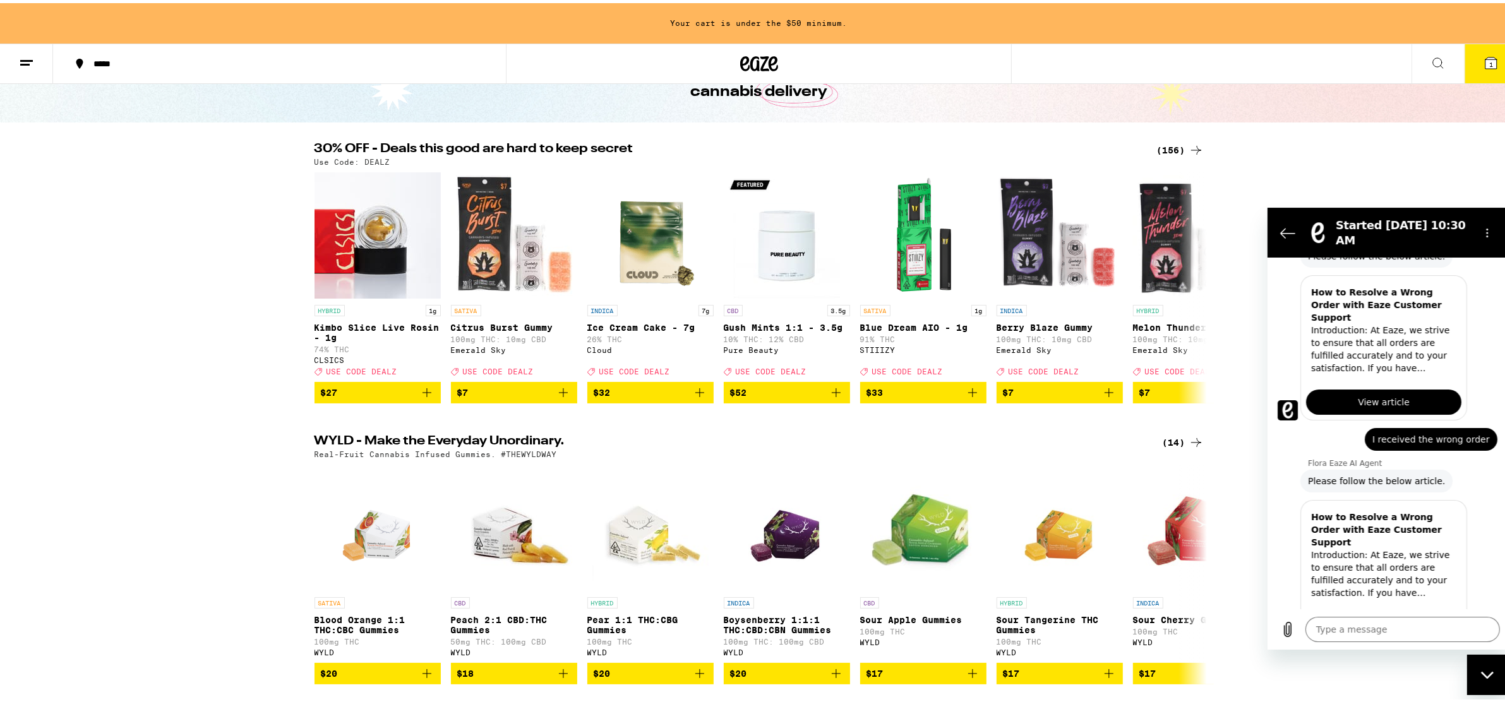
click at [1393, 619] on span "View article" at bounding box center [1383, 626] width 52 height 15
click at [1363, 635] on textarea at bounding box center [1402, 628] width 195 height 25
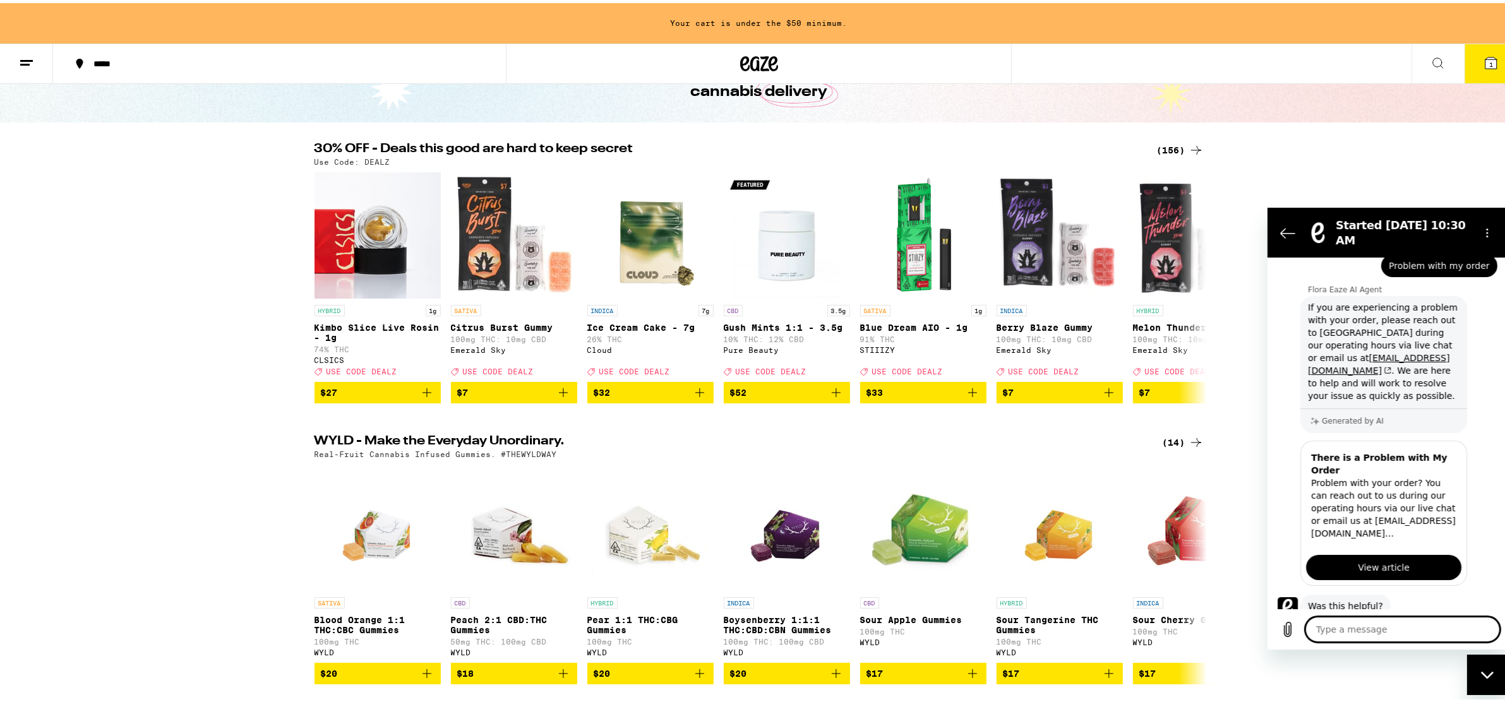
scroll to position [522, 0]
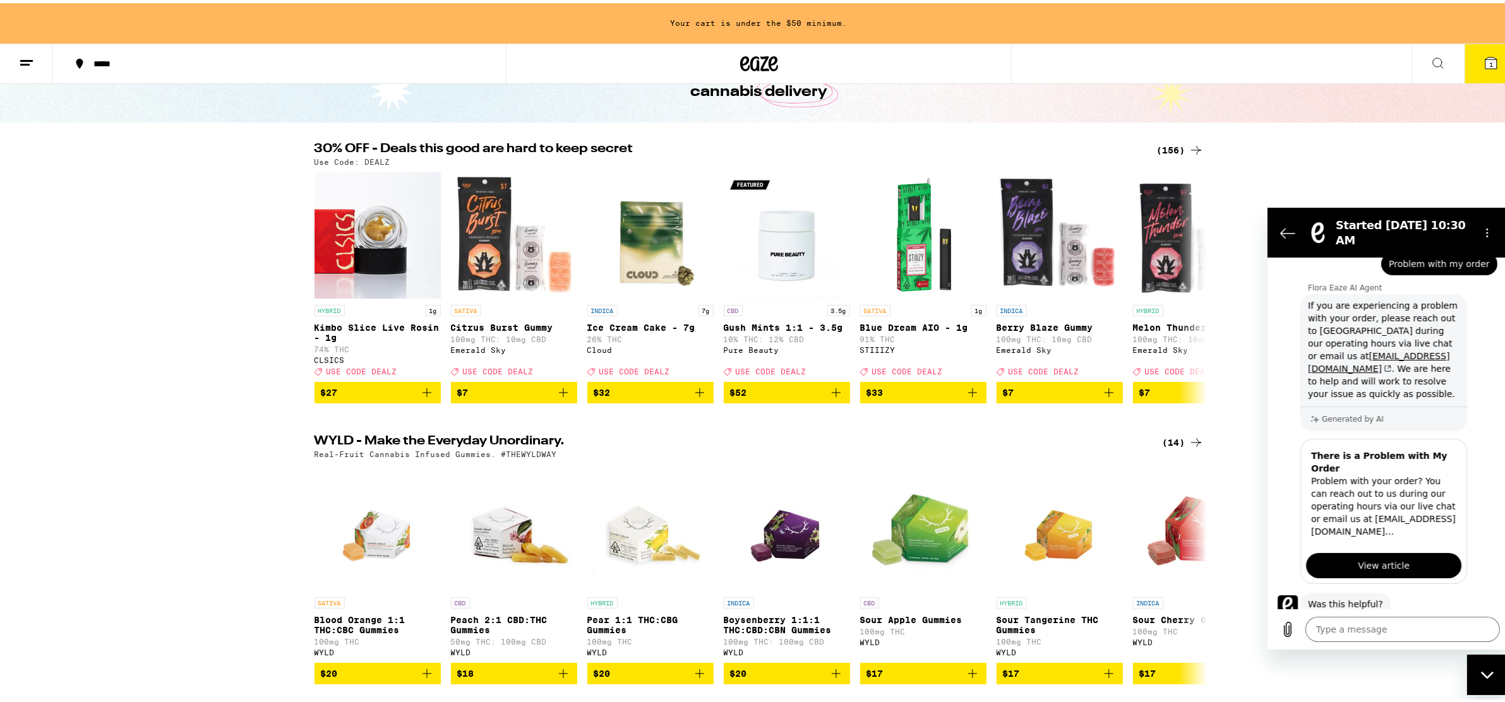
click at [1386, 558] on span "View article" at bounding box center [1383, 565] width 52 height 15
click at [1407, 631] on textarea at bounding box center [1402, 628] width 195 height 25
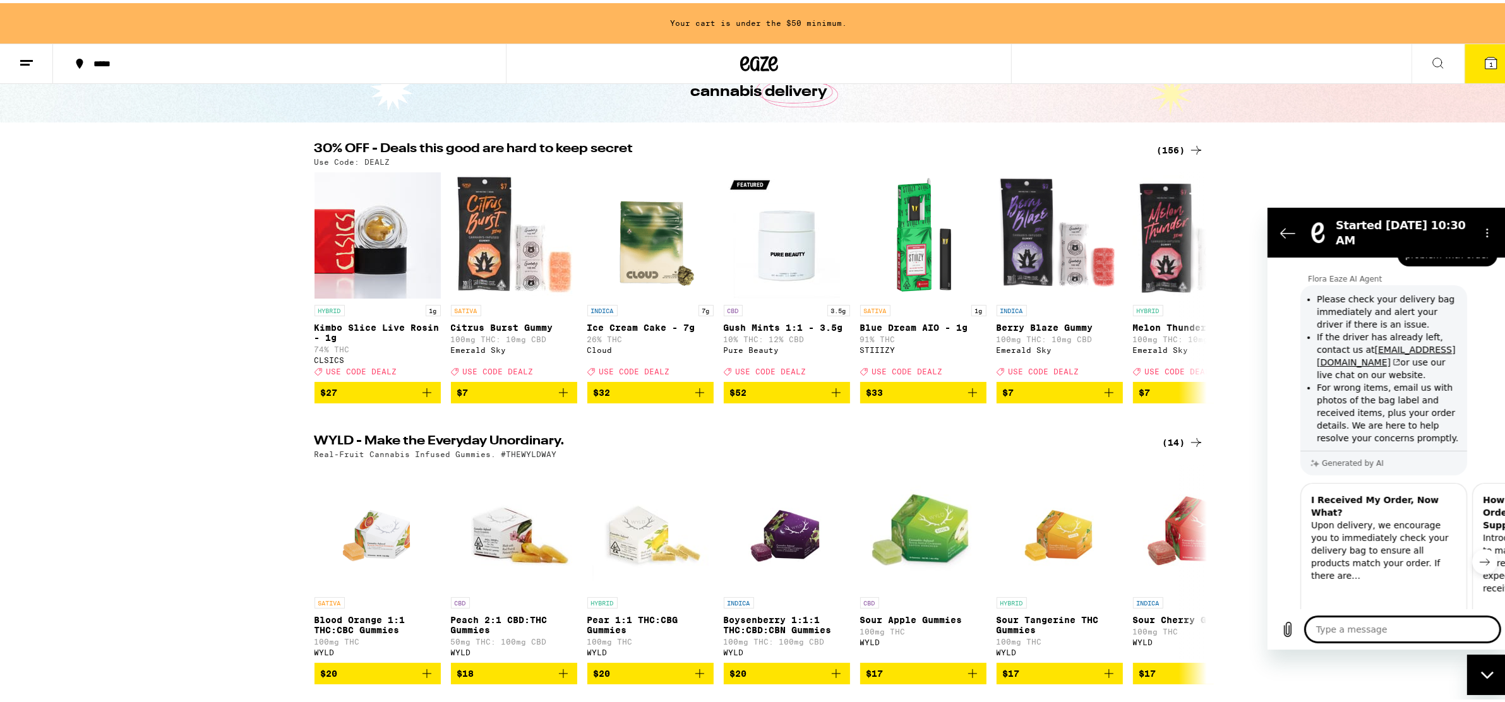
scroll to position [934, 0]
